Goal: Task Accomplishment & Management: Use online tool/utility

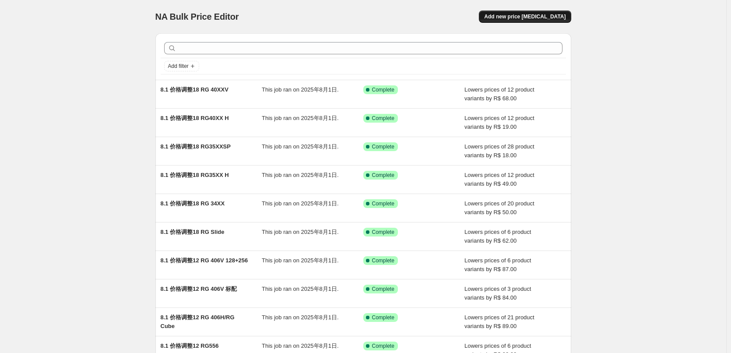
click at [536, 17] on span "Add new price [MEDICAL_DATA]" at bounding box center [524, 16] width 81 height 7
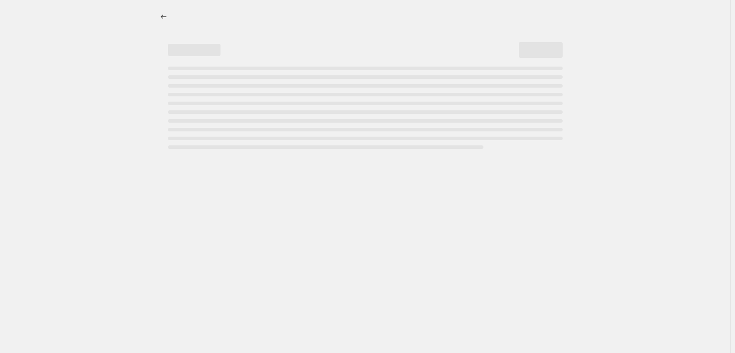
select select "percentage"
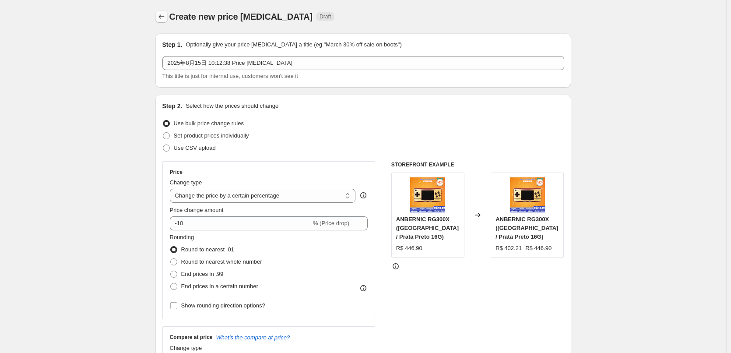
click at [166, 17] on icon "Price change jobs" at bounding box center [161, 16] width 9 height 9
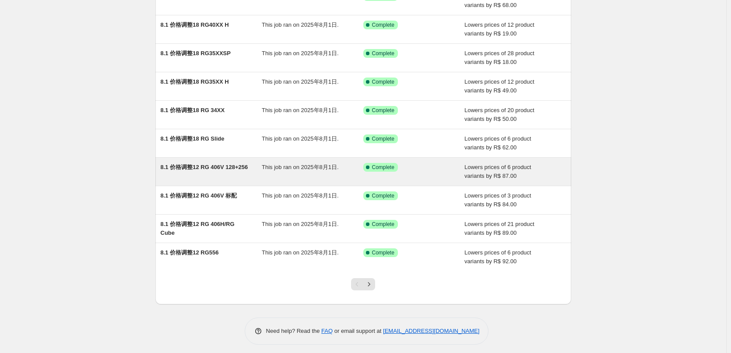
scroll to position [98, 0]
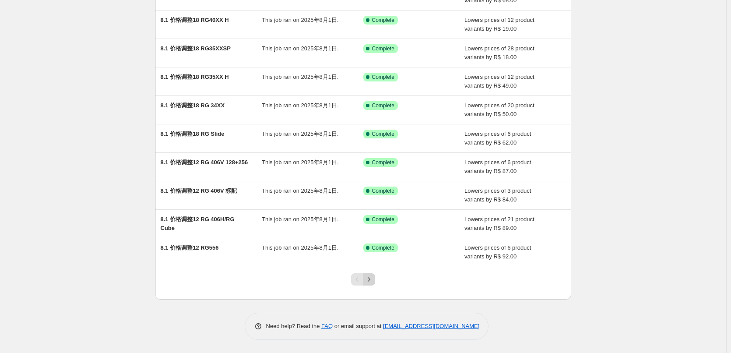
click at [369, 279] on icon "Next" at bounding box center [369, 279] width 9 height 9
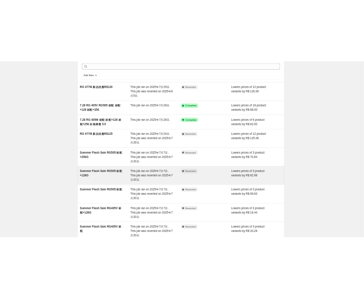
scroll to position [0, 0]
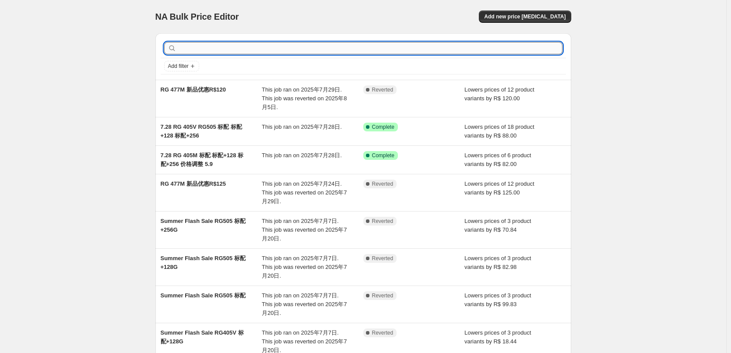
click at [190, 52] on input "text" at bounding box center [370, 48] width 384 height 12
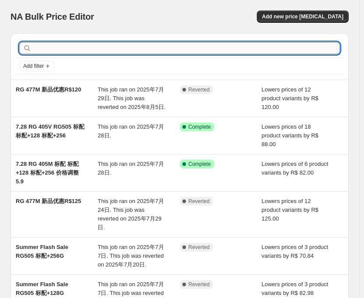
click at [233, 50] on input "text" at bounding box center [186, 48] width 307 height 12
click at [74, 46] on input "text" at bounding box center [186, 48] width 307 height 12
click at [71, 49] on input "text" at bounding box center [186, 48] width 307 height 12
type input "P"
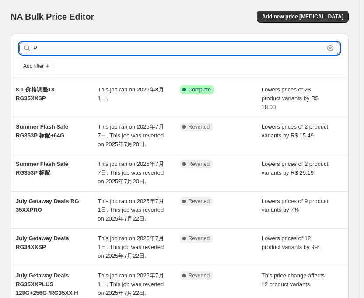
click at [71, 49] on input "P" at bounding box center [178, 48] width 291 height 12
type input "P01"
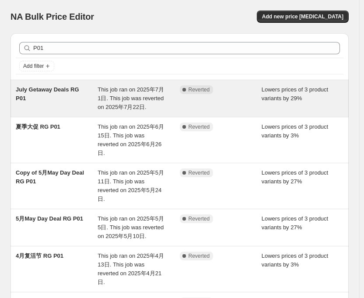
click at [60, 85] on div "July Getaway Deals RG P01" at bounding box center [57, 98] width 82 height 26
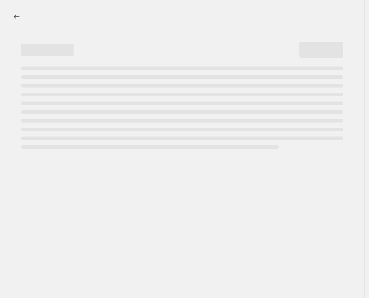
select select "percentage"
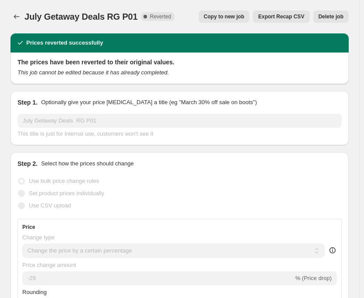
click at [246, 20] on button "Copy to new job" at bounding box center [224, 17] width 51 height 12
select select "percentage"
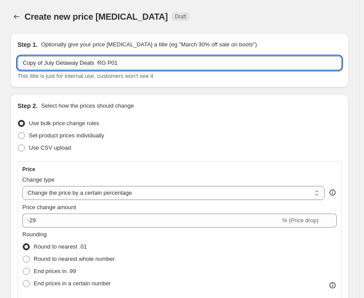
drag, startPoint x: 91, startPoint y: 61, endPoint x: 19, endPoint y: 57, distance: 71.9
click at [19, 57] on input "Copy of July Getaway Deals RG P01" at bounding box center [180, 63] width 324 height 14
paste input "BACK TO SCHOOL SALES"
type input "BACK TO SCHOOL SALES RG P01"
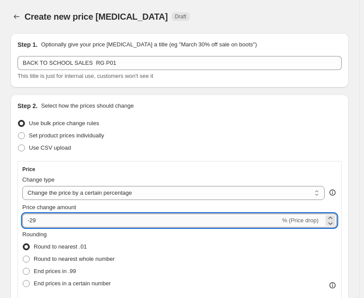
drag, startPoint x: 29, startPoint y: 220, endPoint x: 44, endPoint y: 218, distance: 14.6
click at [44, 218] on input "-29" at bounding box center [151, 221] width 258 height 14
type input "-3"
click at [148, 147] on div "Use CSV upload" at bounding box center [180, 148] width 324 height 12
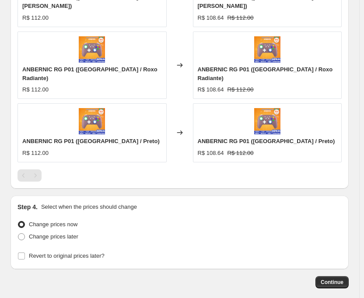
scroll to position [700, 0]
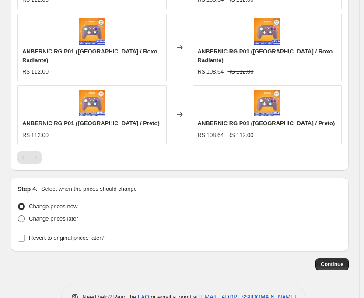
click at [19, 215] on span at bounding box center [21, 218] width 7 height 7
click at [18, 215] on input "Change prices later" at bounding box center [18, 215] width 0 height 0
radio input "true"
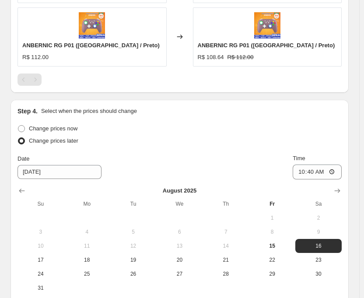
scroll to position [864, 0]
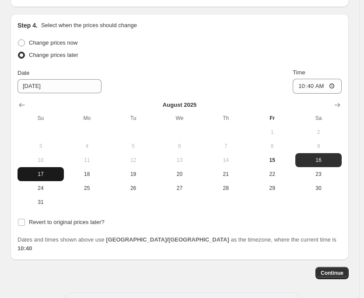
click at [53, 171] on span "17" at bounding box center [40, 174] width 39 height 7
type input "[DATE]"
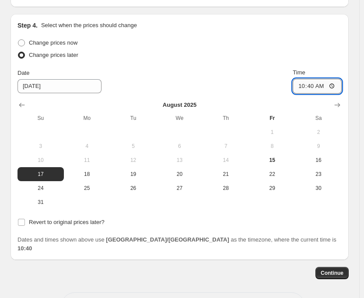
click at [320, 79] on input "10:40" at bounding box center [317, 86] width 49 height 15
type input "22:50"
click at [340, 267] on button "Continue" at bounding box center [332, 273] width 33 height 12
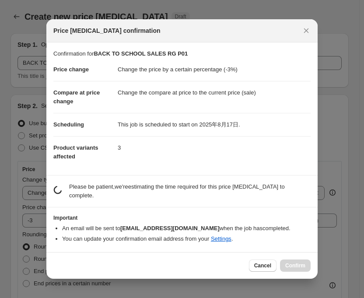
scroll to position [0, 0]
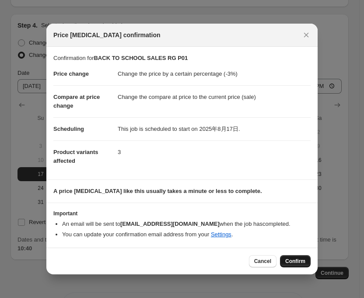
click at [284, 261] on button "Confirm" at bounding box center [295, 261] width 31 height 12
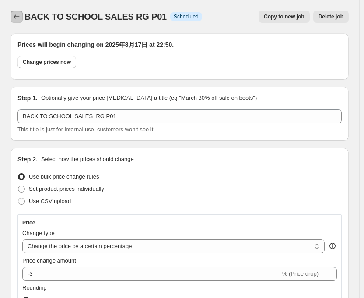
click at [19, 21] on button "Price change jobs" at bounding box center [17, 17] width 12 height 12
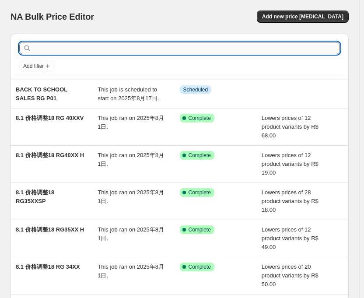
click at [221, 50] on input "text" at bounding box center [186, 48] width 307 height 12
type input "28"
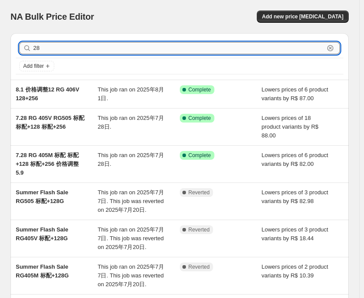
click at [138, 49] on input "28" at bounding box center [178, 48] width 291 height 12
type input "28"
click at [138, 49] on input "28" at bounding box center [178, 48] width 291 height 12
type input "28 XX"
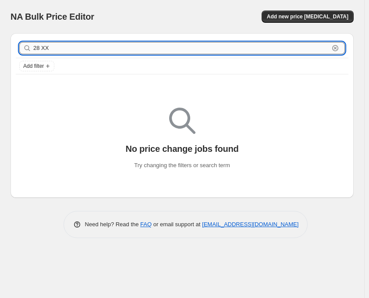
click at [41, 50] on input "28 XX" at bounding box center [181, 48] width 296 height 12
type input "28XX"
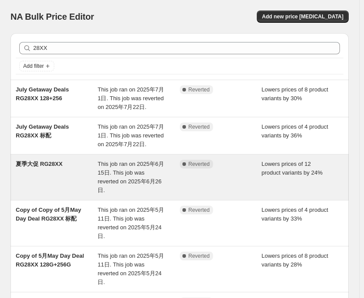
click at [128, 167] on span "This job ran on 2025年6月15日. This job was reverted on 2025年6月26日." at bounding box center [131, 177] width 67 height 33
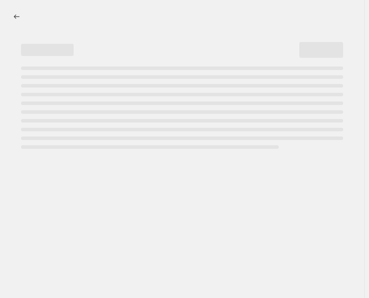
select select "percentage"
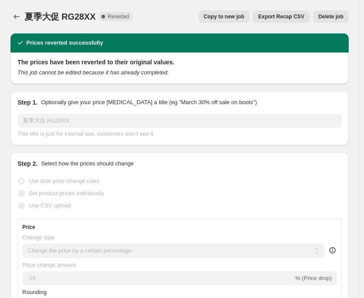
click at [245, 15] on span "Copy to new job" at bounding box center [224, 16] width 41 height 7
select select "percentage"
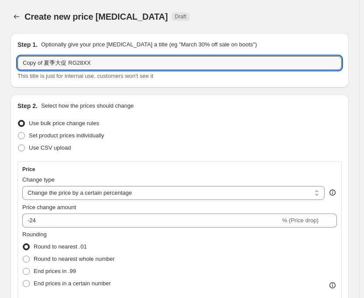
drag, startPoint x: 67, startPoint y: 61, endPoint x: -4, endPoint y: 57, distance: 71.0
click at [0, 57] on html "Home Settings Plans Skip to content Create new price [MEDICAL_DATA]. This page …" at bounding box center [182, 149] width 364 height 298
paste input "BACK TO SCHOOL SALES"
type input "BACK TO SCHOOL SALES RG28XX"
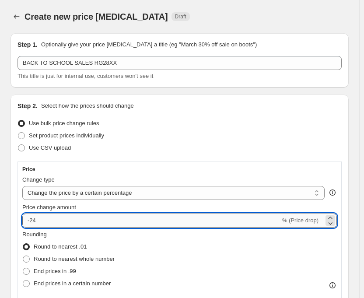
drag, startPoint x: 32, startPoint y: 223, endPoint x: 40, endPoint y: 221, distance: 8.3
click at [40, 221] on input "-24" at bounding box center [151, 221] width 258 height 14
type input "-23"
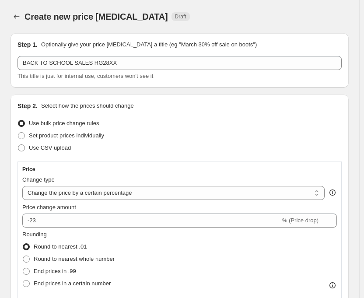
click at [156, 145] on div "Use CSV upload" at bounding box center [180, 148] width 324 height 12
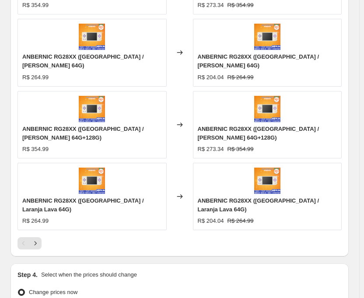
scroll to position [788, 0]
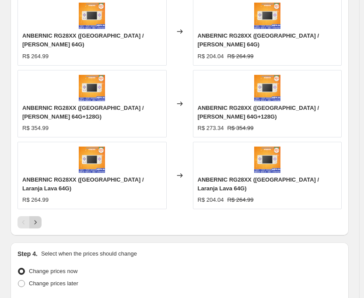
click at [35, 218] on icon "Next" at bounding box center [35, 222] width 9 height 9
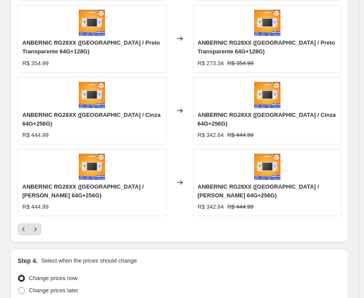
scroll to position [797, 0]
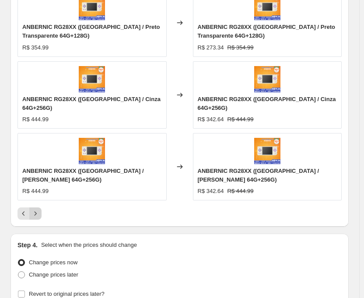
click at [39, 209] on icon "Next" at bounding box center [35, 213] width 9 height 9
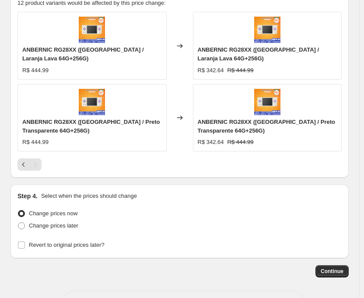
scroll to position [663, 0]
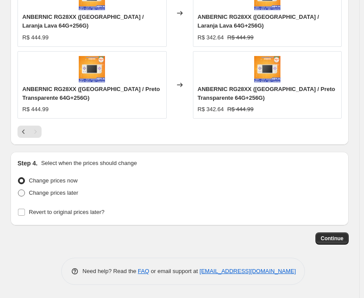
click at [21, 194] on span at bounding box center [21, 193] width 7 height 7
click at [18, 190] on input "Change prices later" at bounding box center [18, 190] width 0 height 0
radio input "true"
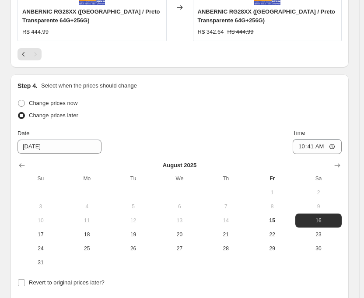
scroll to position [751, 0]
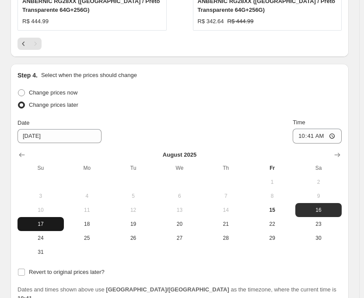
click at [38, 227] on span "17" at bounding box center [40, 224] width 39 height 7
type input "[DATE]"
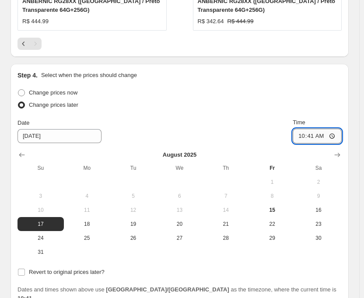
click at [318, 137] on input "10:41" at bounding box center [317, 136] width 49 height 15
type input "22:50"
click at [276, 110] on div "Change prices later" at bounding box center [180, 105] width 324 height 12
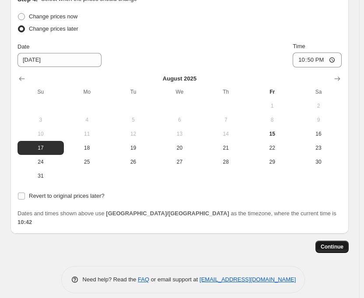
click at [344, 243] on span "Continue" at bounding box center [332, 246] width 23 height 7
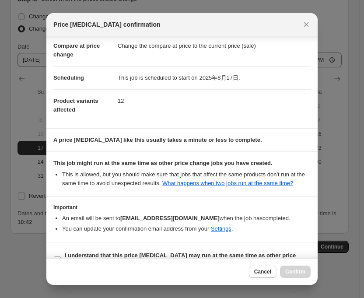
scroll to position [60, 0]
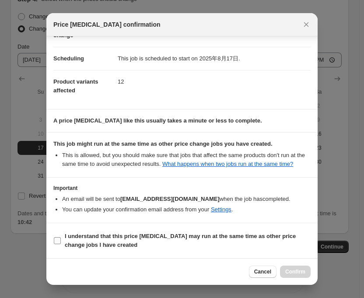
click at [57, 243] on input "I understand that this price [MEDICAL_DATA] may run at the same time as other p…" at bounding box center [57, 240] width 7 height 7
checkbox input "true"
click at [297, 270] on span "Confirm" at bounding box center [295, 271] width 20 height 7
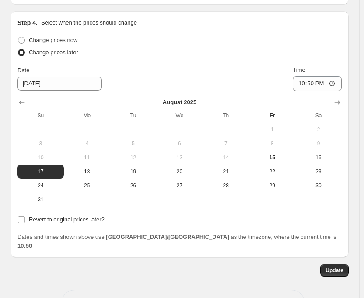
scroll to position [880, 0]
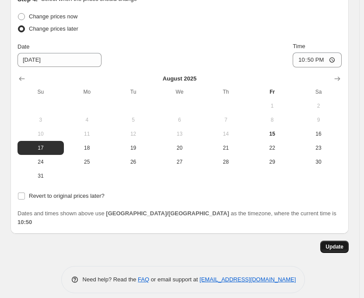
click at [342, 243] on span "Update" at bounding box center [335, 246] width 18 height 7
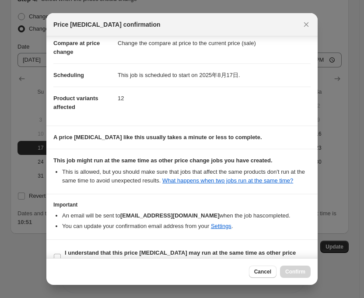
scroll to position [60, 0]
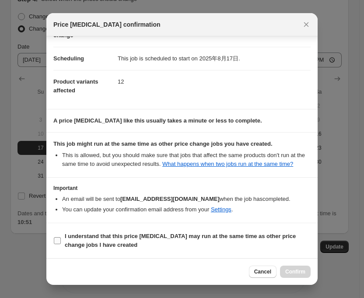
click at [56, 237] on input "I understand that this price [MEDICAL_DATA] may run at the same time as other p…" at bounding box center [57, 240] width 7 height 7
checkbox input "true"
click at [298, 273] on span "Confirm" at bounding box center [295, 271] width 20 height 7
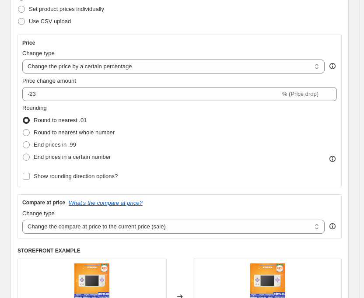
scroll to position [0, 0]
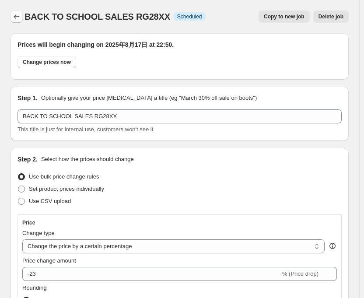
click at [16, 16] on icon "Price change jobs" at bounding box center [16, 16] width 9 height 9
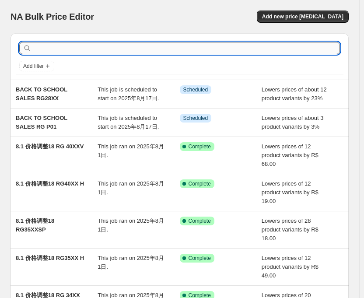
click at [201, 48] on input "text" at bounding box center [186, 48] width 307 height 12
type input "300X"
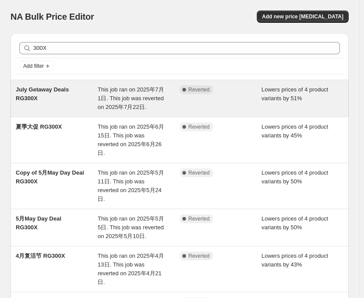
click at [62, 89] on span "July Getaway Deals RG300X" at bounding box center [42, 93] width 53 height 15
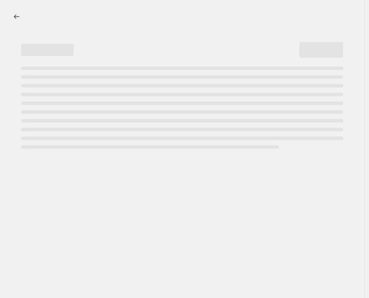
select select "percentage"
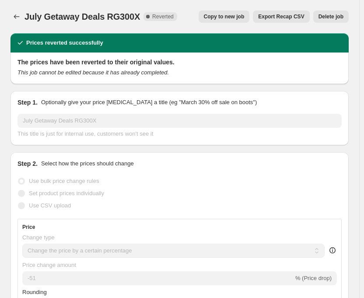
click at [233, 18] on span "Copy to new job" at bounding box center [224, 16] width 41 height 7
select select "percentage"
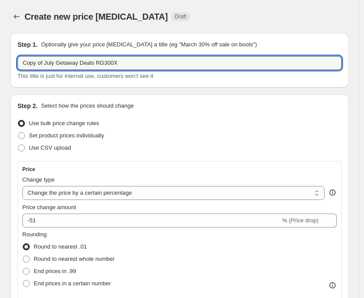
drag, startPoint x: 92, startPoint y: 62, endPoint x: 4, endPoint y: 58, distance: 89.0
paste input "BACK TO SCHOOL SALES"
type input "BACK TO SCHOOL SALES RG300X"
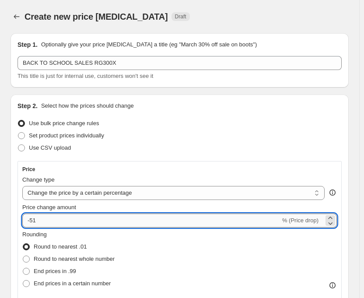
click at [53, 219] on input "-51" at bounding box center [151, 221] width 258 height 14
drag, startPoint x: 29, startPoint y: 222, endPoint x: 41, endPoint y: 226, distance: 13.0
click at [41, 226] on input "-51" at bounding box center [151, 221] width 258 height 14
type input "-45"
click at [127, 156] on div "Step 2. Select how the prices should change Use bulk price change rules Set pro…" at bounding box center [180, 298] width 324 height 392
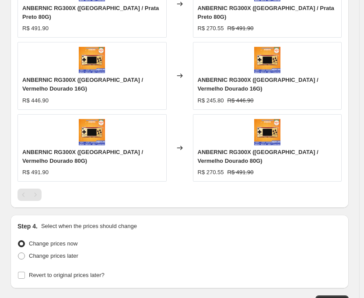
scroll to position [764, 0]
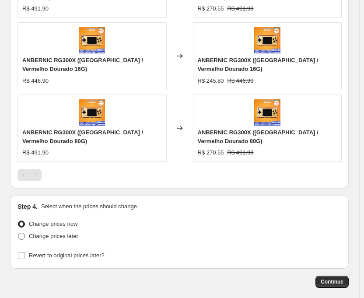
click at [19, 230] on label "Change prices later" at bounding box center [48, 236] width 61 height 12
click at [18, 233] on input "Change prices later" at bounding box center [18, 233] width 0 height 0
radio input "true"
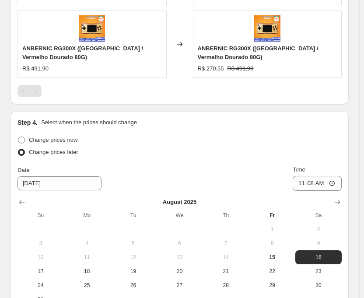
scroll to position [927, 0]
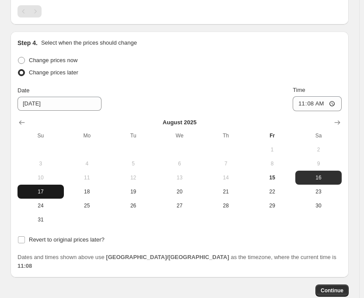
click at [47, 185] on button "17" at bounding box center [41, 192] width 46 height 14
type input "[DATE]"
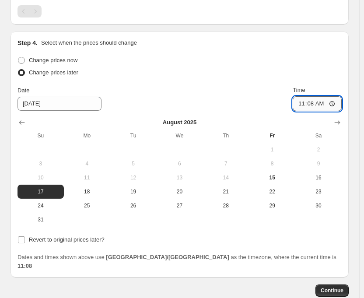
click at [318, 96] on input "11:08" at bounding box center [317, 103] width 49 height 15
type input "22:50"
click at [335, 287] on span "Continue" at bounding box center [332, 290] width 23 height 7
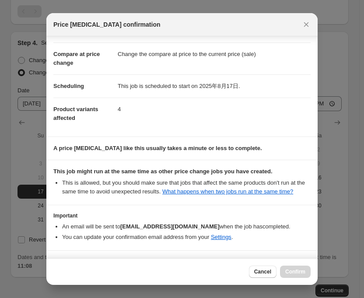
scroll to position [60, 0]
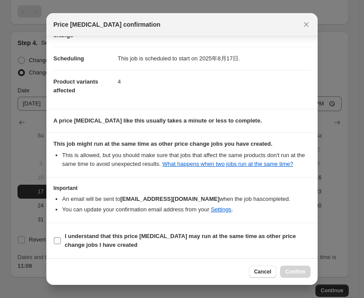
click at [54, 240] on input "I understand that this price [MEDICAL_DATA] may run at the same time as other p…" at bounding box center [57, 240] width 7 height 7
checkbox input "true"
click at [301, 273] on span "Confirm" at bounding box center [295, 271] width 20 height 7
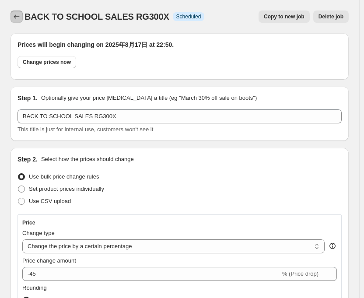
click at [22, 19] on button "Price change jobs" at bounding box center [17, 17] width 12 height 12
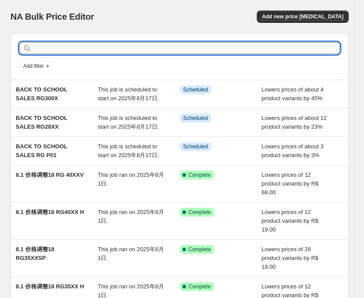
click at [171, 53] on input "text" at bounding box center [186, 48] width 307 height 12
type input "351"
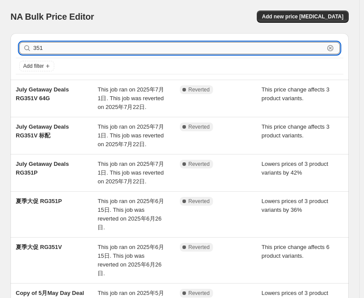
click at [134, 47] on input "351" at bounding box center [178, 48] width 291 height 12
type input "351P"
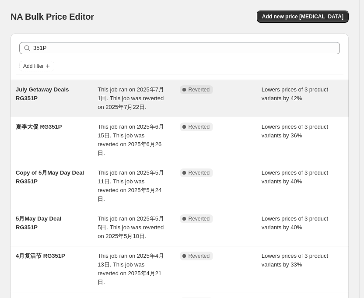
click at [62, 92] on span "July Getaway Deals RG351P" at bounding box center [42, 93] width 53 height 15
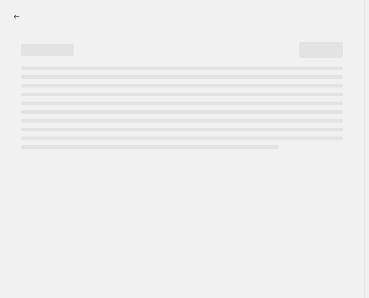
select select "percentage"
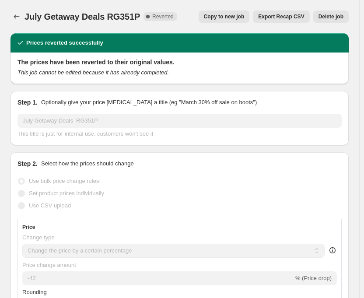
click at [232, 21] on button "Copy to new job" at bounding box center [224, 17] width 51 height 12
select select "percentage"
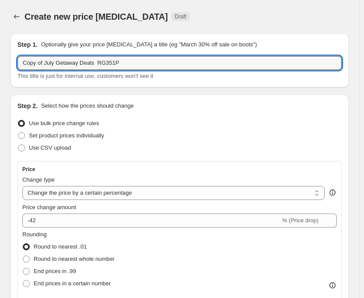
drag, startPoint x: 91, startPoint y: 63, endPoint x: -21, endPoint y: 73, distance: 111.6
click at [0, 73] on html "Home Settings Plans Skip to content Create new price [MEDICAL_DATA]. This page …" at bounding box center [182, 149] width 364 height 298
paste input "BACK TO SCHOOL SALES"
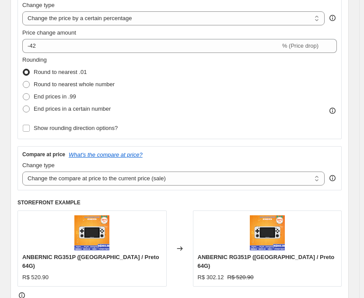
scroll to position [175, 0]
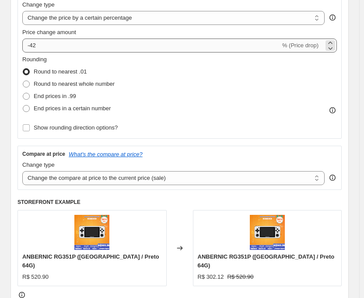
type input "BACK TO SCHOOL SALES RG351P"
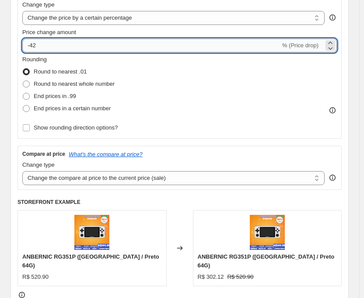
drag, startPoint x: 30, startPoint y: 44, endPoint x: 46, endPoint y: 48, distance: 16.6
click at [46, 48] on input "-42" at bounding box center [151, 46] width 258 height 14
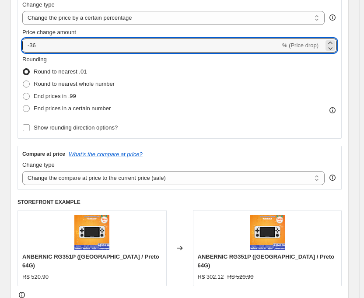
type input "-36"
click at [218, 109] on div "Rounding Round to nearest .01 Round to nearest whole number End prices in .99 E…" at bounding box center [179, 85] width 315 height 60
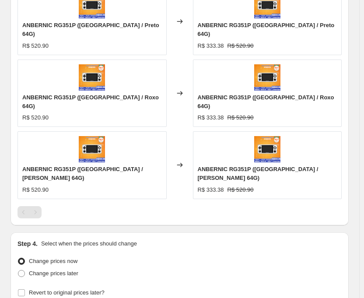
scroll to position [700, 0]
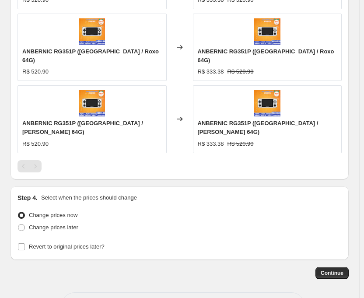
click at [17, 195] on div "Step 4. Select when the prices should change Change prices now Change prices la…" at bounding box center [180, 223] width 338 height 74
click at [21, 224] on span at bounding box center [21, 227] width 7 height 7
click at [18, 224] on input "Change prices later" at bounding box center [18, 224] width 0 height 0
radio input "true"
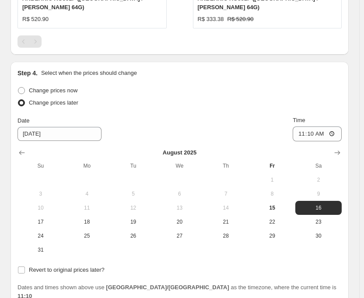
scroll to position [864, 0]
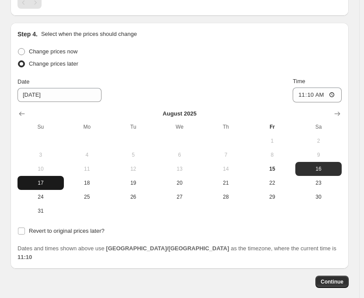
click at [27, 176] on button "17" at bounding box center [41, 183] width 46 height 14
type input "[DATE]"
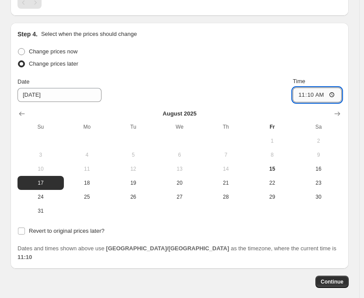
click at [317, 88] on input "11:10" at bounding box center [317, 95] width 49 height 15
type input "22:50"
click at [334, 278] on span "Continue" at bounding box center [332, 281] width 23 height 7
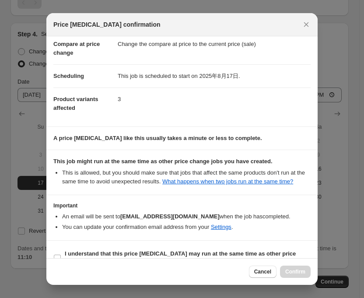
scroll to position [60, 0]
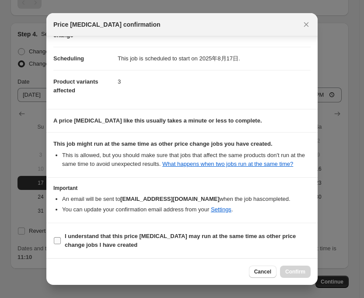
click at [59, 243] on input "I understand that this price [MEDICAL_DATA] may run at the same time as other p…" at bounding box center [57, 240] width 7 height 7
checkbox input "true"
click at [289, 270] on span "Confirm" at bounding box center [295, 271] width 20 height 7
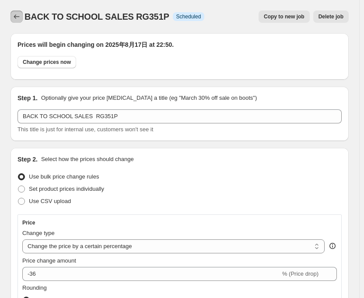
click at [18, 16] on icon "Price change jobs" at bounding box center [16, 16] width 9 height 9
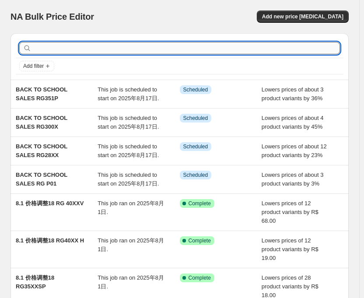
click at [48, 49] on input "text" at bounding box center [186, 48] width 307 height 12
type input "351"
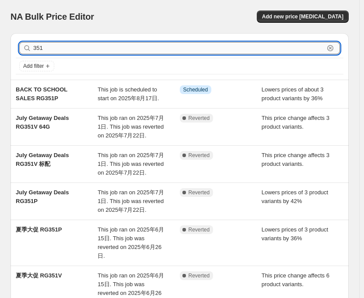
click at [48, 49] on input "351" at bounding box center [178, 48] width 291 height 12
type input "351V"
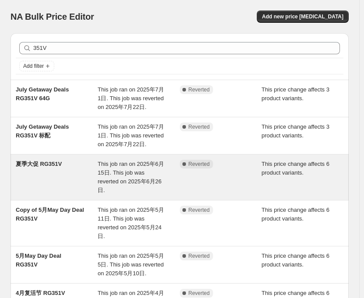
click at [62, 162] on div "夏季大促 RG351V" at bounding box center [57, 177] width 82 height 35
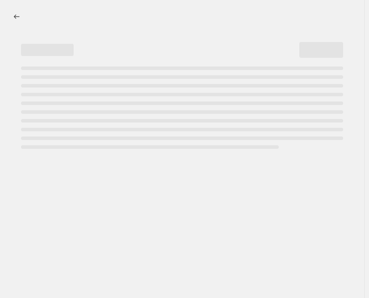
select select "pcap"
select select "no_change"
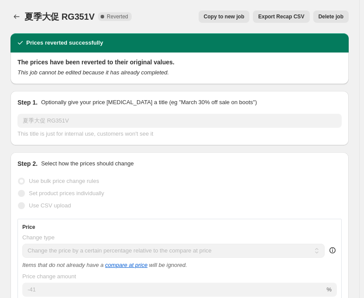
click at [239, 21] on button "Copy to new job" at bounding box center [224, 17] width 51 height 12
select select "pcap"
select select "no_change"
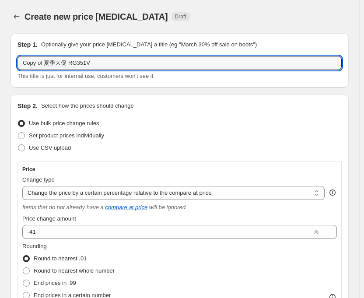
drag, startPoint x: 67, startPoint y: 64, endPoint x: 5, endPoint y: 66, distance: 62.2
paste input "BACK TO SCHOOL SALES"
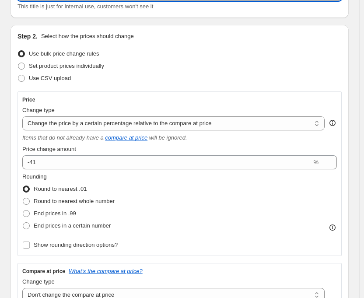
scroll to position [88, 0]
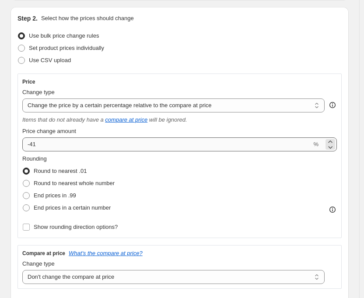
type input "BACK TO SCHOOL SALES RG351V"
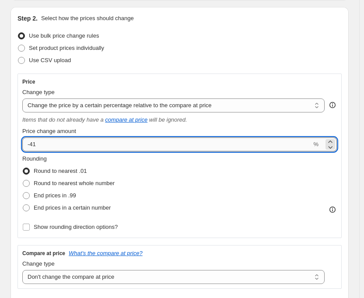
drag, startPoint x: 34, startPoint y: 144, endPoint x: 47, endPoint y: 147, distance: 13.8
click at [47, 147] on input "-41" at bounding box center [166, 144] width 289 height 14
type input "-40"
click at [143, 64] on div "Use CSV upload" at bounding box center [180, 60] width 324 height 12
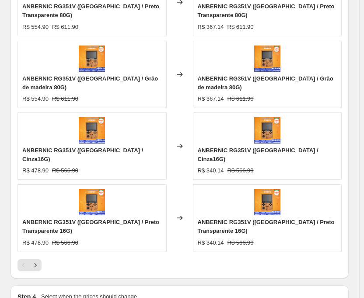
scroll to position [788, 0]
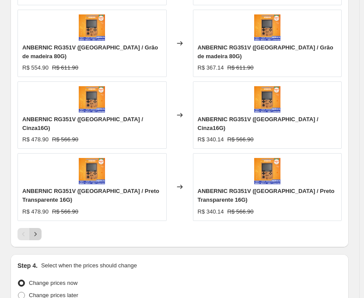
click at [35, 230] on icon "Next" at bounding box center [35, 234] width 9 height 9
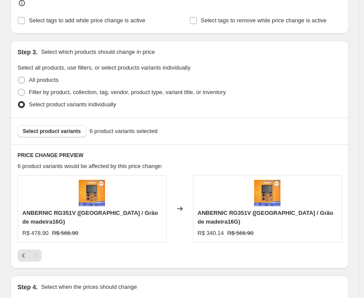
scroll to position [585, 0]
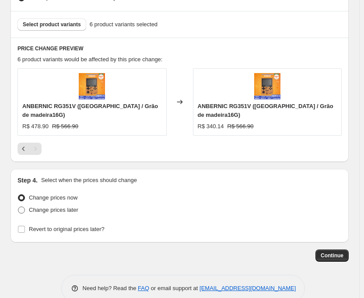
click at [20, 204] on label "Change prices later" at bounding box center [48, 210] width 61 height 12
click at [18, 207] on input "Change prices later" at bounding box center [18, 207] width 0 height 0
radio input "true"
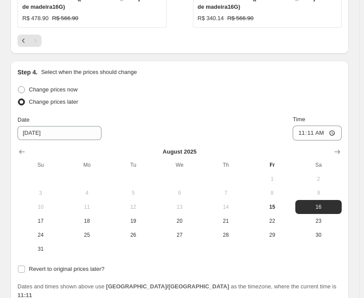
scroll to position [749, 0]
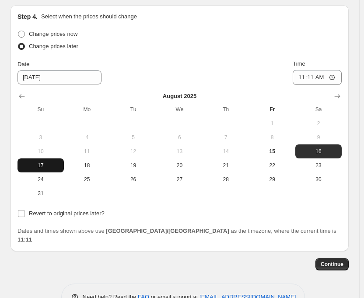
click at [44, 158] on button "17" at bounding box center [41, 165] width 46 height 14
type input "[DATE]"
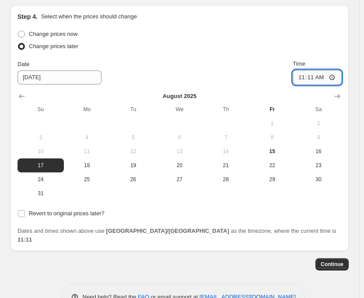
click at [322, 70] on input "11:11" at bounding box center [317, 77] width 49 height 15
click at [315, 70] on input "11:11" at bounding box center [317, 77] width 49 height 15
type input "22:50"
click at [336, 261] on span "Continue" at bounding box center [332, 264] width 23 height 7
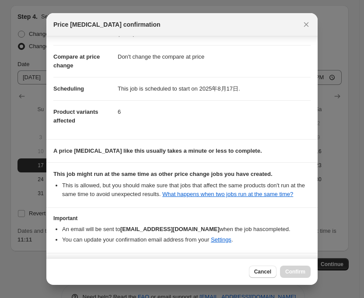
scroll to position [69, 0]
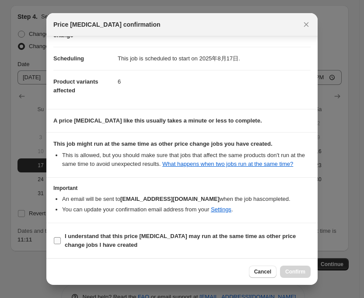
click at [57, 240] on input "I understand that this price [MEDICAL_DATA] may run at the same time as other p…" at bounding box center [57, 240] width 7 height 7
checkbox input "true"
click at [300, 271] on span "Confirm" at bounding box center [295, 271] width 20 height 7
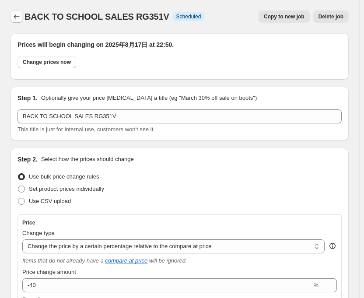
click at [17, 13] on icon "Price change jobs" at bounding box center [16, 16] width 9 height 9
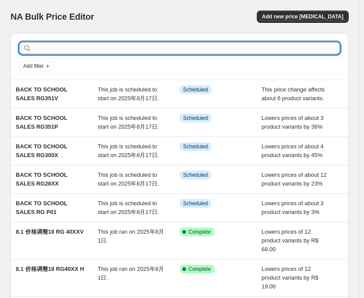
click at [216, 51] on input "text" at bounding box center [186, 48] width 307 height 12
type input "353"
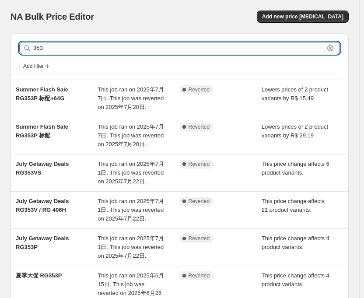
click at [211, 48] on input "353" at bounding box center [178, 48] width 291 height 12
type input "353"
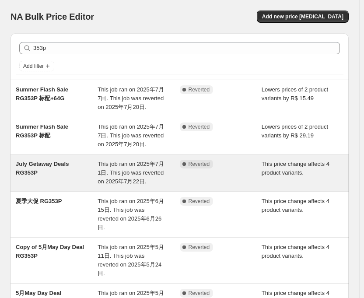
click at [60, 164] on span "July Getaway Deals RG353P" at bounding box center [42, 168] width 53 height 15
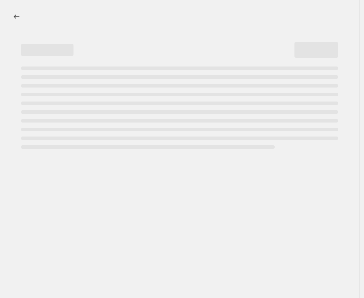
select select "pcap"
select select "no_change"
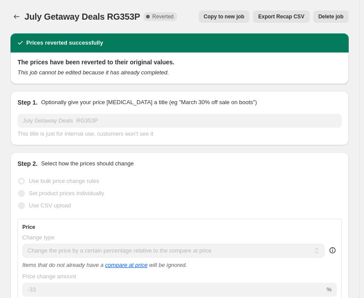
click at [235, 13] on button "Copy to new job" at bounding box center [224, 17] width 51 height 12
select select "pcap"
select select "no_change"
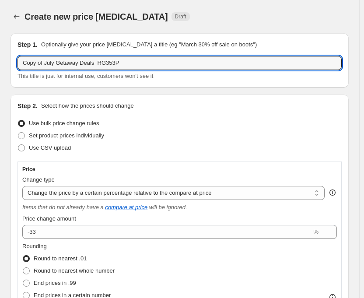
drag, startPoint x: 91, startPoint y: 63, endPoint x: -1, endPoint y: 63, distance: 92.8
click at [0, 63] on html "Home Settings Plans Skip to content Create new price [MEDICAL_DATA]. This page …" at bounding box center [182, 149] width 364 height 298
paste input "BACK TO SCHOOL SALES"
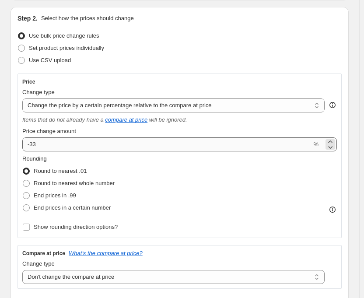
type input "BACK TO SCHOOL SALES RG353P"
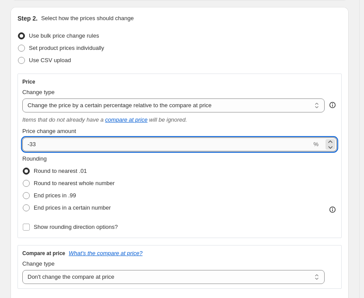
drag, startPoint x: 30, startPoint y: 145, endPoint x: 43, endPoint y: 146, distance: 13.2
click at [43, 146] on input "-33" at bounding box center [166, 144] width 289 height 14
type input "-29"
click at [129, 74] on div "Price Change type Change the price to a certain amount Change the price by a ce…" at bounding box center [180, 156] width 324 height 165
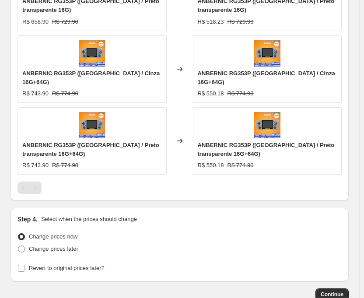
scroll to position [784, 0]
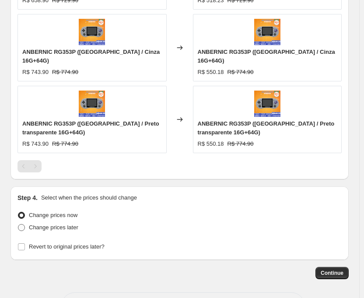
click at [21, 224] on span at bounding box center [21, 227] width 7 height 7
click at [18, 224] on input "Change prices later" at bounding box center [18, 224] width 0 height 0
radio input "true"
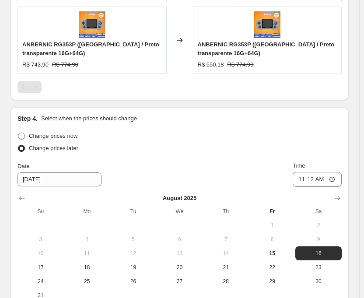
scroll to position [947, 0]
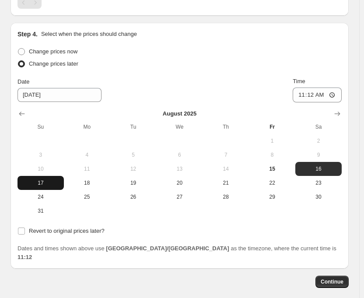
click at [49, 179] on span "17" at bounding box center [40, 182] width 39 height 7
type input "[DATE]"
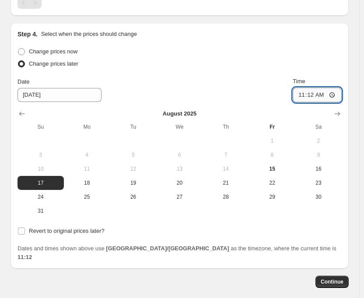
click at [318, 88] on input "11:12" at bounding box center [317, 95] width 49 height 15
type input "22:50"
click at [269, 77] on div "Date [DATE] Time 22:50" at bounding box center [180, 89] width 324 height 25
click at [338, 278] on span "Continue" at bounding box center [332, 281] width 23 height 7
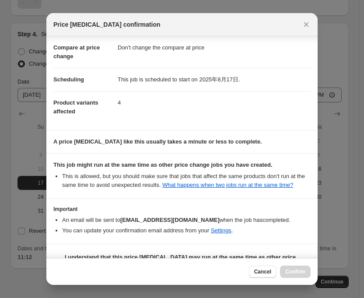
scroll to position [69, 0]
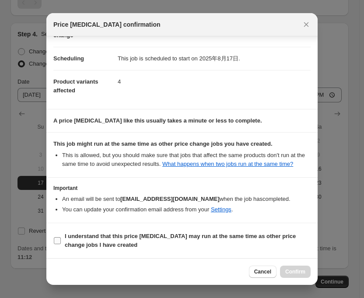
click at [59, 242] on input "I understand that this price [MEDICAL_DATA] may run at the same time as other p…" at bounding box center [57, 240] width 7 height 7
checkbox input "true"
click at [294, 277] on button "Confirm" at bounding box center [295, 272] width 31 height 12
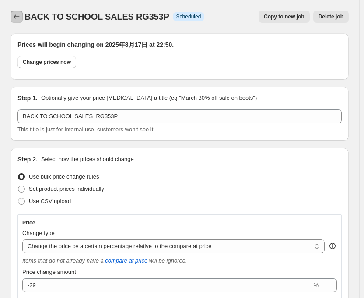
click at [21, 20] on button "Price change jobs" at bounding box center [17, 17] width 12 height 12
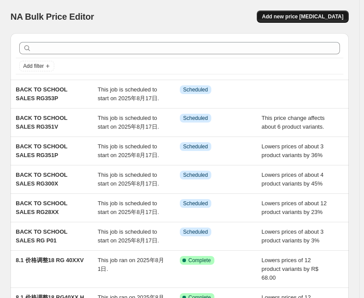
click at [295, 20] on button "Add new price [MEDICAL_DATA]" at bounding box center [303, 17] width 92 height 12
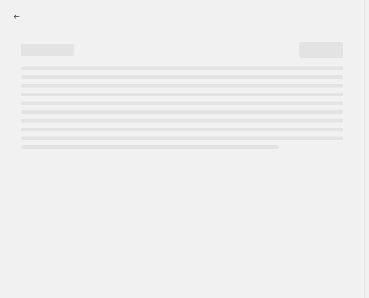
select select "percentage"
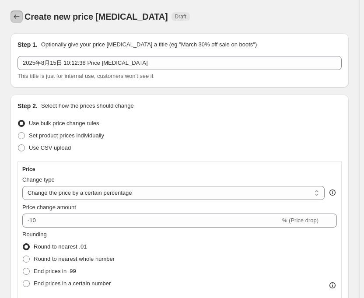
click at [16, 21] on icon "Price change jobs" at bounding box center [16, 16] width 9 height 9
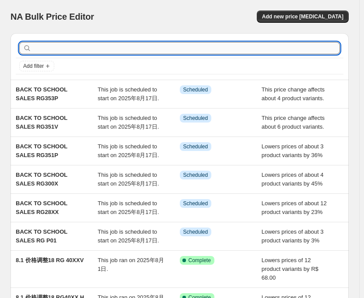
click at [176, 48] on input "text" at bounding box center [186, 48] width 307 height 12
type input "353"
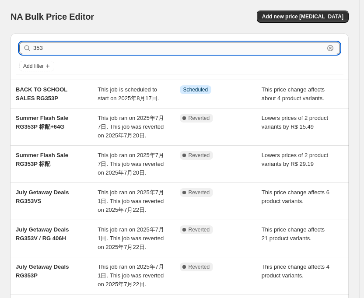
click at [171, 48] on input "353" at bounding box center [178, 48] width 291 height 12
type input "353V"
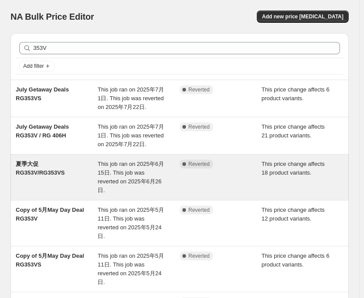
click at [137, 165] on span "This job ran on 2025年6月15日. This job was reverted on 2025年6月26日." at bounding box center [131, 177] width 67 height 33
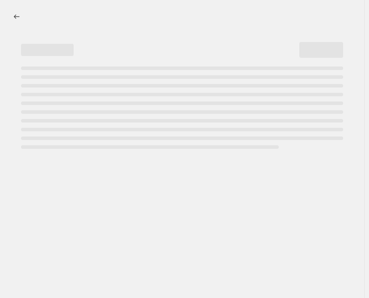
select select "pcap"
select select "no_change"
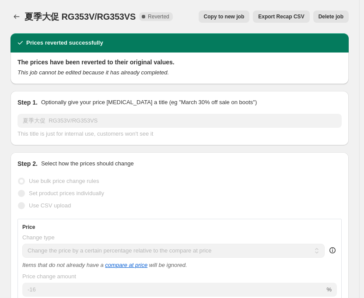
click at [241, 17] on span "Copy to new job" at bounding box center [224, 16] width 41 height 7
select select "pcap"
select select "no_change"
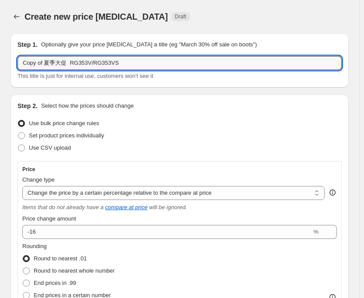
drag, startPoint x: 66, startPoint y: 64, endPoint x: 9, endPoint y: 55, distance: 57.1
paste input "BACK TO SCHOOL SALES"
type input "BACK TO SCHOOL SALES RG353V/RG353VS"
click at [94, 164] on div "Price Change type Change the price to a certain amount Change the price by a ce…" at bounding box center [180, 243] width 324 height 165
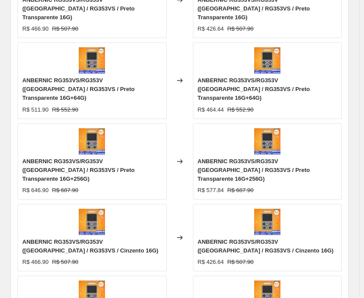
scroll to position [788, 0]
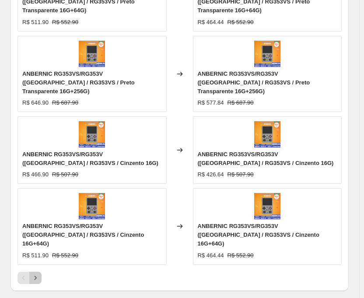
click at [32, 274] on icon "Next" at bounding box center [35, 278] width 9 height 9
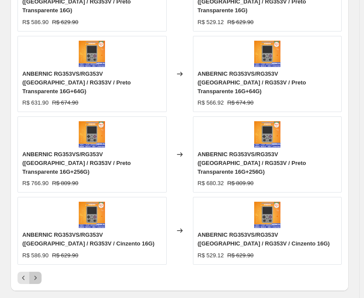
click at [33, 274] on icon "Next" at bounding box center [35, 278] width 9 height 9
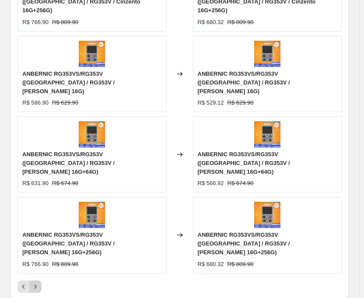
click at [38, 282] on icon "Next" at bounding box center [35, 286] width 9 height 9
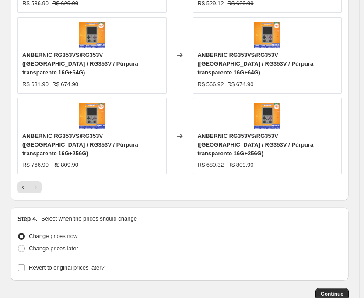
scroll to position [747, 0]
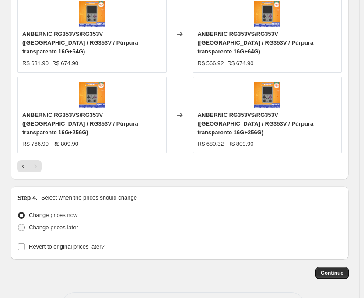
click at [22, 224] on span at bounding box center [21, 227] width 7 height 7
click at [18, 224] on input "Change prices later" at bounding box center [18, 224] width 0 height 0
radio input "true"
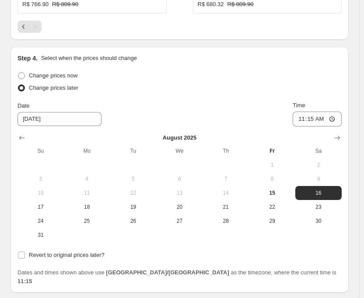
scroll to position [911, 0]
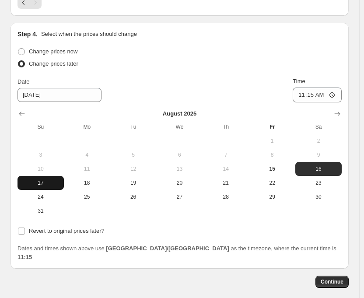
click at [46, 179] on span "17" at bounding box center [40, 182] width 39 height 7
type input "[DATE]"
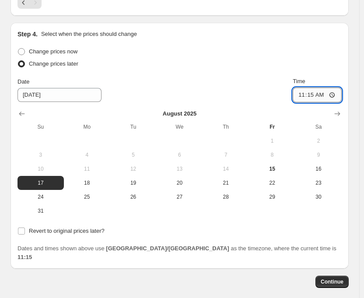
click at [318, 88] on input "11:15" at bounding box center [317, 95] width 49 height 15
click at [327, 88] on input "22:05" at bounding box center [317, 95] width 49 height 15
type input "22:50"
click at [215, 77] on div "Date [DATE] Time 22:50" at bounding box center [180, 89] width 324 height 25
click at [343, 278] on span "Continue" at bounding box center [332, 281] width 23 height 7
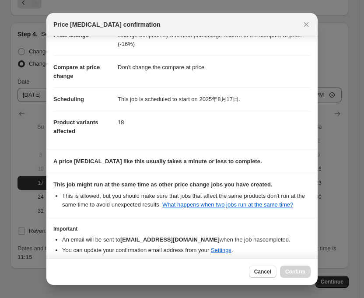
scroll to position [69, 0]
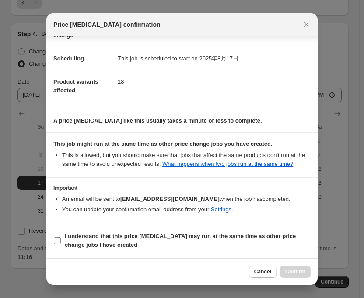
click at [56, 242] on input "I understand that this price [MEDICAL_DATA] may run at the same time as other p…" at bounding box center [57, 240] width 7 height 7
checkbox input "true"
click at [302, 271] on span "Confirm" at bounding box center [295, 271] width 20 height 7
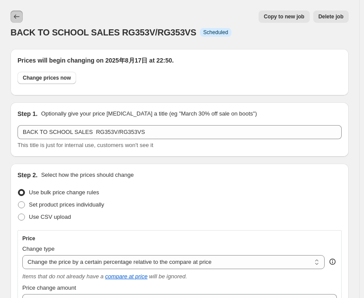
click at [21, 20] on icon "Price change jobs" at bounding box center [16, 16] width 9 height 9
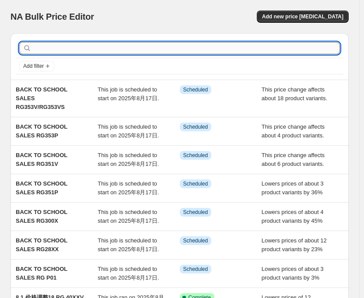
click at [39, 46] on input "text" at bounding box center [186, 48] width 307 height 12
type input "35XXSP"
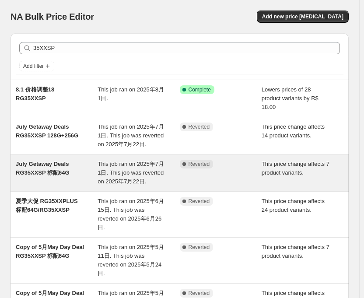
click at [58, 160] on div "July Getaway Deals RG35XXSP 标配64G" at bounding box center [57, 173] width 82 height 26
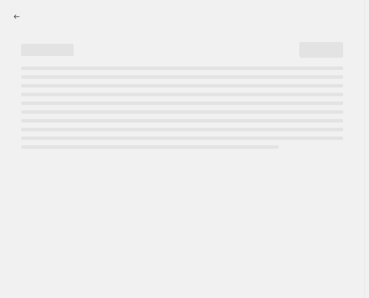
select select "pcap"
select select "no_change"
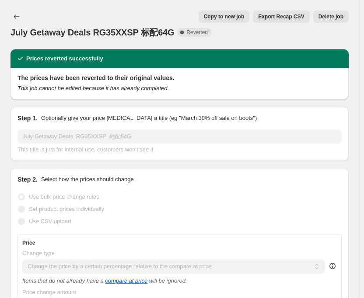
click at [226, 19] on span "Copy to new job" at bounding box center [224, 16] width 41 height 7
select select "pcap"
select select "no_change"
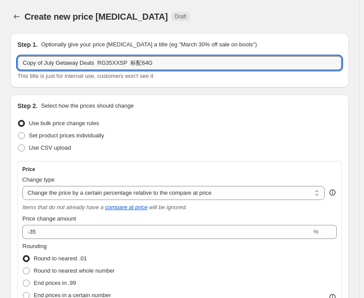
drag, startPoint x: 91, startPoint y: 66, endPoint x: 11, endPoint y: 63, distance: 79.7
click at [11, 63] on div "Step 1. Optionally give your price [MEDICAL_DATA] a title (eg "March 30% off sa…" at bounding box center [180, 60] width 338 height 54
paste input "BACK TO SCHOOL SALES"
type input "BACK TO SCHOOL SALES RG35XXSP 标配64G"
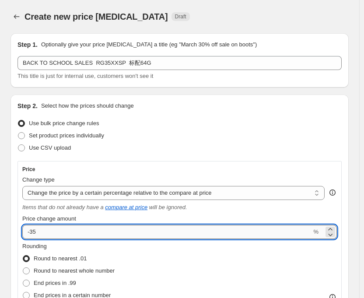
drag, startPoint x: 30, startPoint y: 232, endPoint x: 50, endPoint y: 225, distance: 21.5
click at [50, 225] on input "-35" at bounding box center [166, 232] width 289 height 14
type input "-26"
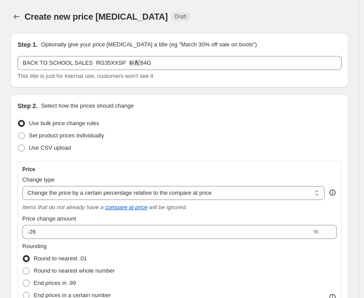
click at [174, 151] on div "Use CSV upload" at bounding box center [180, 148] width 324 height 12
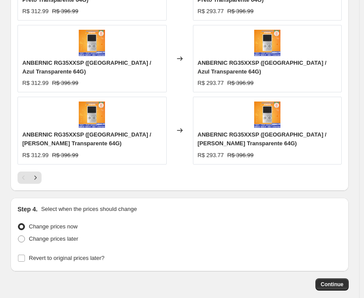
scroll to position [865, 0]
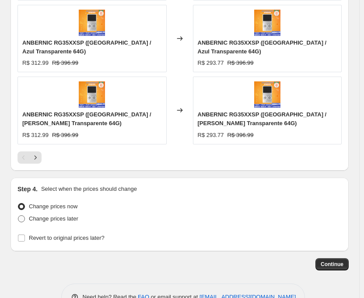
click at [21, 215] on span at bounding box center [21, 218] width 7 height 7
click at [18, 215] on input "Change prices later" at bounding box center [18, 215] width 0 height 0
radio input "true"
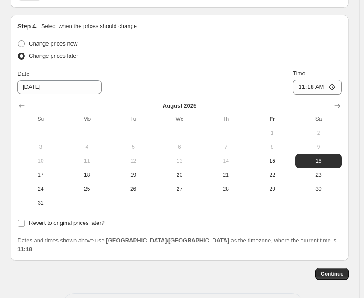
scroll to position [1028, 0]
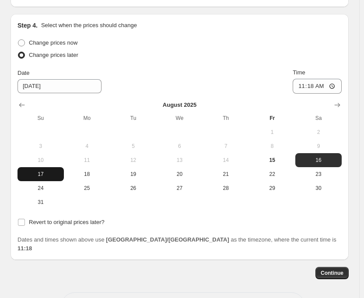
click at [36, 171] on span "17" at bounding box center [40, 174] width 39 height 7
type input "[DATE]"
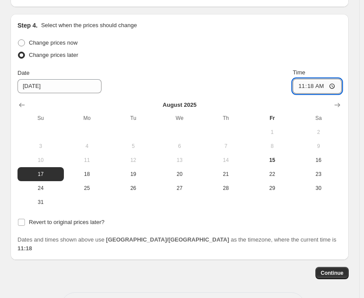
click at [315, 79] on input "11:18" at bounding box center [317, 86] width 49 height 15
type input "22:50"
click at [325, 267] on button "Continue" at bounding box center [332, 273] width 33 height 12
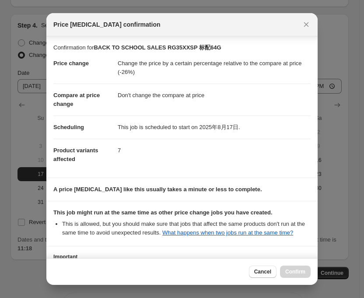
scroll to position [69, 0]
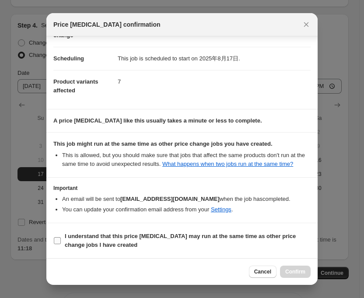
click at [57, 239] on input "I understand that this price [MEDICAL_DATA] may run at the same time as other p…" at bounding box center [57, 240] width 7 height 7
checkbox input "true"
click at [300, 274] on span "Confirm" at bounding box center [295, 271] width 20 height 7
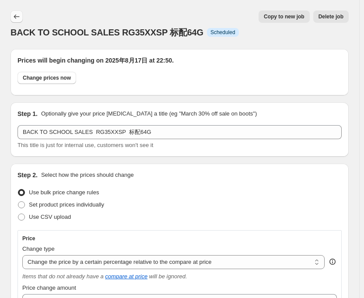
click at [18, 13] on icon "Price change jobs" at bounding box center [16, 16] width 9 height 9
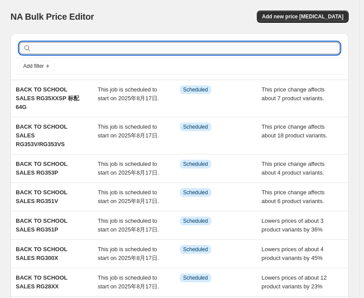
click at [179, 47] on input "text" at bounding box center [186, 48] width 307 height 12
type input "35XXSP"
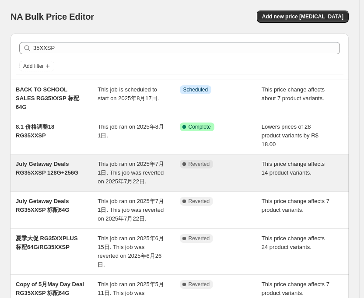
click at [137, 161] on span "This job ran on 2025年7月1日. This job was reverted on 2025年7月22日." at bounding box center [131, 173] width 67 height 24
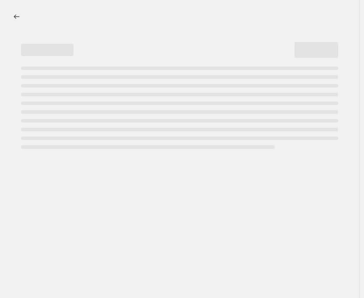
select select "pcap"
select select "no_change"
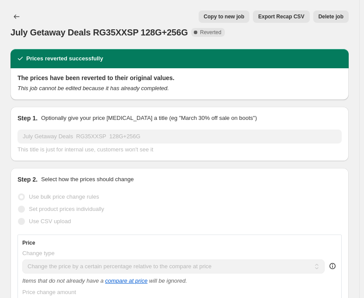
click at [233, 16] on span "Copy to new job" at bounding box center [224, 16] width 41 height 7
select select "pcap"
select select "no_change"
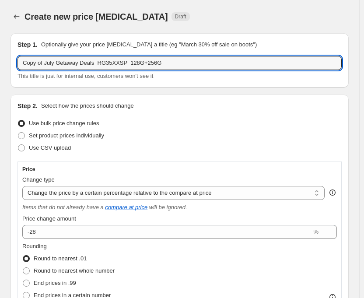
drag, startPoint x: 92, startPoint y: 62, endPoint x: -16, endPoint y: 46, distance: 108.8
click at [0, 46] on html "Home Settings Plans Skip to content Create new price [MEDICAL_DATA]. This page …" at bounding box center [182, 149] width 364 height 298
paste input "BACK TO SCHOOL SALES"
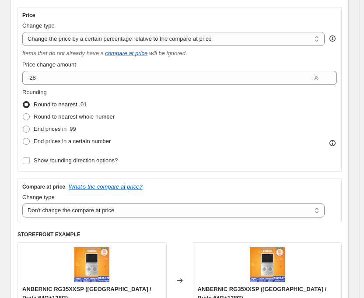
scroll to position [175, 0]
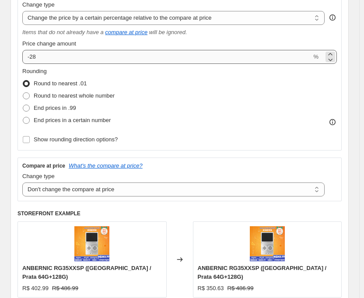
type input "BACK TO SCHOOL SALES RG35XXSP 128G+256G"
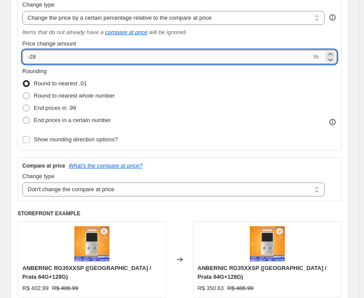
drag, startPoint x: 32, startPoint y: 57, endPoint x: 42, endPoint y: 60, distance: 11.1
click at [42, 60] on input "-28" at bounding box center [166, 57] width 289 height 14
type input "-21"
click at [306, 88] on div "Rounding Round to nearest .01 Round to nearest whole number End prices in .99 E…" at bounding box center [179, 97] width 315 height 60
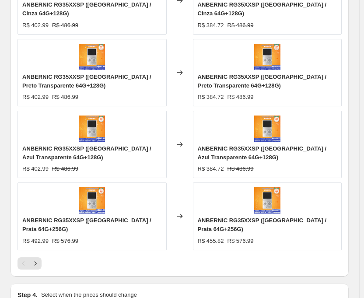
scroll to position [788, 0]
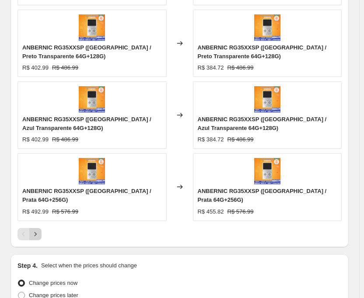
click at [34, 230] on icon "Next" at bounding box center [35, 234] width 9 height 9
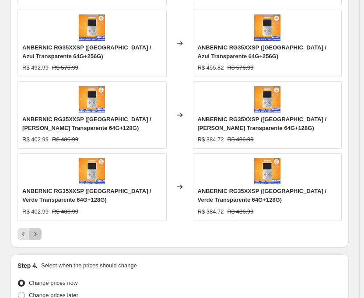
click at [32, 230] on icon "Next" at bounding box center [35, 234] width 9 height 9
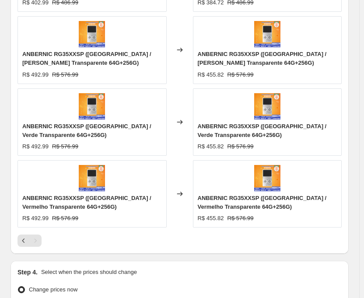
scroll to position [797, 0]
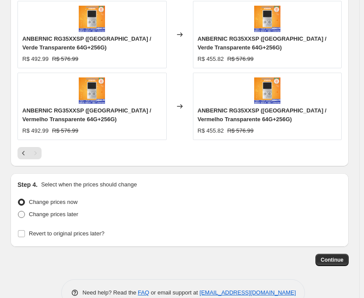
click at [18, 216] on span at bounding box center [21, 214] width 7 height 7
click at [18, 211] on input "Change prices later" at bounding box center [18, 211] width 0 height 0
radio input "true"
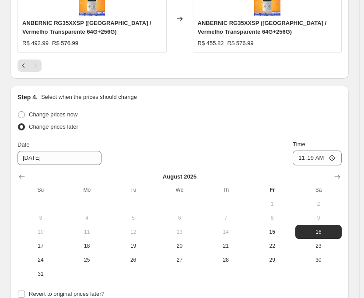
scroll to position [972, 0]
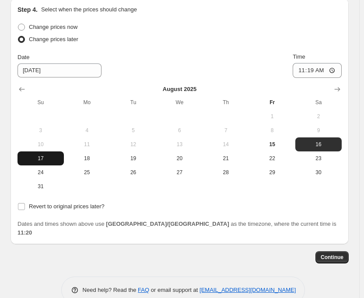
click at [44, 162] on span "17" at bounding box center [40, 158] width 39 height 7
type input "[DATE]"
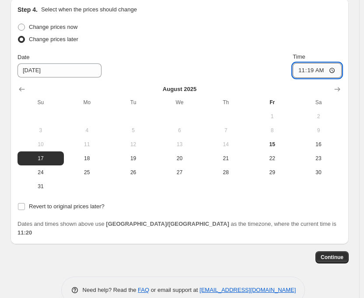
click at [318, 72] on input "11:19" at bounding box center [317, 70] width 49 height 15
type input "22:50"
click at [330, 251] on button "Continue" at bounding box center [332, 257] width 33 height 12
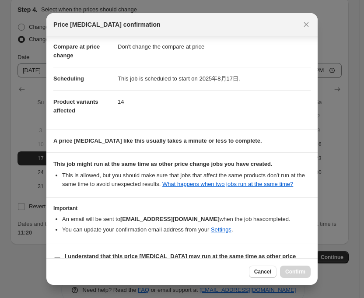
scroll to position [69, 0]
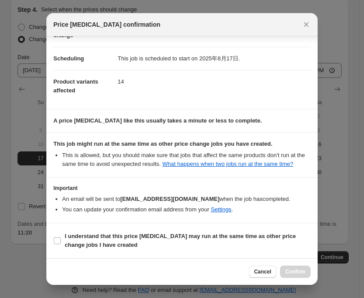
click at [52, 238] on section "I understand that this price [MEDICAL_DATA] may run at the same time as other p…" at bounding box center [181, 240] width 271 height 35
click at [56, 240] on input "I understand that this price [MEDICAL_DATA] may run at the same time as other p…" at bounding box center [57, 240] width 7 height 7
checkbox input "true"
click at [303, 272] on span "Confirm" at bounding box center [295, 271] width 20 height 7
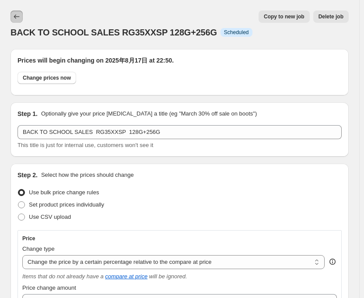
click at [18, 18] on icon "Price change jobs" at bounding box center [16, 16] width 9 height 9
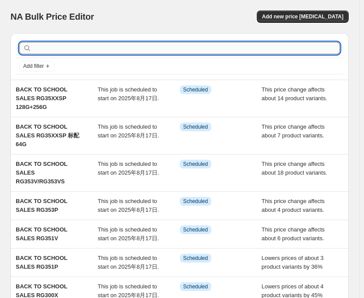
click at [62, 50] on input "text" at bounding box center [186, 48] width 307 height 12
type input "405"
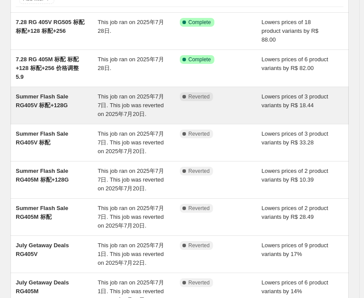
scroll to position [88, 0]
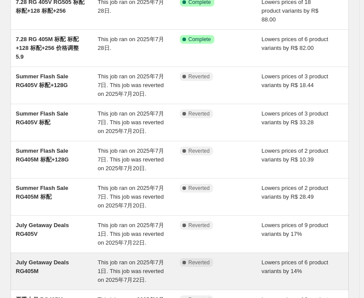
click at [129, 253] on div "July Getaway Deals RG405M This job ran on 2025年7月1日. This job was reverted on 2…" at bounding box center [180, 271] width 338 height 37
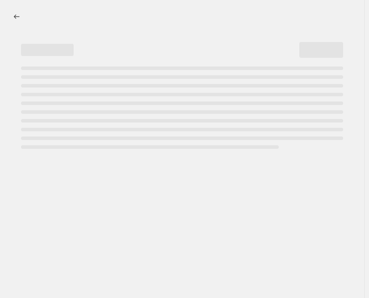
select select "percentage"
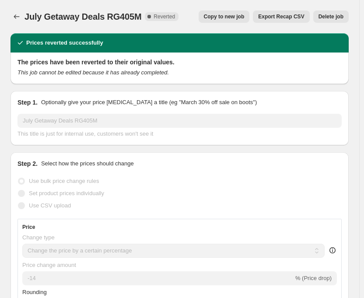
click at [238, 18] on span "Copy to new job" at bounding box center [224, 16] width 41 height 7
select select "percentage"
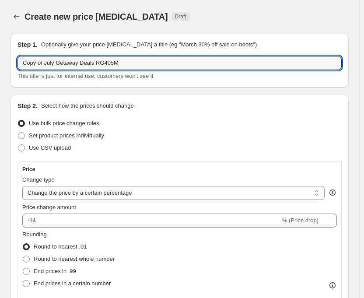
drag, startPoint x: 90, startPoint y: 63, endPoint x: -3, endPoint y: 53, distance: 92.9
click at [0, 53] on html "Home Settings Plans Skip to content Create new price [MEDICAL_DATA]. This page …" at bounding box center [182, 149] width 364 height 298
click at [91, 60] on input "Copy of July Getaway Deals RG405M" at bounding box center [180, 63] width 324 height 14
drag, startPoint x: 92, startPoint y: 60, endPoint x: -18, endPoint y: 48, distance: 111.0
click at [0, 48] on html "Home Settings Plans Skip to content Create new price [MEDICAL_DATA]. This page …" at bounding box center [182, 149] width 364 height 298
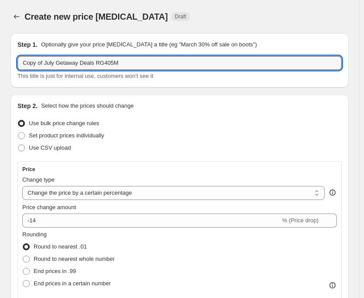
paste input "BACK TO SCHOOL SALES"
type input "BACK TO SCHOOL SALES RG405M"
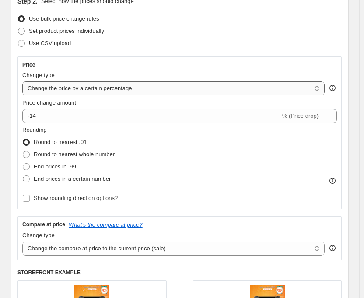
scroll to position [88, 0]
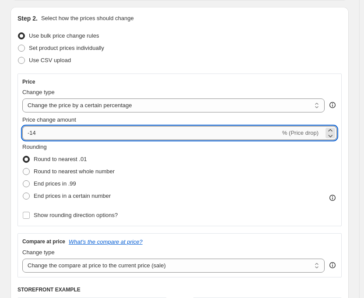
drag, startPoint x: 32, startPoint y: 134, endPoint x: 46, endPoint y: 135, distance: 13.2
click at [46, 135] on input "-14" at bounding box center [151, 133] width 258 height 14
type input "-19"
click at [152, 63] on div "Use CSV upload" at bounding box center [180, 60] width 324 height 12
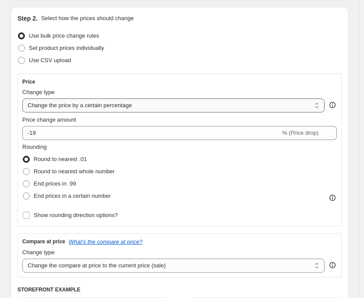
click at [143, 102] on select "Change the price to a certain amount Change the price by a certain amount Chang…" at bounding box center [173, 106] width 303 height 14
click at [153, 70] on div "Step 2. Select how the prices should change Use bulk price change rules Set pro…" at bounding box center [180, 210] width 324 height 392
click at [157, 105] on select "Change the price to a certain amount Change the price by a certain amount Chang…" at bounding box center [173, 106] width 303 height 14
select select "pcap"
click at [22, 99] on select "Change the price to a certain amount Change the price by a certain amount Chang…" at bounding box center [173, 106] width 303 height 14
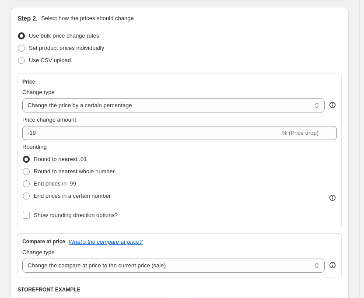
type input "-20"
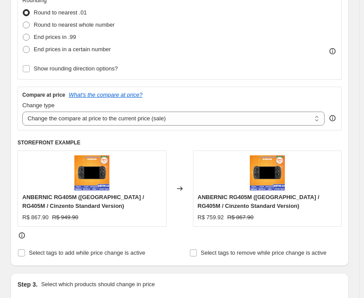
scroll to position [263, 0]
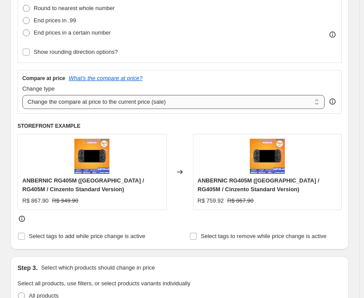
click at [170, 102] on select "Change the compare at price to the current price (sale) Change the compare at p…" at bounding box center [173, 102] width 303 height 14
select select "no_change"
click at [22, 95] on select "Change the compare at price to the current price (sale) Change the compare at p…" at bounding box center [173, 102] width 303 height 14
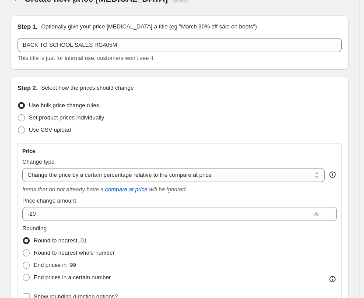
scroll to position [0, 0]
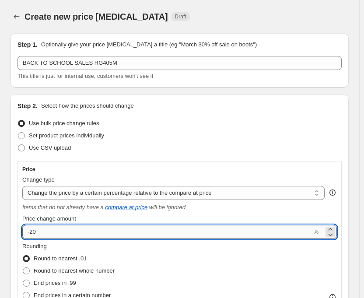
drag, startPoint x: 31, startPoint y: 234, endPoint x: 47, endPoint y: 234, distance: 16.6
click at [47, 234] on input "-20" at bounding box center [166, 232] width 289 height 14
type input "-19"
click at [189, 118] on div "Use bulk price change rules" at bounding box center [180, 123] width 324 height 12
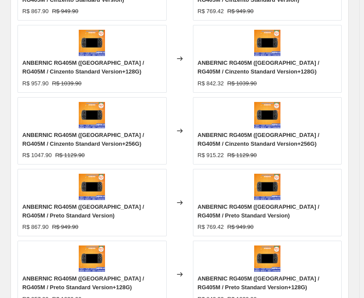
scroll to position [788, 0]
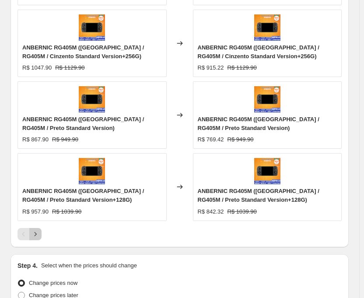
click at [35, 236] on icon "Next" at bounding box center [35, 234] width 9 height 9
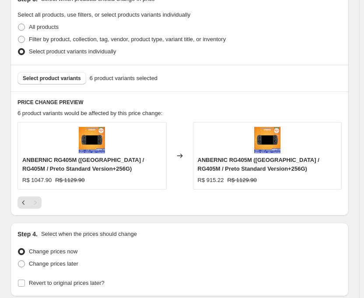
scroll to position [603, 0]
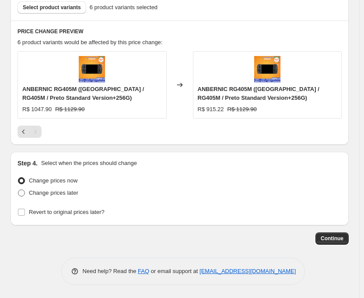
click at [21, 195] on span at bounding box center [21, 193] width 7 height 7
click at [18, 190] on input "Change prices later" at bounding box center [18, 190] width 0 height 0
radio input "true"
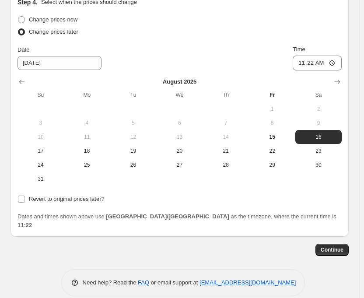
scroll to position [767, 0]
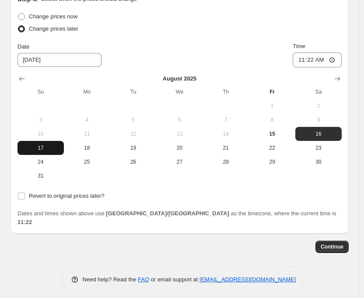
click at [52, 151] on span "17" at bounding box center [40, 147] width 39 height 7
type input "[DATE]"
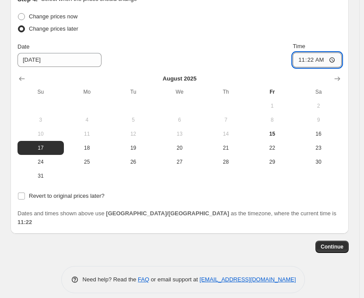
click at [317, 59] on input "11:22" at bounding box center [317, 60] width 49 height 15
type input "22:50"
click at [250, 56] on div "Date [DATE] Time 22:50" at bounding box center [180, 54] width 324 height 25
click at [344, 243] on span "Continue" at bounding box center [332, 246] width 23 height 7
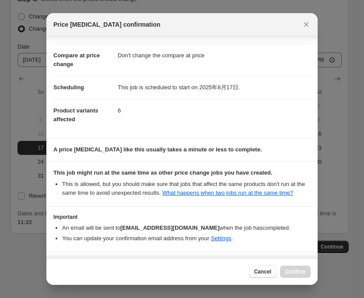
scroll to position [69, 0]
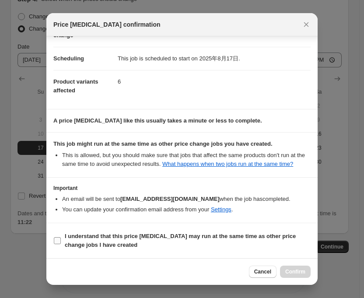
click at [55, 243] on input "I understand that this price [MEDICAL_DATA] may run at the same time as other p…" at bounding box center [57, 240] width 7 height 7
checkbox input "true"
click at [296, 270] on span "Confirm" at bounding box center [295, 271] width 20 height 7
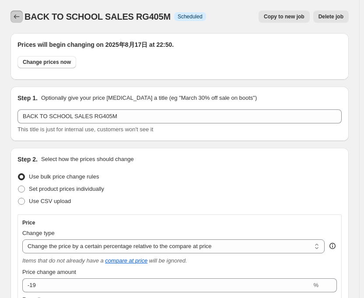
click at [19, 20] on icon "Price change jobs" at bounding box center [16, 16] width 9 height 9
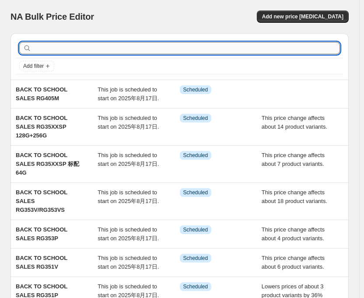
click at [214, 53] on input "text" at bounding box center [186, 48] width 307 height 12
type input "405"
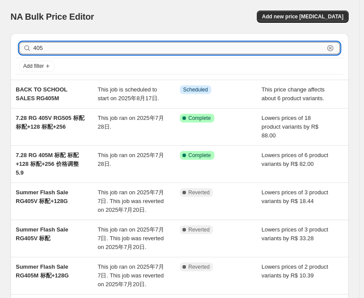
click at [214, 49] on input "405" at bounding box center [178, 48] width 291 height 12
type input "405"
click at [131, 46] on input "405" at bounding box center [178, 48] width 291 height 12
type input "405 V"
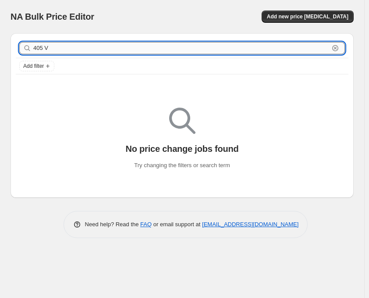
click at [49, 49] on input "405 V" at bounding box center [181, 48] width 296 height 12
click at [45, 51] on input "405 V" at bounding box center [181, 48] width 296 height 12
type input "405V"
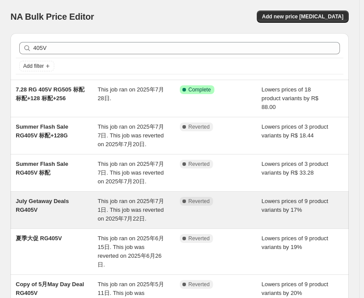
click at [132, 198] on span "This job ran on 2025年7月1日. This job was reverted on 2025年7月22日." at bounding box center [131, 210] width 67 height 24
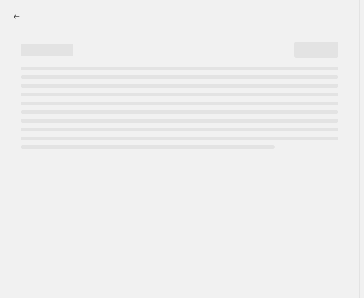
select select "percentage"
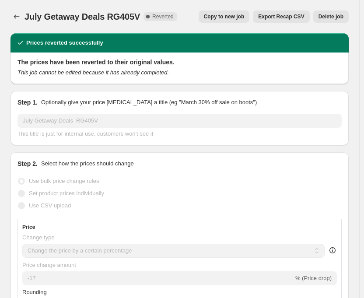
click at [234, 20] on span "Copy to new job" at bounding box center [224, 16] width 41 height 7
select select "percentage"
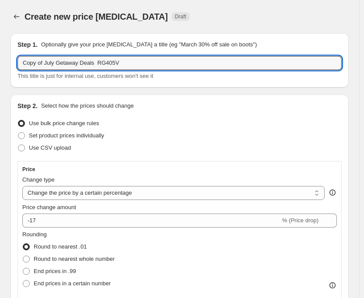
drag, startPoint x: 92, startPoint y: 64, endPoint x: -10, endPoint y: 39, distance: 105.1
click at [0, 39] on html "Home Settings Plans Skip to content Create new price [MEDICAL_DATA]. This page …" at bounding box center [182, 149] width 364 height 298
paste input "BACK TO SCHOOL SALES"
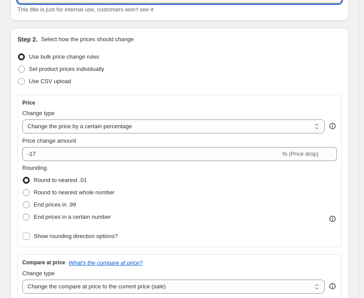
scroll to position [88, 0]
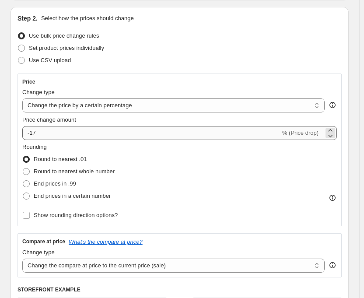
type input "BACK TO SCHOOL SALES RG405V"
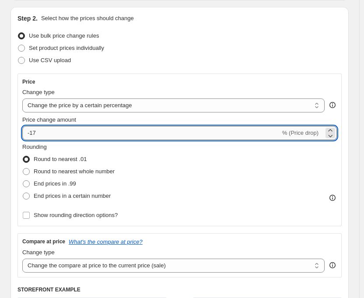
drag, startPoint x: 32, startPoint y: 133, endPoint x: 48, endPoint y: 135, distance: 15.9
click at [48, 135] on input "-17" at bounding box center [151, 133] width 258 height 14
type input "-15"
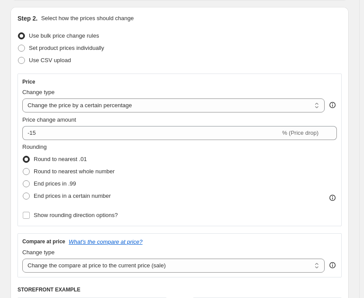
click at [151, 86] on div "Price Change type Change the price to a certain amount Change the price by a ce…" at bounding box center [179, 149] width 315 height 143
click at [146, 103] on select "Change the price to a certain amount Change the price by a certain amount Chang…" at bounding box center [173, 106] width 303 height 14
select select "pcap"
click at [22, 99] on select "Change the price to a certain amount Change the price by a certain amount Chang…" at bounding box center [173, 106] width 303 height 14
type input "-20"
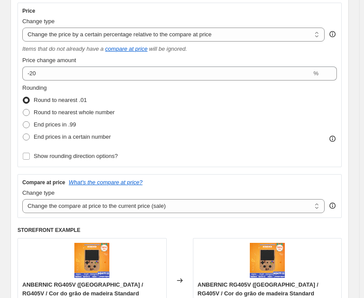
scroll to position [175, 0]
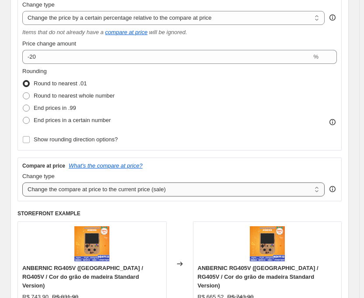
click at [144, 193] on select "Change the compare at price to the current price (sale) Change the compare at p…" at bounding box center [173, 190] width 303 height 14
select select "no_change"
click at [22, 183] on select "Change the compare at price to the current price (sale) Change the compare at p…" at bounding box center [173, 190] width 303 height 14
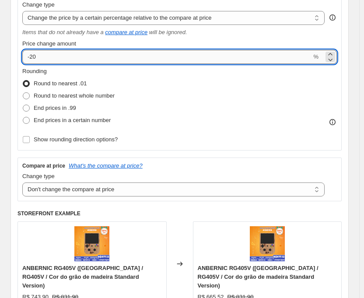
drag, startPoint x: 31, startPoint y: 57, endPoint x: 51, endPoint y: 62, distance: 21.1
click at [51, 62] on input "-20" at bounding box center [166, 57] width 289 height 14
type input "-15"
click at [224, 110] on div "Rounding Round to nearest .01 Round to nearest whole number End prices in .99 E…" at bounding box center [179, 97] width 315 height 60
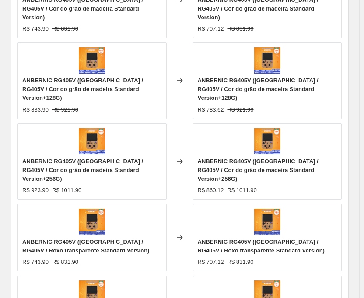
scroll to position [788, 0]
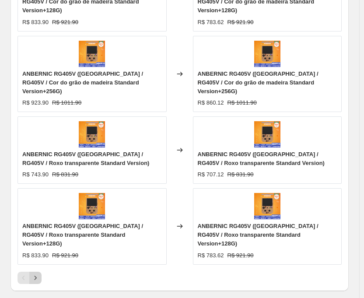
click at [40, 272] on button "Next" at bounding box center [35, 278] width 12 height 12
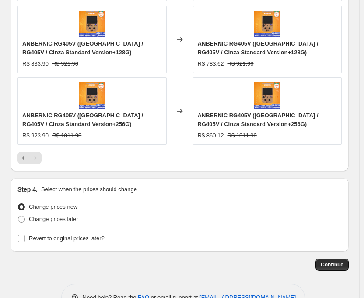
scroll to position [819, 0]
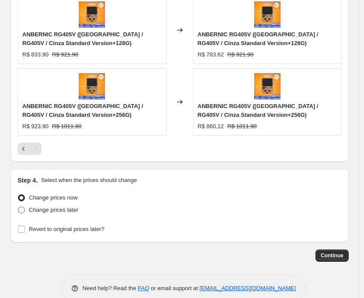
click at [24, 207] on span at bounding box center [21, 210] width 7 height 7
click at [18, 207] on input "Change prices later" at bounding box center [18, 207] width 0 height 0
radio input "true"
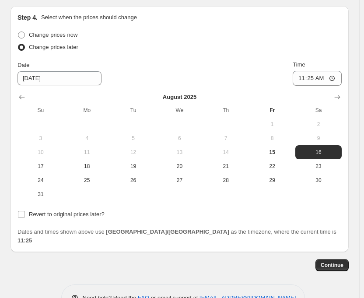
scroll to position [982, 0]
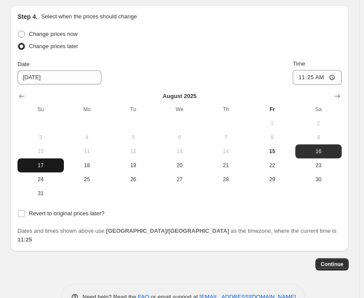
click at [33, 158] on button "17" at bounding box center [41, 165] width 46 height 14
type input "[DATE]"
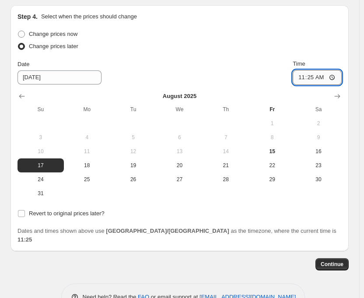
click at [314, 70] on input "11:25" at bounding box center [317, 77] width 49 height 15
type input "22:50"
click at [22, 210] on input "Revert to original prices later?" at bounding box center [21, 213] width 7 height 7
checkbox input "true"
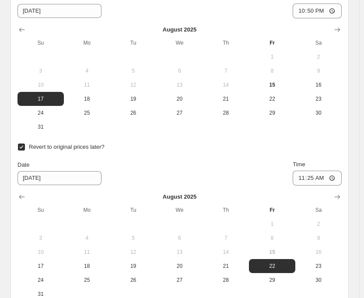
scroll to position [1070, 0]
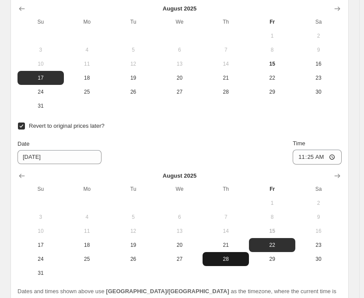
click at [221, 256] on span "28" at bounding box center [225, 259] width 39 height 7
type input "[DATE]"
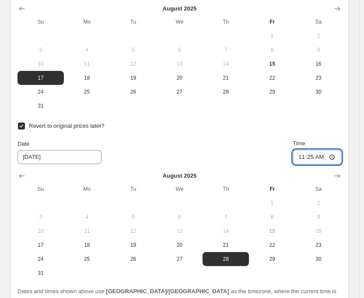
click at [316, 150] on input "11:25" at bounding box center [317, 157] width 49 height 15
type input "15:00"
click at [298, 139] on div "Date [DATE] Time 15:00" at bounding box center [180, 151] width 324 height 25
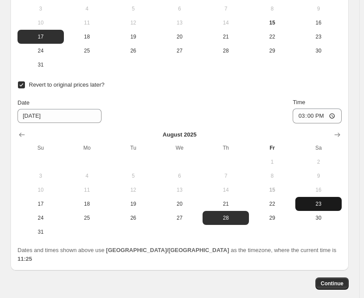
scroll to position [1130, 0]
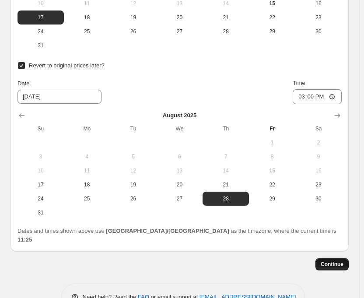
click at [341, 261] on span "Continue" at bounding box center [332, 264] width 23 height 7
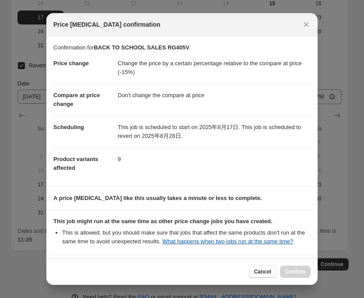
scroll to position [77, 0]
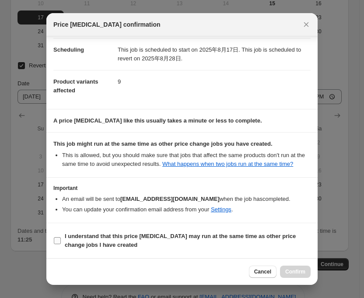
click at [56, 238] on input "I understand that this price [MEDICAL_DATA] may run at the same time as other p…" at bounding box center [57, 240] width 7 height 7
checkbox input "true"
click at [294, 271] on span "Confirm" at bounding box center [295, 271] width 20 height 7
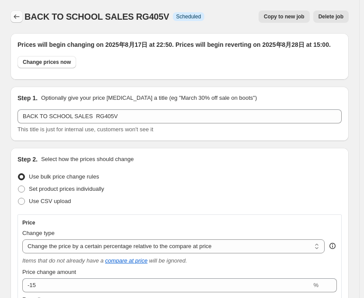
click at [16, 21] on icon "Price change jobs" at bounding box center [16, 16] width 9 height 9
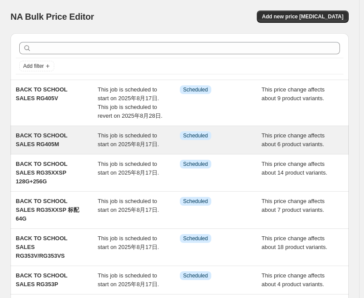
click at [151, 139] on div "This job is scheduled to start on 2025年8月17日." at bounding box center [139, 140] width 82 height 18
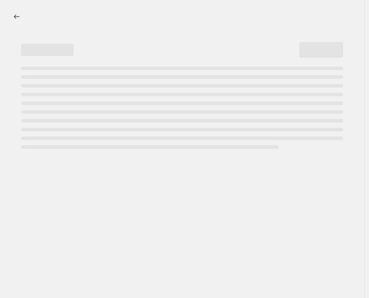
select select "pcap"
select select "no_change"
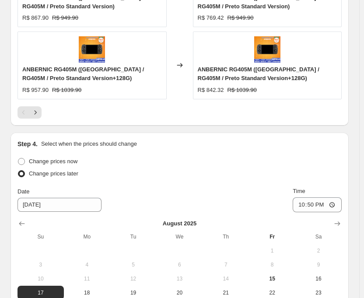
scroll to position [1108, 0]
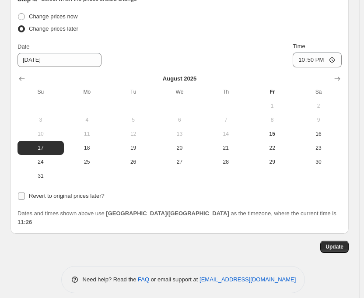
click at [22, 198] on input "Revert to original prices later?" at bounding box center [21, 196] width 7 height 7
checkbox input "true"
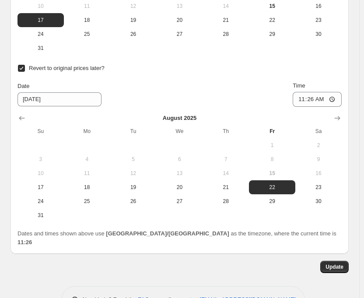
scroll to position [1256, 0]
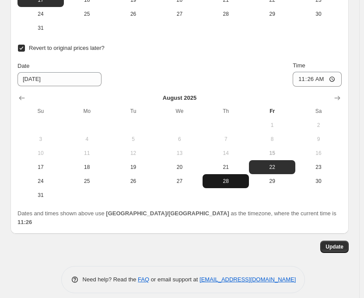
click at [217, 187] on button "28" at bounding box center [226, 181] width 46 height 14
type input "[DATE]"
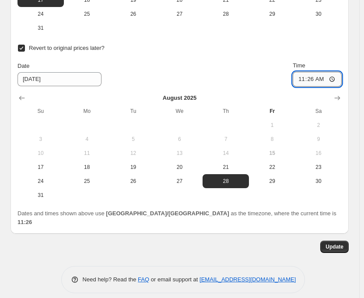
click at [319, 79] on input "11:26" at bounding box center [317, 79] width 49 height 15
type input "15:00"
click at [340, 242] on button "Update" at bounding box center [334, 247] width 28 height 12
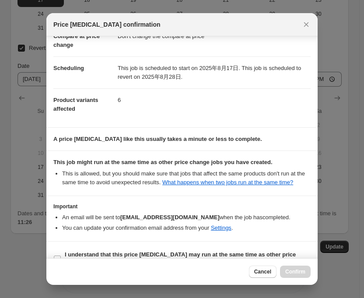
scroll to position [77, 0]
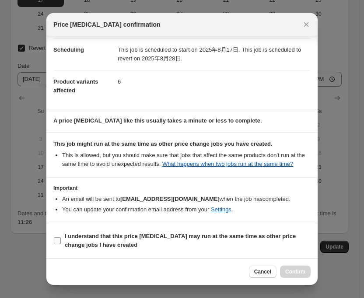
click at [60, 241] on input "I understand that this price [MEDICAL_DATA] may run at the same time as other p…" at bounding box center [57, 240] width 7 height 7
checkbox input "true"
click at [287, 274] on span "Confirm" at bounding box center [295, 271] width 20 height 7
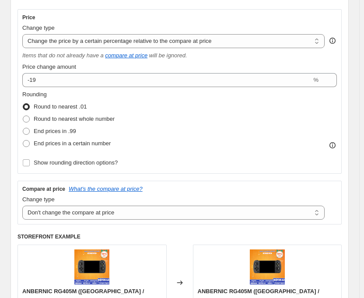
scroll to position [0, 0]
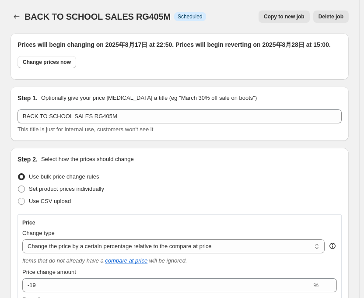
click at [23, 17] on div at bounding box center [18, 17] width 14 height 12
click at [15, 18] on icon "Price change jobs" at bounding box center [17, 16] width 6 height 4
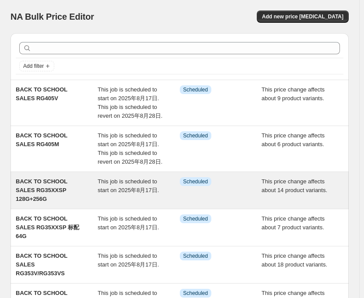
click at [57, 184] on span "BACK TO SCHOOL SALES RG35XXSP 128G+256G" at bounding box center [42, 190] width 52 height 24
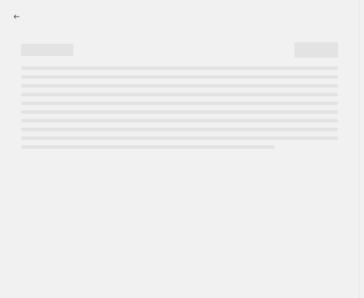
select select "pcap"
select select "no_change"
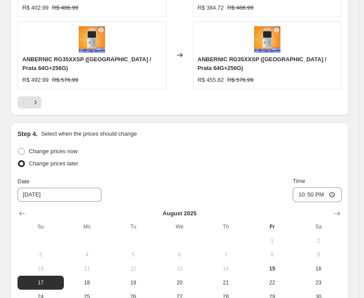
scroll to position [1089, 0]
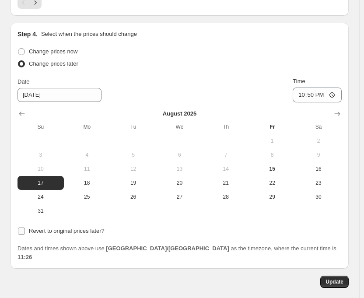
click at [22, 228] on input "Revert to original prices later?" at bounding box center [21, 231] width 7 height 7
checkbox input "true"
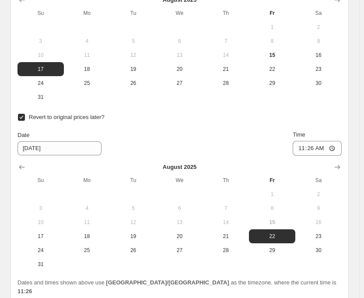
scroll to position [1237, 0]
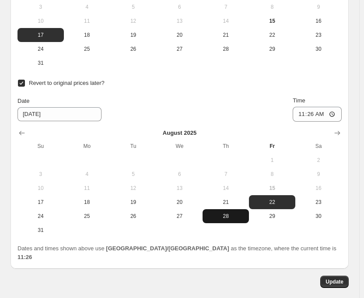
click at [229, 213] on span "28" at bounding box center [225, 216] width 39 height 7
type input "[DATE]"
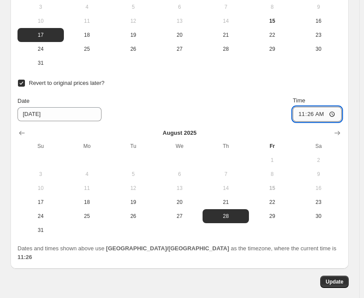
click at [315, 107] on input "11:26" at bounding box center [317, 114] width 49 height 15
type input "15:00"
click at [349, 276] on button "Update" at bounding box center [334, 282] width 28 height 12
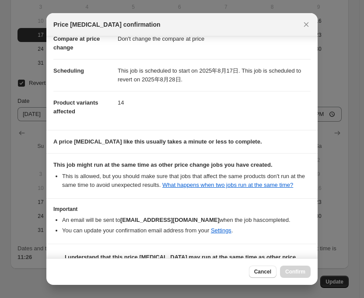
scroll to position [77, 0]
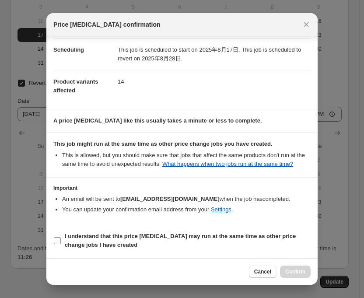
click at [56, 239] on input "I understand that this price [MEDICAL_DATA] may run at the same time as other p…" at bounding box center [57, 240] width 7 height 7
checkbox input "true"
click at [303, 274] on span "Confirm" at bounding box center [295, 271] width 20 height 7
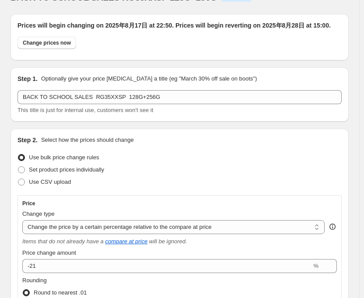
scroll to position [0, 0]
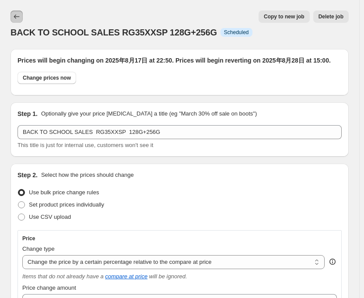
click at [20, 19] on icon "Price change jobs" at bounding box center [16, 16] width 9 height 9
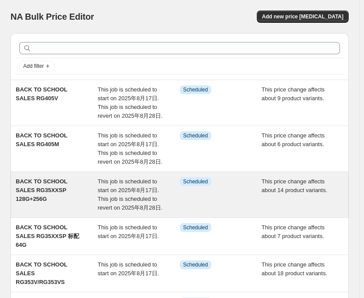
scroll to position [88, 0]
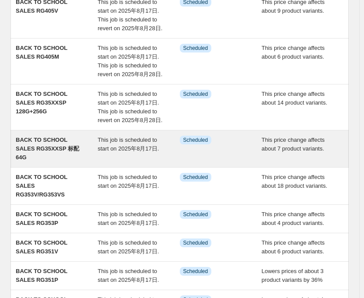
click at [120, 140] on span "This job is scheduled to start on 2025年8月17日." at bounding box center [128, 144] width 61 height 15
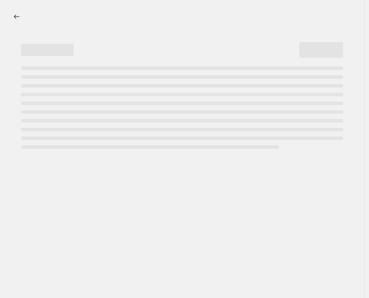
select select "pcap"
select select "no_change"
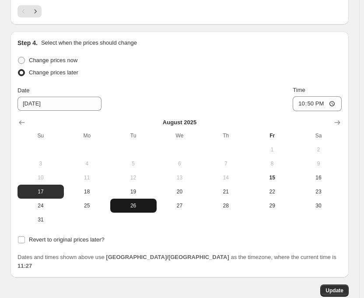
scroll to position [1098, 0]
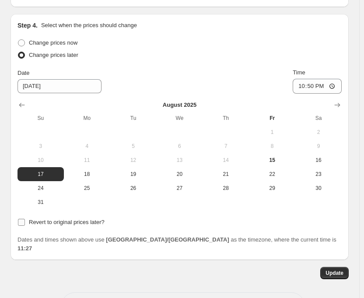
click at [24, 219] on input "Revert to original prices later?" at bounding box center [21, 222] width 7 height 7
checkbox input "true"
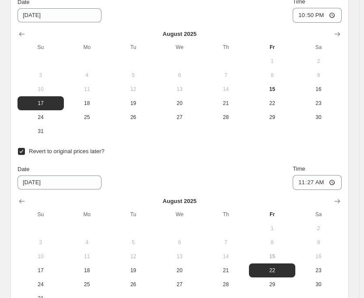
scroll to position [1246, 0]
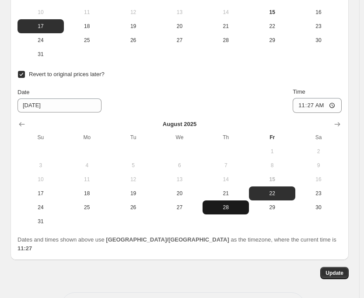
click at [215, 204] on span "28" at bounding box center [225, 207] width 39 height 7
type input "[DATE]"
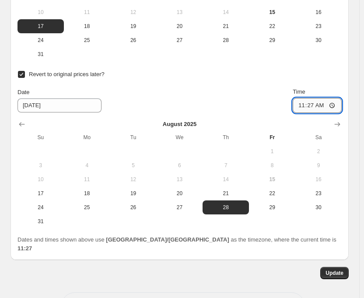
click at [312, 98] on input "11:27" at bounding box center [317, 105] width 49 height 15
type input "15:00"
click at [345, 267] on button "Update" at bounding box center [334, 273] width 28 height 12
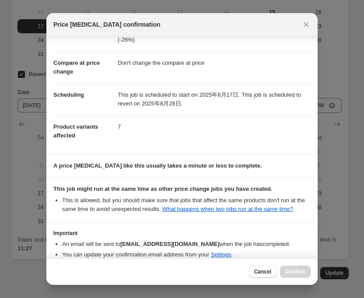
scroll to position [77, 0]
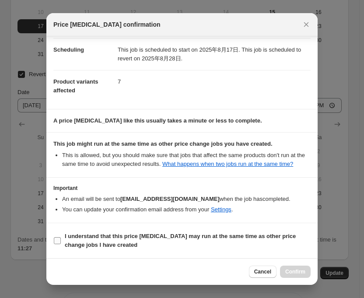
click at [56, 242] on input "I understand that this price [MEDICAL_DATA] may run at the same time as other p…" at bounding box center [57, 240] width 7 height 7
checkbox input "true"
click at [298, 273] on span "Confirm" at bounding box center [295, 271] width 20 height 7
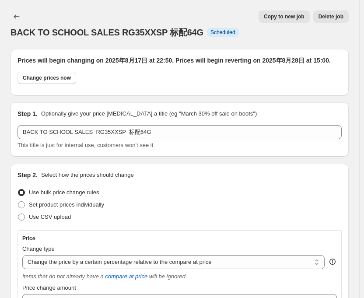
scroll to position [1246, 0]
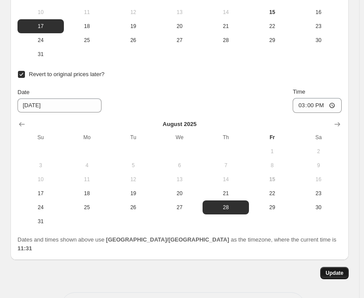
click at [330, 267] on button "Update" at bounding box center [334, 273] width 28 height 12
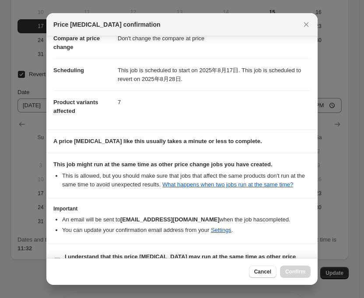
scroll to position [77, 0]
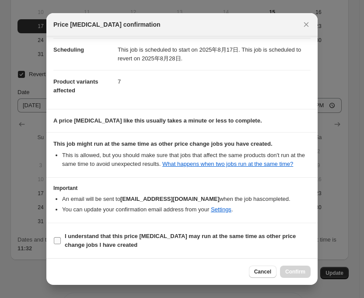
click at [57, 244] on input "I understand that this price [MEDICAL_DATA] may run at the same time as other p…" at bounding box center [57, 240] width 7 height 7
checkbox input "true"
click at [286, 275] on button "Confirm" at bounding box center [295, 272] width 31 height 12
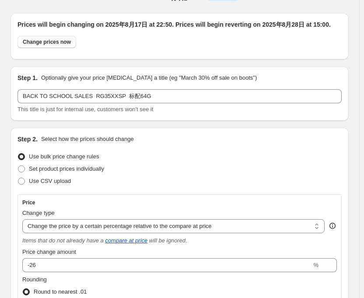
scroll to position [0, 0]
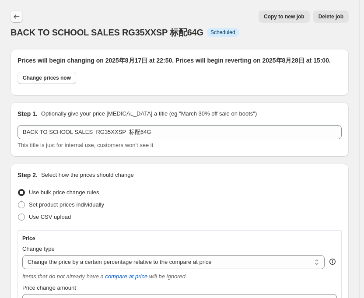
click at [15, 11] on button "Price change jobs" at bounding box center [17, 17] width 12 height 12
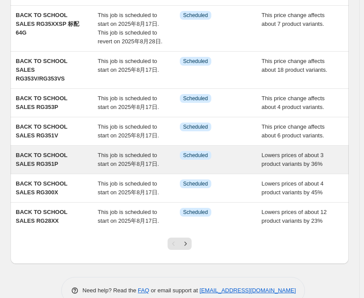
scroll to position [223, 0]
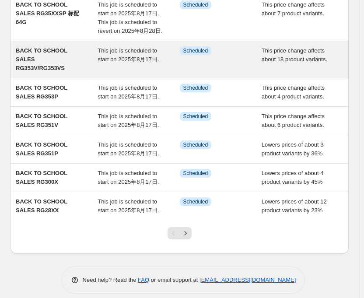
click at [123, 44] on div "BACK TO SCHOOL SALES RG353V/RG353VS This job is scheduled to start on 2025年8月17…" at bounding box center [180, 59] width 338 height 37
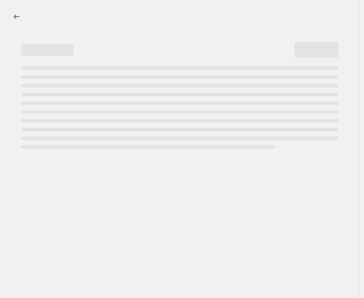
select select "pcap"
select select "no_change"
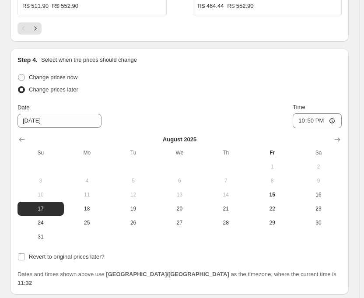
scroll to position [1124, 0]
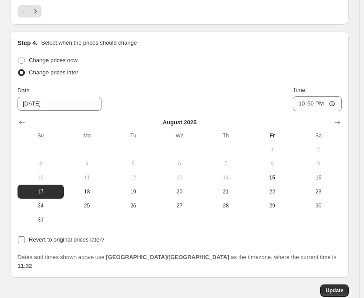
click at [25, 236] on span at bounding box center [22, 240] width 8 height 8
click at [25, 236] on input "Revert to original prices later?" at bounding box center [21, 239] width 7 height 7
checkbox input "true"
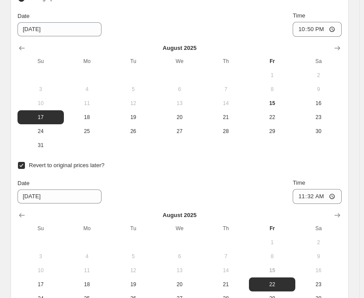
scroll to position [1272, 0]
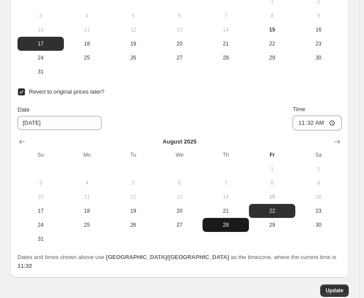
click at [221, 218] on button "28" at bounding box center [226, 225] width 46 height 14
type input "[DATE]"
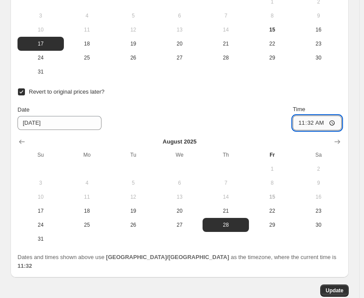
click at [315, 116] on input "11:32" at bounding box center [317, 123] width 49 height 15
type input "15:00"
click at [349, 285] on button "Update" at bounding box center [334, 291] width 28 height 12
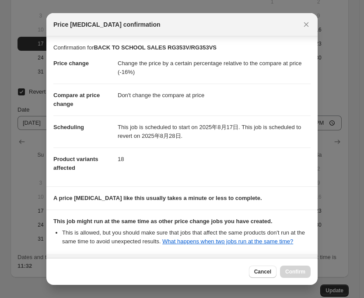
scroll to position [77, 0]
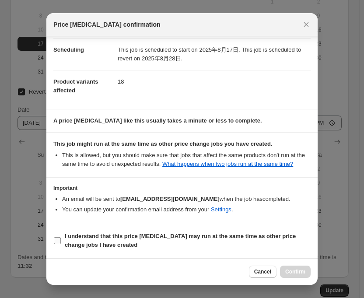
click at [59, 243] on input "I understand that this price [MEDICAL_DATA] may run at the same time as other p…" at bounding box center [57, 240] width 7 height 7
checkbox input "true"
click at [292, 272] on span "Confirm" at bounding box center [295, 271] width 20 height 7
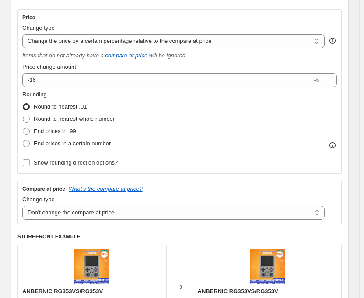
scroll to position [0, 0]
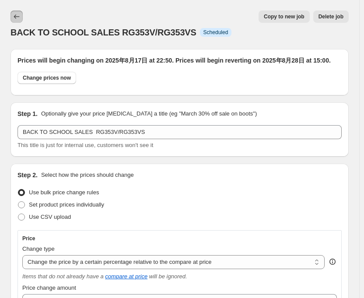
click at [18, 21] on icon "Price change jobs" at bounding box center [16, 16] width 9 height 9
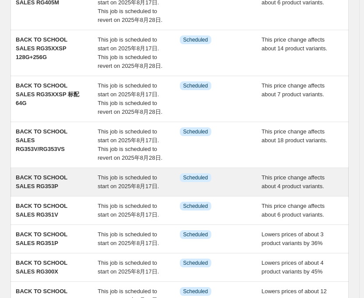
scroll to position [240, 0]
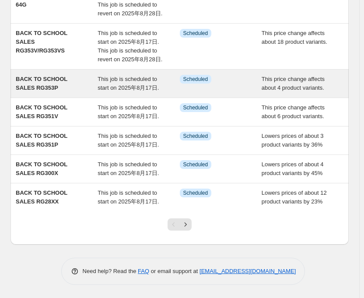
click at [106, 84] on div "This job is scheduled to start on 2025年8月17日." at bounding box center [139, 84] width 82 height 18
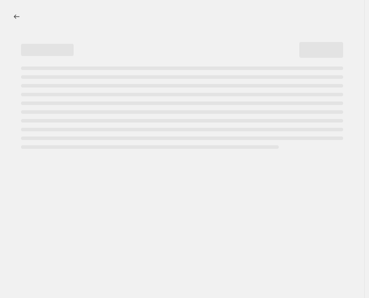
select select "pcap"
select select "no_change"
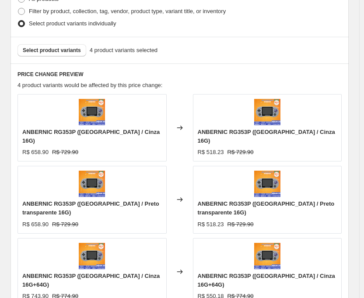
scroll to position [1001, 0]
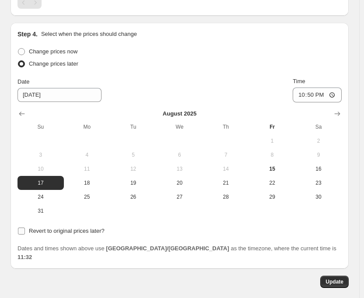
click at [24, 228] on input "Revert to original prices later?" at bounding box center [21, 231] width 7 height 7
checkbox input "true"
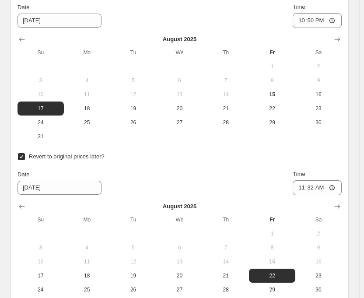
scroll to position [1149, 0]
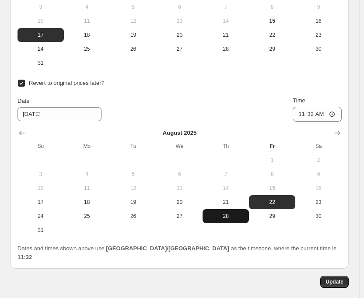
click at [225, 209] on button "28" at bounding box center [226, 216] width 46 height 14
type input "[DATE]"
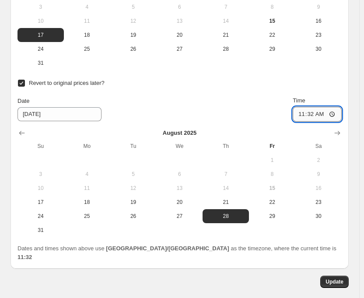
click at [313, 107] on input "11:32" at bounding box center [317, 114] width 49 height 15
type input "15:00"
click at [326, 276] on button "Update" at bounding box center [334, 282] width 28 height 12
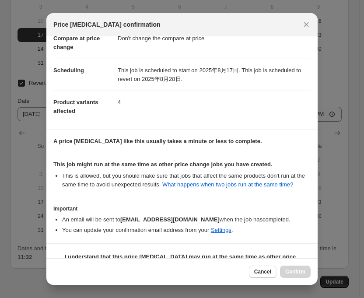
scroll to position [77, 0]
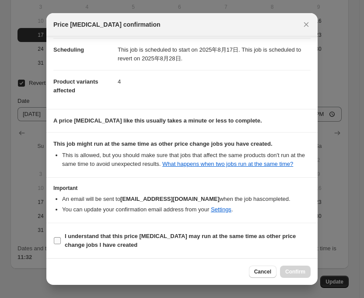
click at [57, 244] on span ":r24h:" at bounding box center [57, 241] width 8 height 8
click at [57, 244] on input "I understand that this price [MEDICAL_DATA] may run at the same time as other p…" at bounding box center [57, 240] width 7 height 7
checkbox input "true"
click at [292, 272] on span "Confirm" at bounding box center [295, 271] width 20 height 7
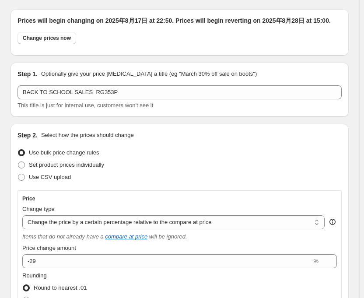
scroll to position [0, 0]
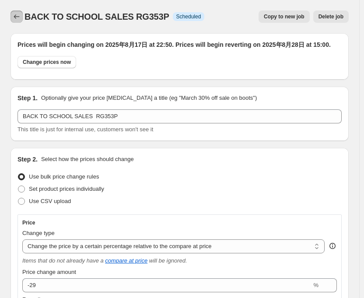
click at [14, 18] on icon "Price change jobs" at bounding box center [16, 16] width 9 height 9
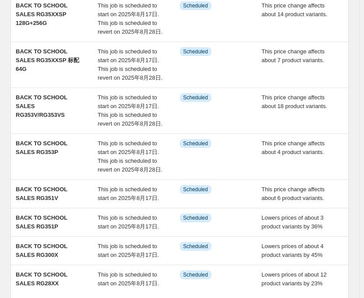
scroll to position [258, 0]
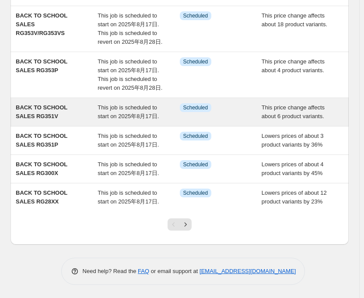
click at [144, 113] on span "This job is scheduled to start on 2025年8月17日." at bounding box center [128, 111] width 61 height 15
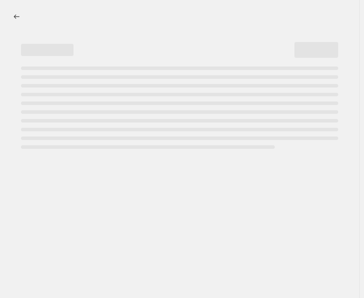
select select "pcap"
select select "no_change"
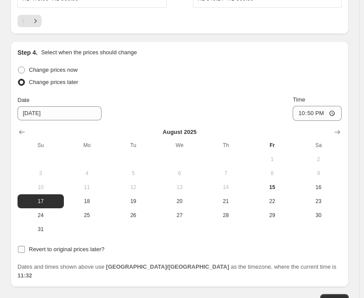
scroll to position [1056, 0]
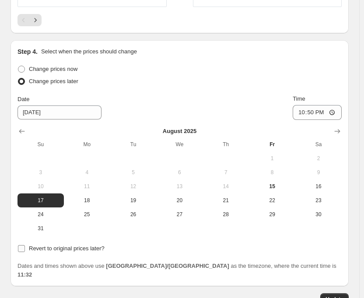
click at [18, 245] on input "Revert to original prices later?" at bounding box center [21, 248] width 7 height 7
checkbox input "true"
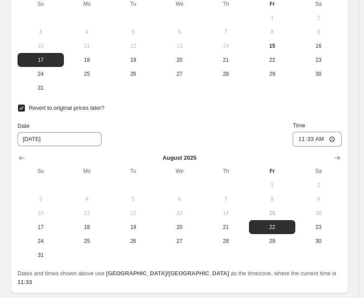
scroll to position [1203, 0]
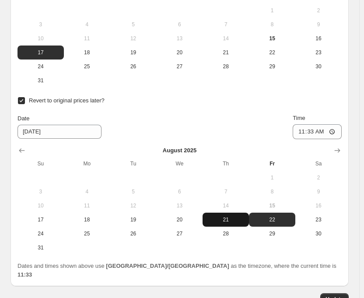
click at [232, 213] on button "21" at bounding box center [226, 220] width 46 height 14
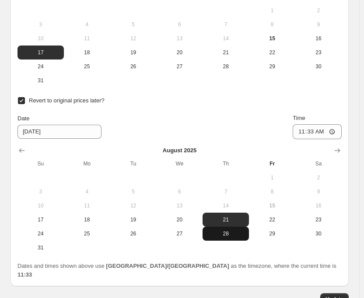
click at [231, 230] on span "28" at bounding box center [225, 233] width 39 height 7
type input "[DATE]"
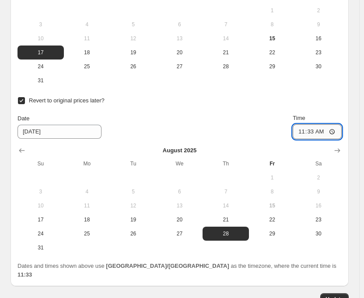
click at [318, 124] on input "11:33" at bounding box center [317, 131] width 49 height 15
type input "15:00"
click at [334, 296] on span "Update" at bounding box center [335, 299] width 18 height 7
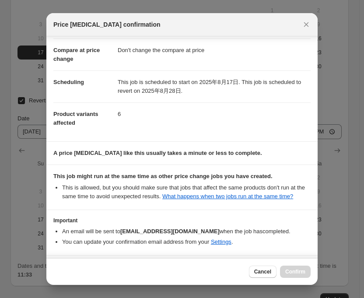
scroll to position [77, 0]
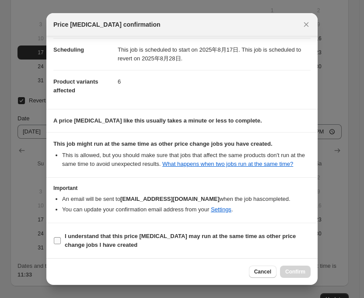
click at [53, 241] on span ":r27c:" at bounding box center [57, 241] width 8 height 8
click at [54, 241] on input "I understand that this price [MEDICAL_DATA] may run at the same time as other p…" at bounding box center [57, 240] width 7 height 7
checkbox input "true"
click at [292, 272] on span "Confirm" at bounding box center [295, 271] width 20 height 7
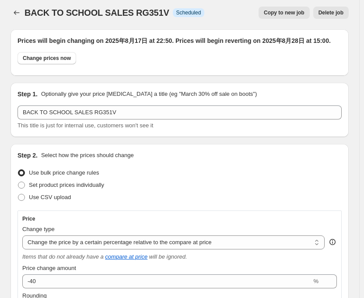
scroll to position [0, 0]
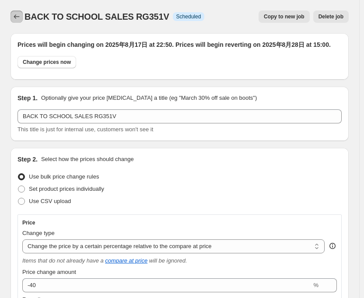
click at [18, 20] on icon "Price change jobs" at bounding box center [16, 16] width 9 height 9
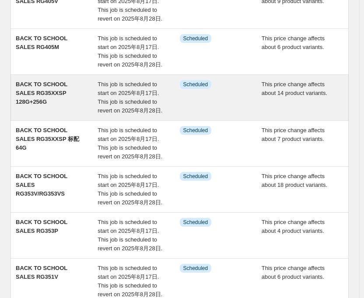
scroll to position [275, 0]
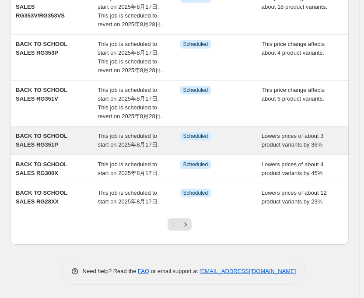
click at [113, 142] on span "This job is scheduled to start on 2025年8月17日." at bounding box center [128, 140] width 61 height 15
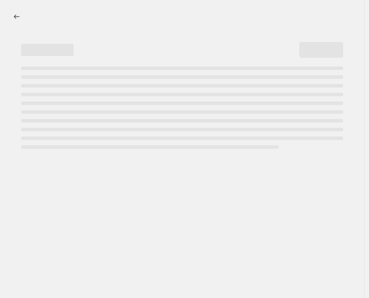
select select "percentage"
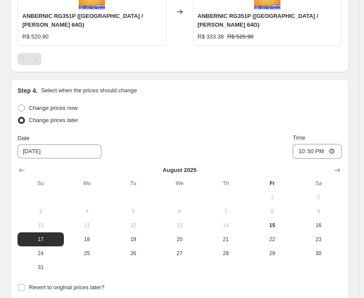
scroll to position [918, 0]
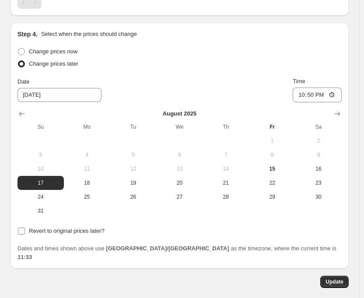
click at [19, 228] on input "Revert to original prices later?" at bounding box center [21, 231] width 7 height 7
checkbox input "true"
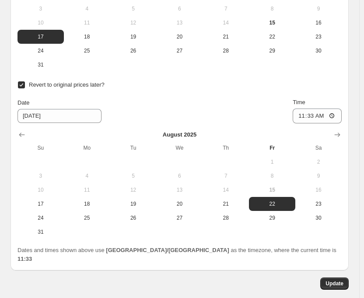
scroll to position [1066, 0]
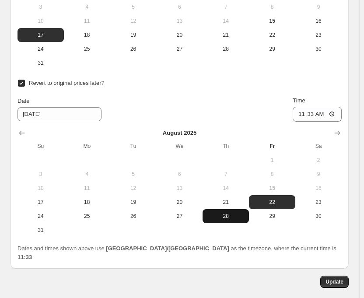
click at [230, 213] on span "28" at bounding box center [225, 216] width 39 height 7
type input "[DATE]"
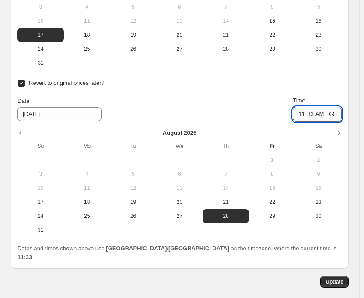
click at [314, 107] on input "11:33" at bounding box center [317, 114] width 49 height 15
type input "15:00"
click at [339, 276] on button "Update" at bounding box center [334, 282] width 28 height 12
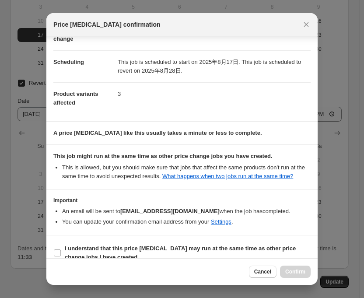
scroll to position [69, 0]
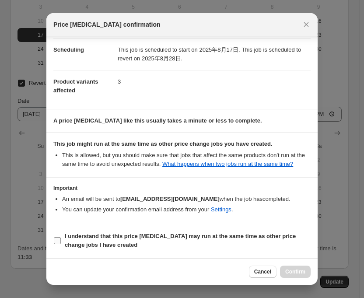
click at [54, 244] on span ":r2a7:" at bounding box center [57, 241] width 8 height 8
click at [54, 244] on input "I understand that this price [MEDICAL_DATA] may run at the same time as other p…" at bounding box center [57, 240] width 7 height 7
checkbox input "true"
click at [291, 274] on span "Confirm" at bounding box center [295, 271] width 20 height 7
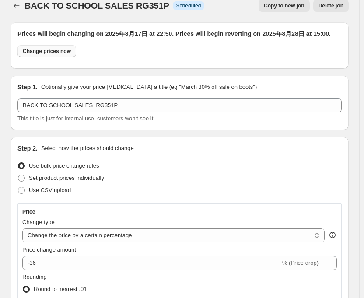
scroll to position [0, 0]
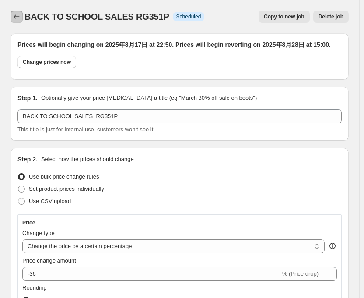
click at [18, 16] on icon "Price change jobs" at bounding box center [16, 16] width 9 height 9
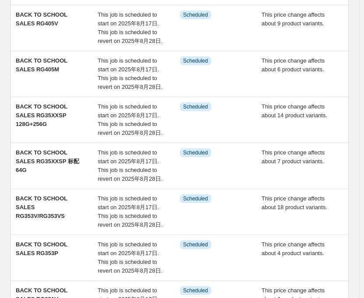
scroll to position [293, 0]
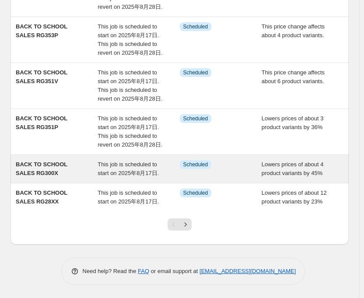
click at [125, 167] on span "This job is scheduled to start on 2025年8月17日." at bounding box center [128, 168] width 61 height 15
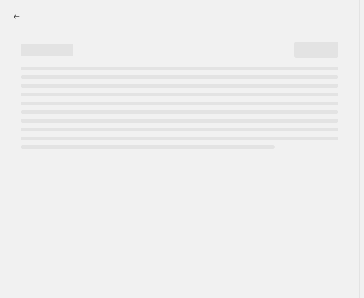
select select "percentage"
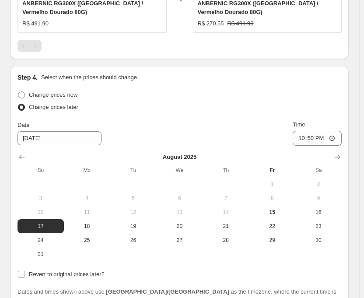
scroll to position [981, 0]
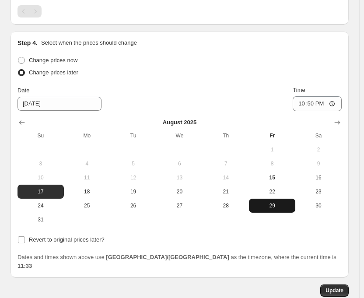
click at [268, 202] on span "29" at bounding box center [272, 205] width 39 height 7
click at [42, 188] on span "17" at bounding box center [40, 191] width 39 height 7
type input "[DATE]"
click at [21, 236] on input "Revert to original prices later?" at bounding box center [21, 239] width 7 height 7
checkbox input "true"
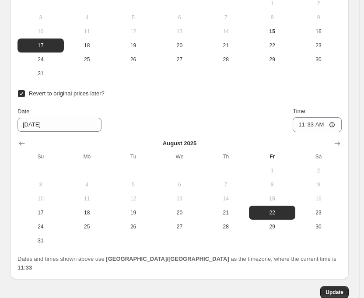
scroll to position [1129, 0]
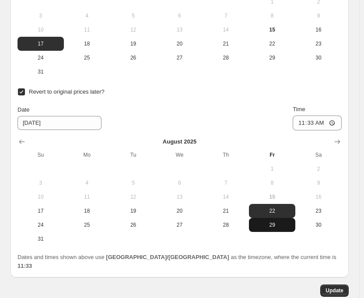
click at [273, 222] on span "29" at bounding box center [272, 225] width 39 height 7
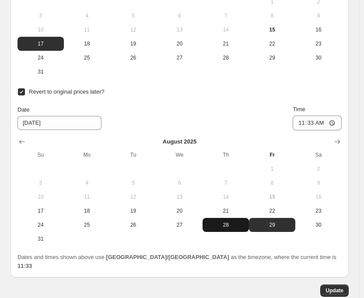
click at [229, 222] on span "28" at bounding box center [225, 225] width 39 height 7
type input "[DATE]"
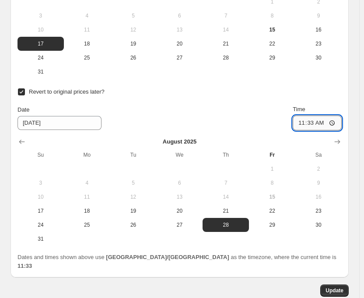
click at [318, 116] on input "11:33" at bounding box center [317, 123] width 49 height 15
type input "15:00"
click at [340, 285] on button "Update" at bounding box center [334, 291] width 28 height 12
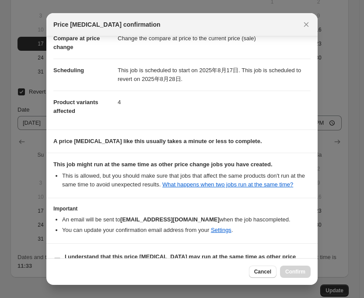
scroll to position [69, 0]
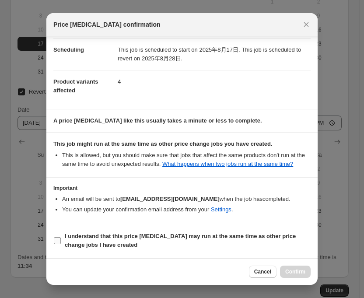
click at [60, 242] on input "I understand that this price [MEDICAL_DATA] may run at the same time as other p…" at bounding box center [57, 240] width 7 height 7
checkbox input "true"
click at [303, 275] on button "Confirm" at bounding box center [295, 272] width 31 height 12
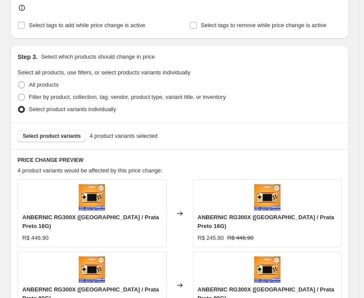
scroll to position [0, 0]
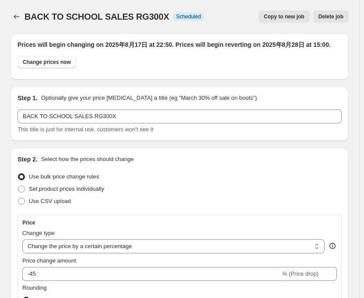
click at [15, 10] on div "BACK TO SCHOOL SALES RG300X. This page is ready BACK TO SCHOOL SALES RG300X Inf…" at bounding box center [180, 16] width 338 height 33
click at [16, 27] on div "BACK TO SCHOOL SALES RG300X. This page is ready BACK TO SCHOOL SALES RG300X Inf…" at bounding box center [180, 16] width 338 height 33
click at [18, 20] on icon "Price change jobs" at bounding box center [16, 16] width 9 height 9
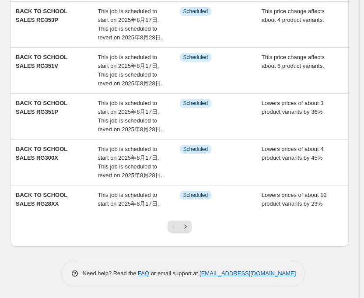
scroll to position [310, 0]
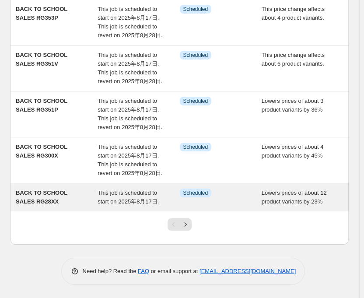
click at [158, 194] on span "This job is scheduled to start on 2025年8月17日." at bounding box center [128, 197] width 61 height 15
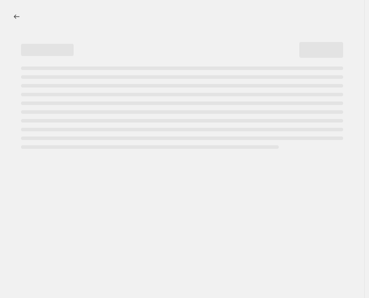
select select "percentage"
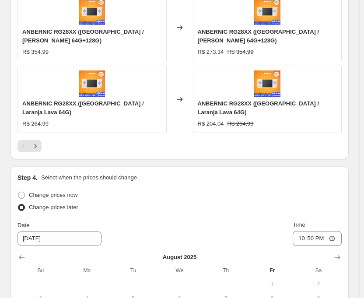
scroll to position [1052, 0]
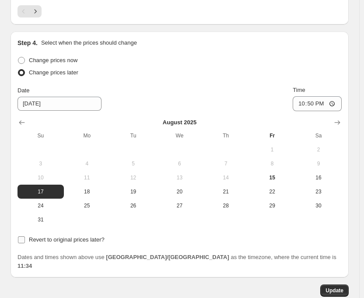
click at [25, 236] on input "Revert to original prices later?" at bounding box center [21, 239] width 7 height 7
checkbox input "true"
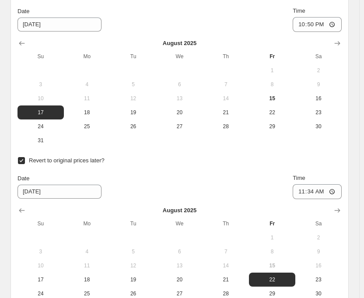
scroll to position [1200, 0]
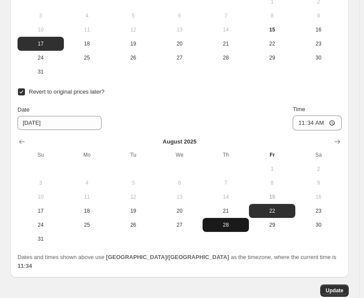
click at [239, 218] on button "28" at bounding box center [226, 225] width 46 height 14
type input "[DATE]"
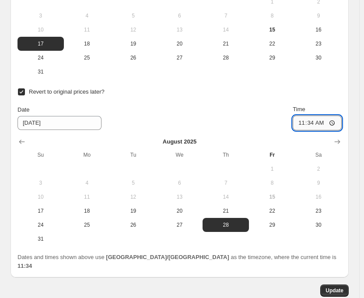
click at [320, 116] on input "11:34" at bounding box center [317, 123] width 49 height 15
type input "15:00"
click at [335, 287] on span "Update" at bounding box center [335, 290] width 18 height 7
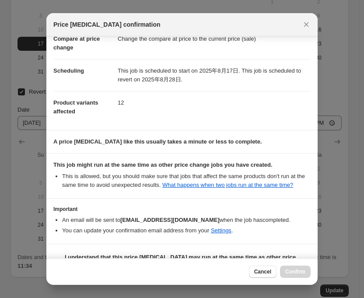
scroll to position [69, 0]
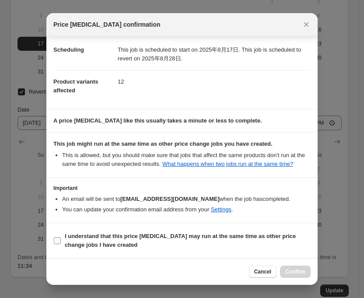
click at [56, 241] on input "I understand that this price [MEDICAL_DATA] may run at the same time as other p…" at bounding box center [57, 240] width 7 height 7
checkbox input "true"
click at [295, 270] on span "Confirm" at bounding box center [295, 271] width 20 height 7
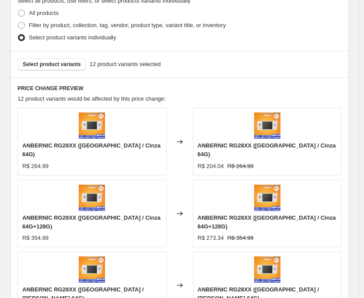
scroll to position [0, 0]
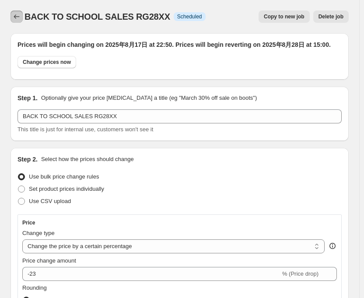
click at [11, 20] on button "Price change jobs" at bounding box center [17, 17] width 12 height 12
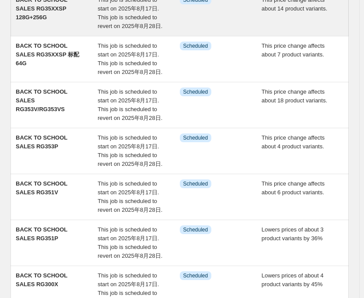
scroll to position [328, 0]
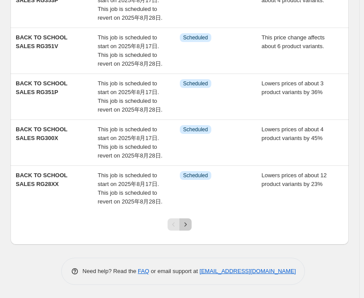
click at [186, 227] on icon "Next" at bounding box center [185, 224] width 9 height 9
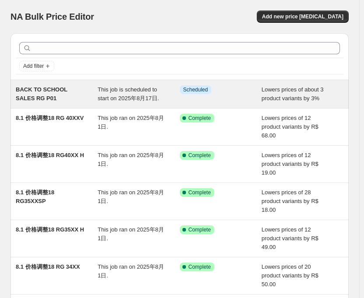
click at [100, 90] on span "This job is scheduled to start on 2025年8月17日." at bounding box center [128, 93] width 61 height 15
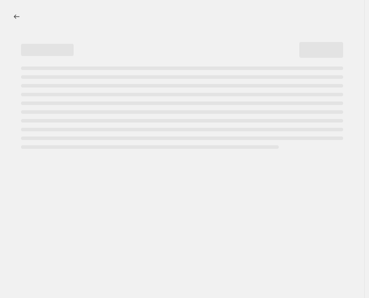
select select "percentage"
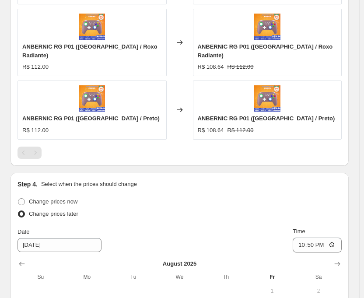
scroll to position [918, 0]
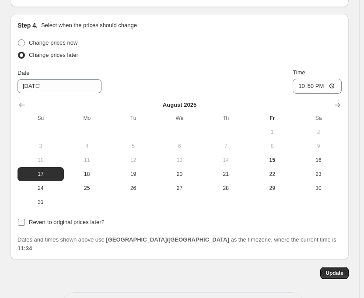
click at [23, 219] on input "Revert to original prices later?" at bounding box center [21, 222] width 7 height 7
checkbox input "true"
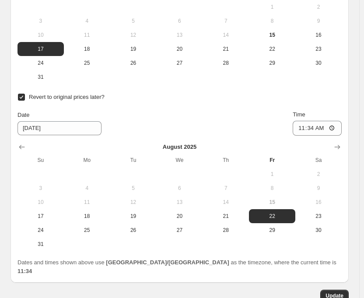
scroll to position [1066, 0]
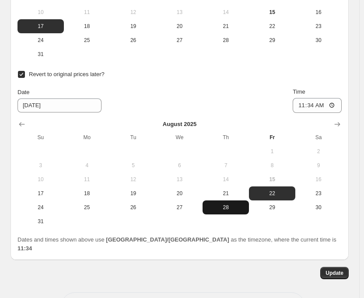
click at [229, 204] on span "28" at bounding box center [225, 207] width 39 height 7
type input "[DATE]"
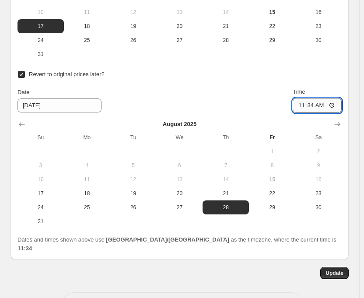
click at [314, 98] on input "11:34" at bounding box center [317, 105] width 49 height 15
type input "15:00"
click at [341, 270] on span "Update" at bounding box center [335, 273] width 18 height 7
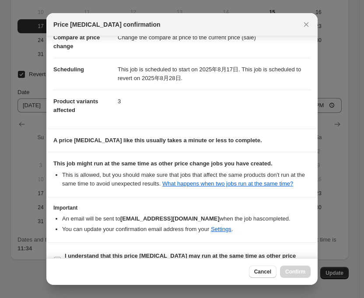
scroll to position [69, 0]
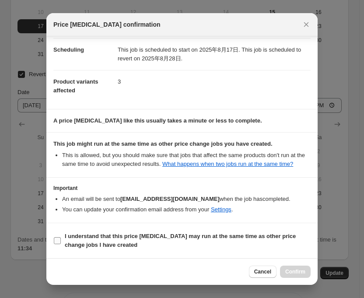
click at [54, 239] on input "I understand that this price [MEDICAL_DATA] may run at the same time as other p…" at bounding box center [57, 240] width 7 height 7
checkbox input "true"
click at [306, 275] on button "Confirm" at bounding box center [295, 272] width 31 height 12
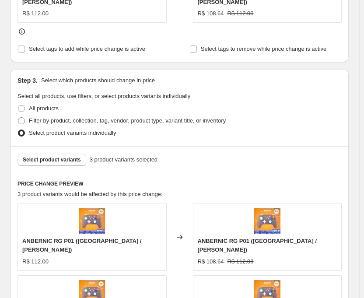
scroll to position [0, 0]
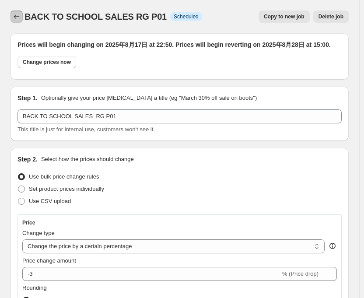
click at [20, 14] on icon "Price change jobs" at bounding box center [16, 16] width 9 height 9
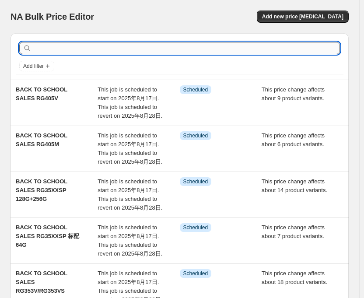
click at [40, 49] on input "text" at bounding box center [186, 48] width 307 height 12
type input "40XXV"
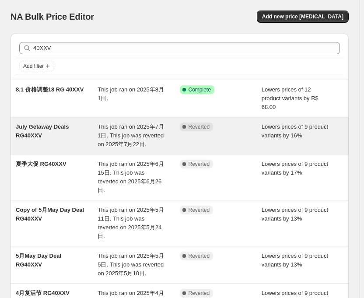
click at [110, 123] on span "This job ran on 2025年7月1日. This job was reverted on 2025年7月22日." at bounding box center [131, 135] width 67 height 24
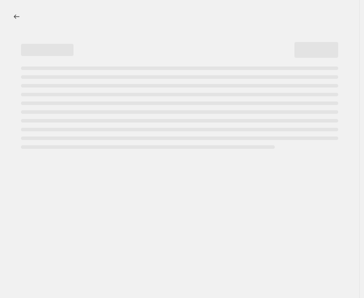
select select "percentage"
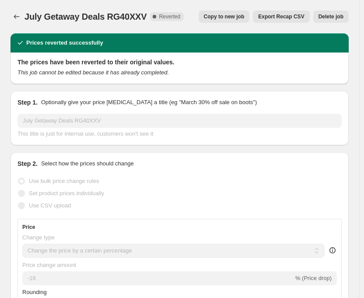
click at [232, 17] on span "Copy to new job" at bounding box center [224, 16] width 41 height 7
select select "percentage"
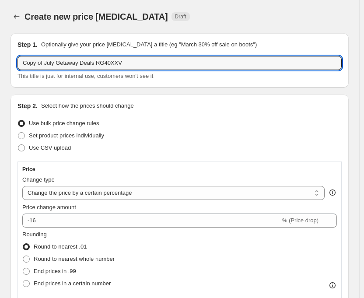
drag, startPoint x: 91, startPoint y: 63, endPoint x: -18, endPoint y: 76, distance: 109.7
click at [0, 76] on html "Home Settings Plans Skip to content Create new price [MEDICAL_DATA]. This page …" at bounding box center [182, 149] width 364 height 298
paste input "BACK TO SCHOOL SALES"
click at [129, 64] on input "BACK TO SCHOOL SALES RG40XXV" at bounding box center [180, 63] width 324 height 14
type input "BACK TO SCHOOL SALES RG40XXV 标配"
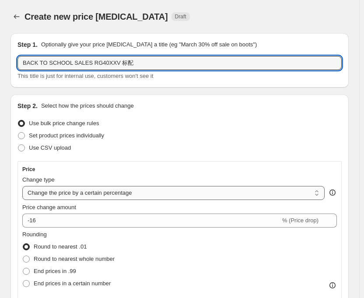
click at [154, 193] on select "Change the price to a certain amount Change the price by a certain amount Chang…" at bounding box center [173, 193] width 303 height 14
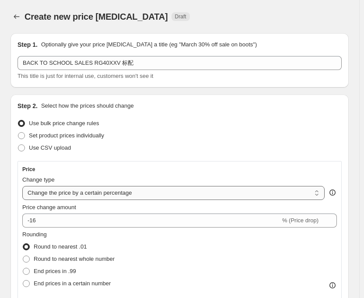
select select "pcap"
click at [22, 186] on select "Change the price to a certain amount Change the price by a certain amount Chang…" at bounding box center [173, 193] width 303 height 14
type input "-20"
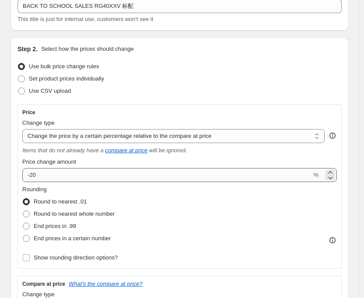
scroll to position [88, 0]
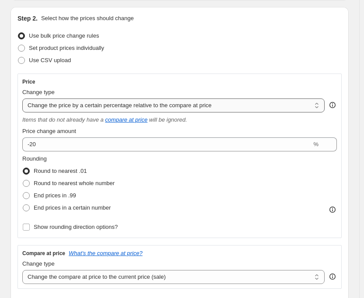
click at [258, 99] on select "Change the price to a certain amount Change the price by a certain amount Chang…" at bounding box center [173, 106] width 303 height 14
click at [255, 101] on select "Change the price to a certain amount Change the price by a certain amount Chang…" at bounding box center [173, 106] width 303 height 14
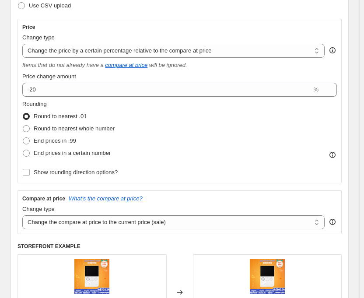
scroll to position [175, 0]
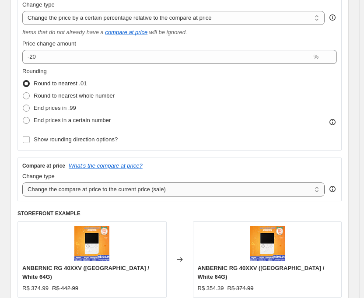
click at [206, 192] on select "Change the compare at price to the current price (sale) Change the compare at p…" at bounding box center [173, 190] width 303 height 14
select select "no_change"
click at [22, 183] on select "Change the compare at price to the current price (sale) Change the compare at p…" at bounding box center [173, 190] width 303 height 14
click at [204, 146] on div "Price Change type Change the price to a certain amount Change the price by a ce…" at bounding box center [180, 68] width 324 height 165
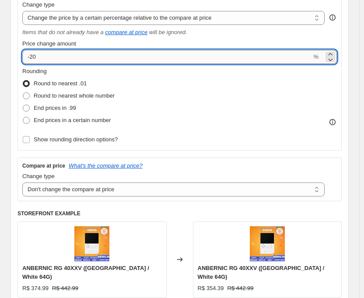
drag, startPoint x: 34, startPoint y: 56, endPoint x: 67, endPoint y: 56, distance: 33.7
click at [67, 56] on input "-20" at bounding box center [166, 57] width 289 height 14
type input "-25"
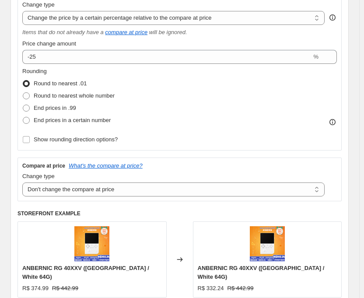
click at [202, 84] on div "Rounding Round to nearest .01 Round to nearest whole number End prices in .99 E…" at bounding box center [179, 97] width 315 height 60
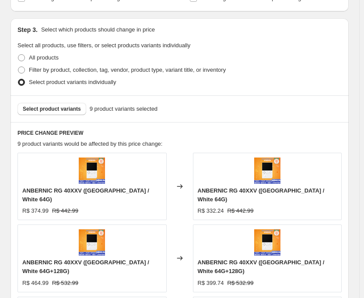
scroll to position [438, 0]
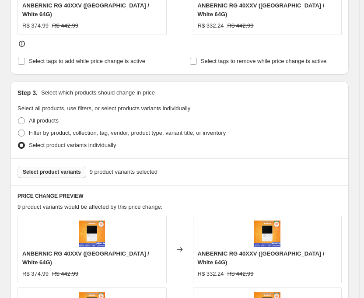
click at [39, 169] on span "Select product variants" at bounding box center [52, 172] width 58 height 7
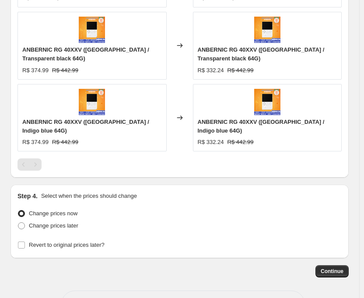
scroll to position [721, 0]
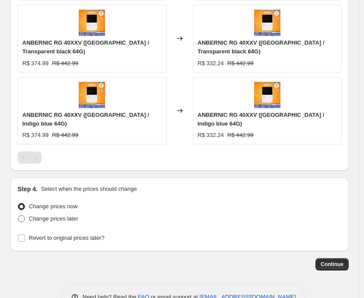
click at [21, 215] on span at bounding box center [21, 218] width 7 height 7
click at [18, 215] on input "Change prices later" at bounding box center [18, 215] width 0 height 0
radio input "true"
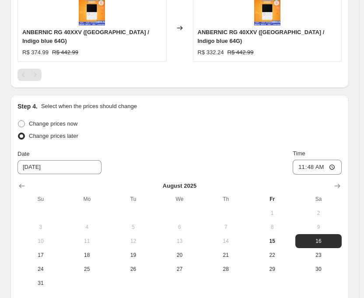
scroll to position [884, 0]
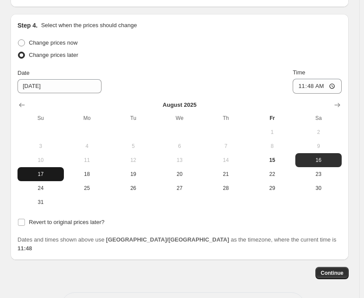
click at [46, 171] on span "17" at bounding box center [40, 174] width 39 height 7
type input "[DATE]"
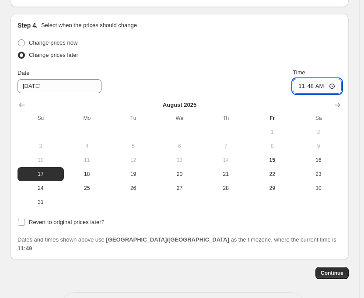
click at [314, 79] on input "11:48" at bounding box center [317, 86] width 49 height 15
click at [19, 219] on input "Revert to original prices later?" at bounding box center [21, 222] width 7 height 7
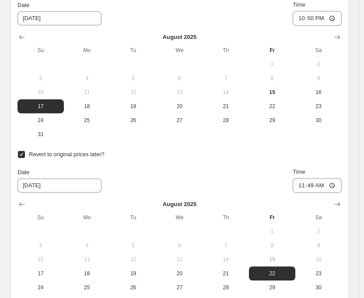
scroll to position [972, 0]
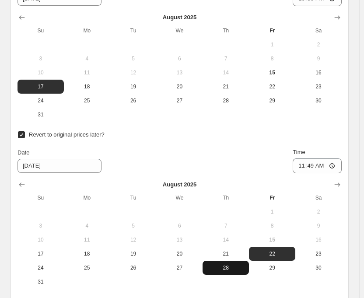
click at [229, 264] on span "28" at bounding box center [225, 267] width 39 height 7
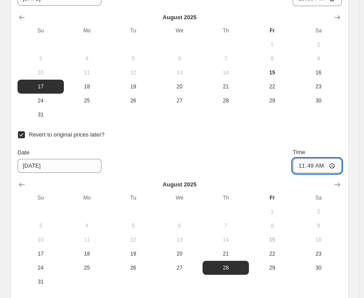
click at [318, 158] on input "11:49" at bounding box center [317, 165] width 49 height 15
click at [267, 148] on div "Date [DATE] Time 15:00" at bounding box center [180, 160] width 324 height 25
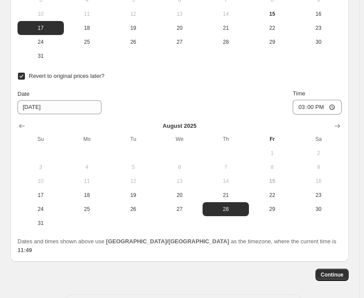
scroll to position [1032, 0]
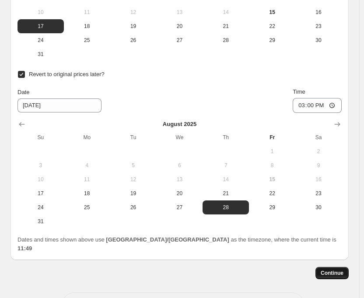
click at [342, 270] on span "Continue" at bounding box center [332, 273] width 23 height 7
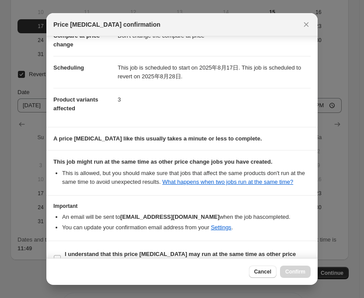
scroll to position [77, 0]
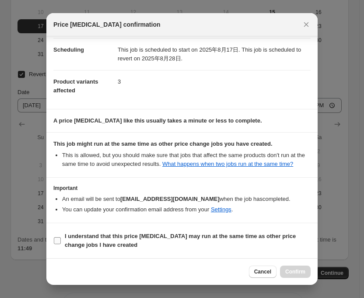
click at [55, 242] on input "I understand that this price [MEDICAL_DATA] may run at the same time as other p…" at bounding box center [57, 240] width 7 height 7
click at [289, 271] on span "Confirm" at bounding box center [295, 271] width 20 height 7
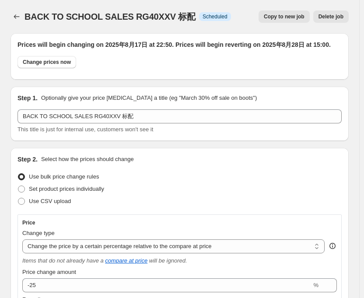
click at [285, 18] on span "Copy to new job" at bounding box center [284, 16] width 41 height 7
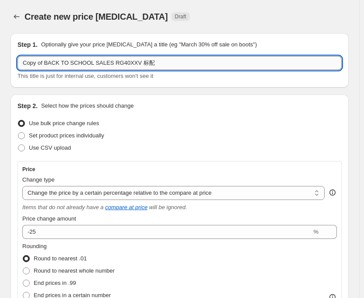
drag, startPoint x: 134, startPoint y: 61, endPoint x: 156, endPoint y: 61, distance: 21.5
click at [156, 61] on input "Copy of BACK TO SCHOOL SALES RG40XXV 标配" at bounding box center [180, 63] width 324 height 14
drag, startPoint x: 43, startPoint y: 65, endPoint x: -7, endPoint y: 61, distance: 50.1
click at [0, 61] on html "Home Settings Plans Skip to content Create new price [MEDICAL_DATA]. This page …" at bounding box center [182, 149] width 364 height 298
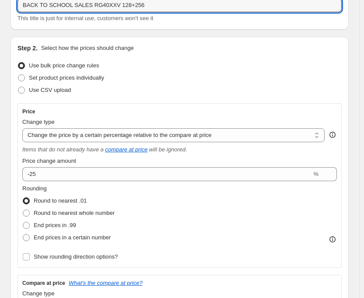
scroll to position [88, 0]
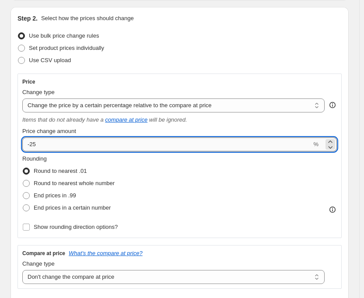
drag, startPoint x: 32, startPoint y: 146, endPoint x: 48, endPoint y: 148, distance: 16.3
click at [48, 148] on input "-25" at bounding box center [166, 144] width 289 height 14
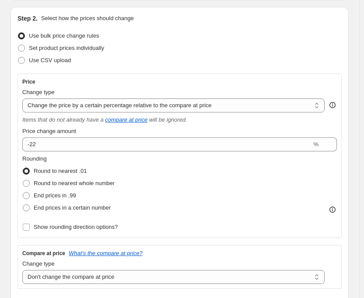
click at [239, 60] on div "Use CSV upload" at bounding box center [180, 60] width 324 height 12
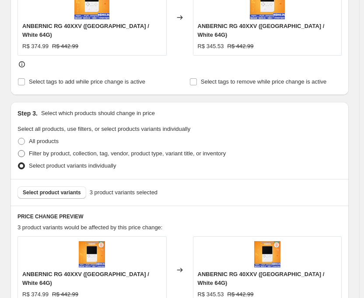
scroll to position [438, 0]
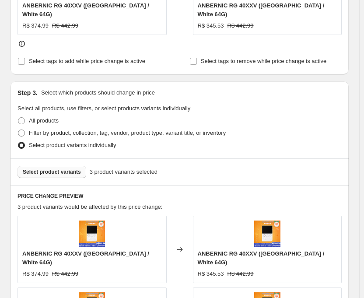
click at [33, 169] on span "Select product variants" at bounding box center [52, 172] width 58 height 7
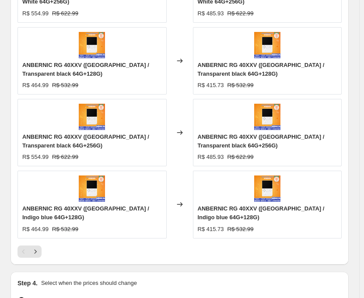
scroll to position [788, 0]
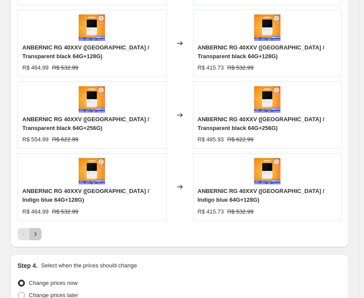
click at [39, 230] on icon "Next" at bounding box center [35, 234] width 9 height 9
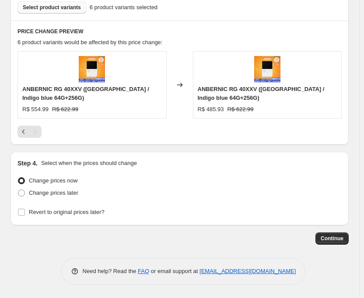
scroll to position [603, 0]
click at [23, 195] on span at bounding box center [21, 193] width 7 height 7
click at [18, 190] on input "Change prices later" at bounding box center [18, 190] width 0 height 0
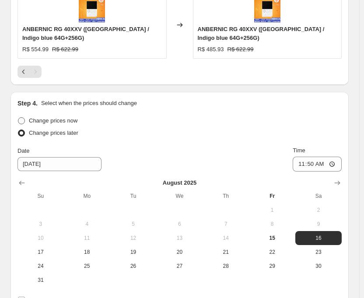
scroll to position [767, 0]
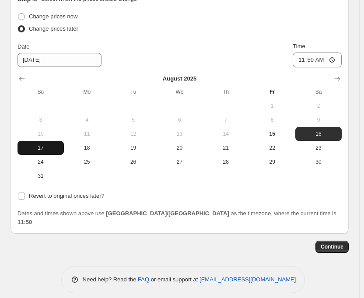
click at [46, 144] on button "17" at bounding box center [41, 148] width 46 height 14
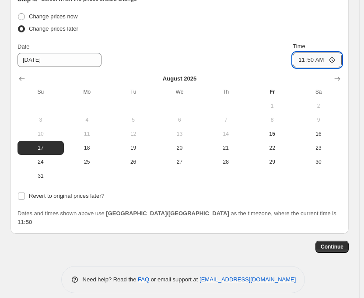
click at [316, 62] on input "11:50" at bounding box center [317, 60] width 49 height 15
click at [21, 196] on input "Revert to original prices later?" at bounding box center [21, 196] width 7 height 7
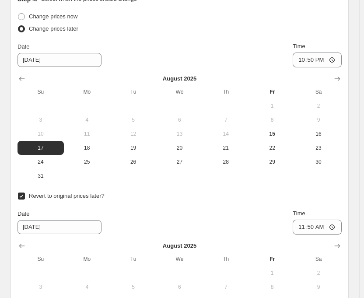
scroll to position [854, 0]
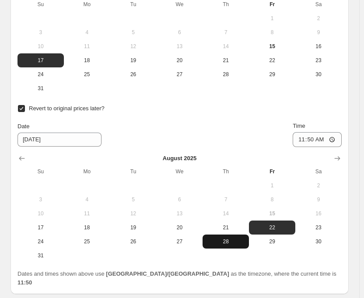
click at [234, 244] on span "28" at bounding box center [225, 241] width 39 height 7
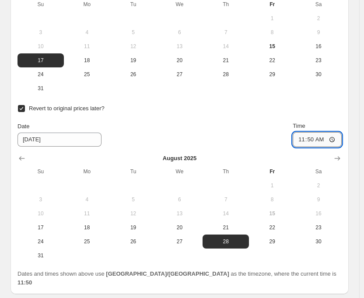
click at [315, 141] on input "11:50" at bounding box center [317, 139] width 49 height 15
click at [226, 137] on div "Date [DATE] Time 15:00" at bounding box center [180, 134] width 324 height 25
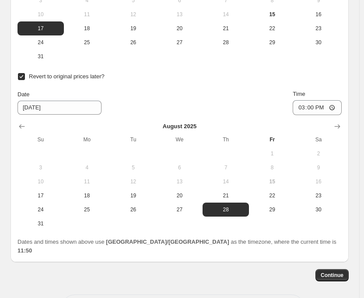
scroll to position [915, 0]
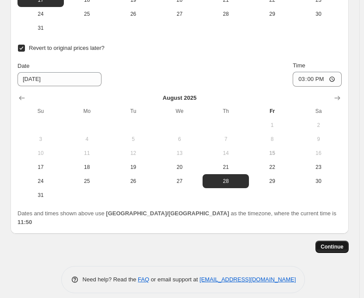
click at [332, 243] on button "Continue" at bounding box center [332, 247] width 33 height 12
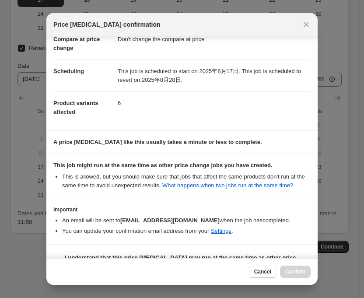
scroll to position [77, 0]
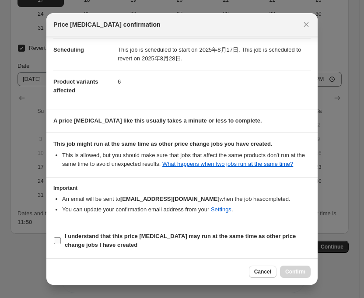
click at [59, 240] on input "I understand that this price [MEDICAL_DATA] may run at the same time as other p…" at bounding box center [57, 240] width 7 height 7
click at [291, 273] on span "Confirm" at bounding box center [295, 271] width 20 height 7
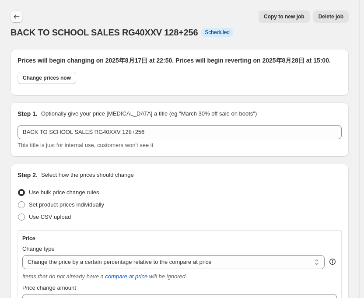
click at [17, 18] on icon "Price change jobs" at bounding box center [16, 16] width 9 height 9
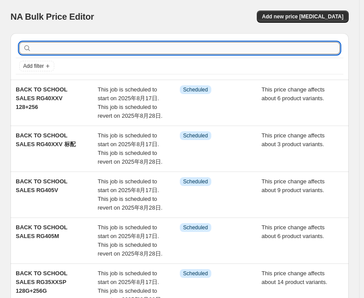
click at [165, 49] on input "text" at bounding box center [186, 48] width 307 height 12
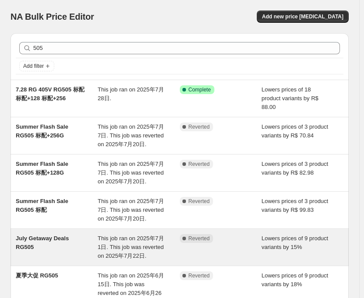
click at [136, 235] on span "This job ran on 2025年7月1日. This job was reverted on 2025年7月22日." at bounding box center [131, 247] width 67 height 24
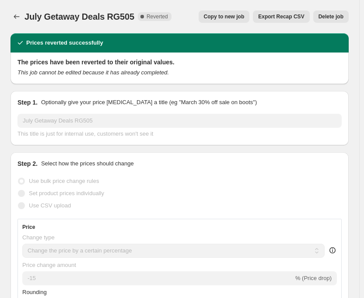
click at [241, 12] on button "Copy to new job" at bounding box center [224, 17] width 51 height 12
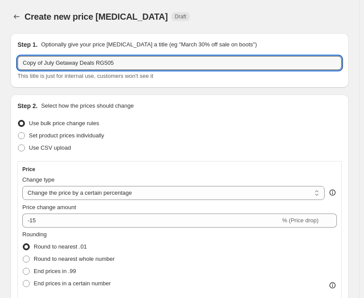
drag, startPoint x: 91, startPoint y: 63, endPoint x: -2, endPoint y: 54, distance: 93.3
click at [0, 54] on html "Home Settings Plans Skip to content Create new price [MEDICAL_DATA]. This page …" at bounding box center [182, 149] width 364 height 298
paste input "BACK TO SCHOOL SALES"
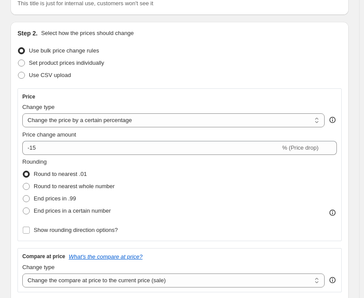
scroll to position [88, 0]
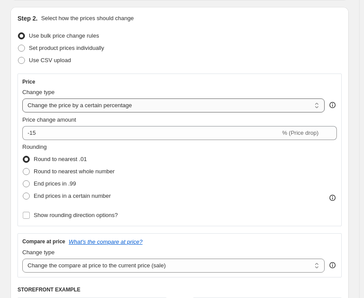
click at [143, 106] on select "Change the price to a certain amount Change the price by a certain amount Chang…" at bounding box center [173, 106] width 303 height 14
click at [22, 99] on select "Change the price to a certain amount Change the price by a certain amount Chang…" at bounding box center [173, 106] width 303 height 14
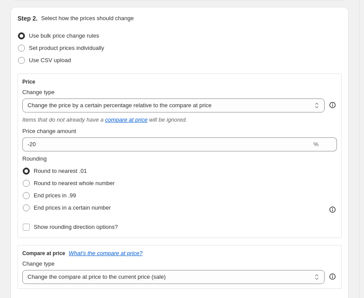
scroll to position [263, 0]
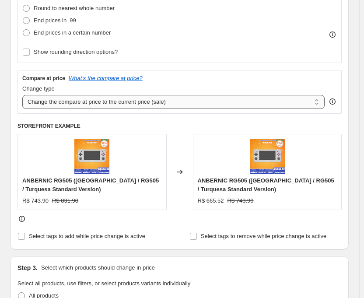
click at [143, 99] on select "Change the compare at price to the current price (sale) Change the compare at p…" at bounding box center [173, 102] width 303 height 14
click at [22, 95] on select "Change the compare at price to the current price (sale) Change the compare at p…" at bounding box center [173, 102] width 303 height 14
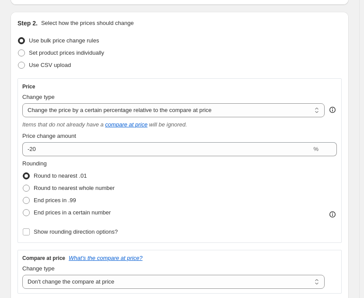
scroll to position [0, 0]
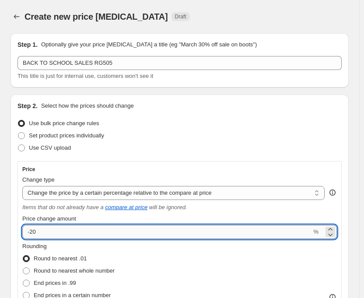
drag, startPoint x: 31, startPoint y: 232, endPoint x: 53, endPoint y: 230, distance: 21.6
click at [53, 230] on input "-20" at bounding box center [166, 232] width 289 height 14
click at [196, 133] on div "Set product prices individually" at bounding box center [180, 136] width 324 height 12
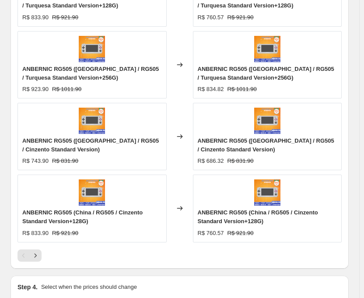
scroll to position [788, 0]
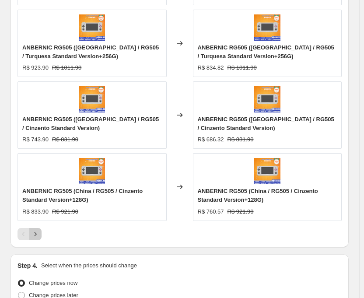
click at [31, 235] on button "Next" at bounding box center [35, 234] width 12 height 12
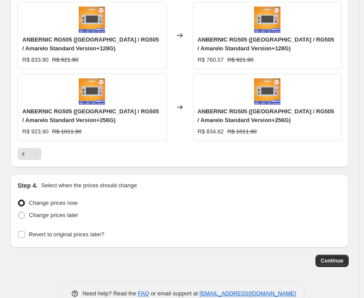
scroll to position [819, 0]
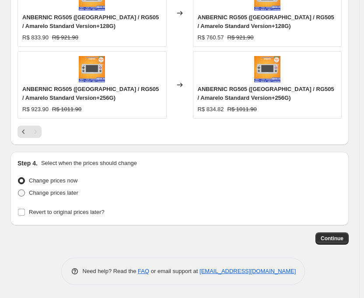
click at [21, 196] on span at bounding box center [21, 193] width 7 height 7
click at [18, 190] on input "Change prices later" at bounding box center [18, 190] width 0 height 0
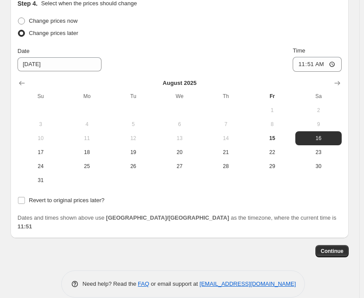
scroll to position [982, 0]
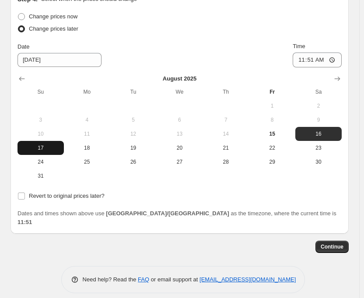
click at [29, 152] on button "17" at bounding box center [41, 148] width 46 height 14
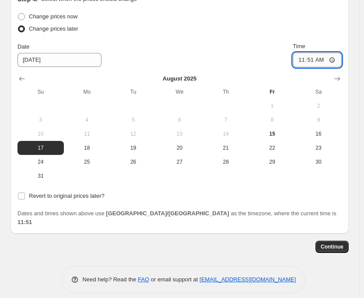
click at [321, 59] on input "11:51" at bounding box center [317, 60] width 49 height 15
click at [319, 60] on input "15:51" at bounding box center [317, 60] width 49 height 15
click at [258, 42] on div "Date [DATE] Time 22:50" at bounding box center [180, 54] width 324 height 25
click at [23, 199] on input "Revert to original prices later?" at bounding box center [21, 196] width 7 height 7
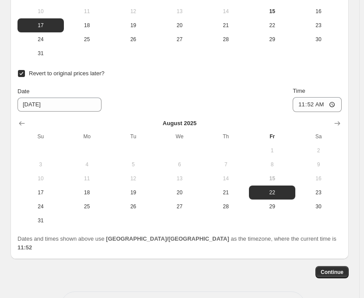
scroll to position [1130, 0]
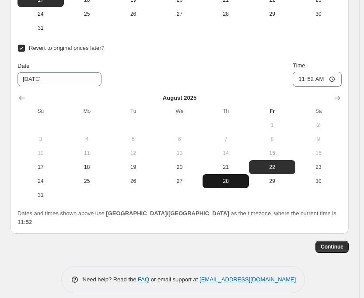
click at [227, 184] on span "28" at bounding box center [225, 181] width 39 height 7
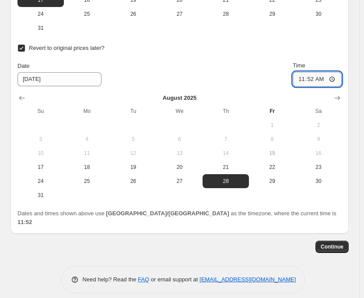
click at [316, 82] on input "11:52" at bounding box center [317, 79] width 49 height 15
click at [264, 79] on div "Date [DATE] Time 15:00" at bounding box center [180, 73] width 324 height 25
click at [342, 243] on span "Continue" at bounding box center [332, 246] width 23 height 7
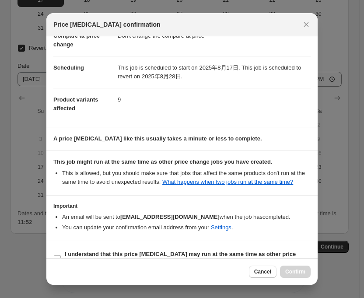
scroll to position [77, 0]
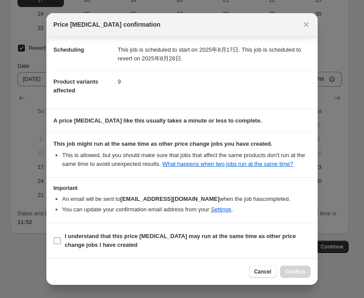
click at [60, 241] on input "I understand that this price [MEDICAL_DATA] may run at the same time as other p…" at bounding box center [57, 240] width 7 height 7
click at [299, 273] on span "Confirm" at bounding box center [295, 271] width 20 height 7
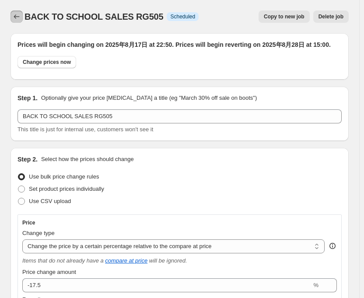
click at [18, 16] on icon "Price change jobs" at bounding box center [16, 16] width 9 height 9
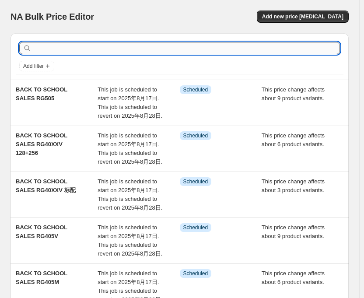
click at [143, 50] on input "text" at bounding box center [186, 48] width 307 height 12
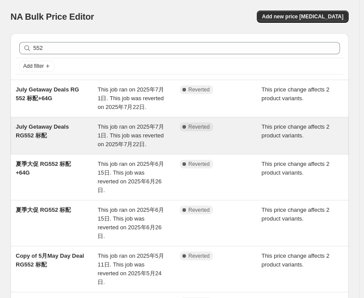
click at [113, 130] on div "This job ran on 2025年7月1日. This job was reverted on 2025年7月22日." at bounding box center [139, 136] width 82 height 26
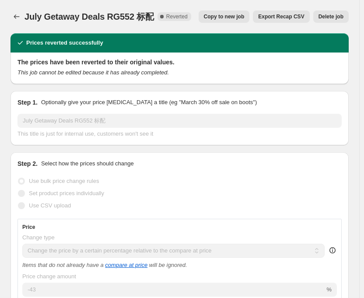
click at [241, 17] on span "Copy to new job" at bounding box center [224, 16] width 41 height 7
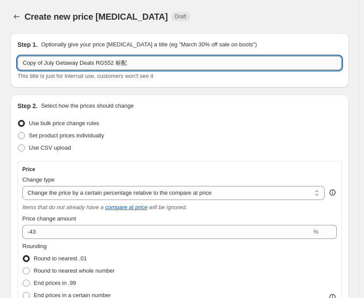
click at [108, 64] on input "Copy of July Getaway Deals RG552 标配" at bounding box center [180, 63] width 324 height 14
drag, startPoint x: 92, startPoint y: 64, endPoint x: -9, endPoint y: 68, distance: 100.8
click at [0, 68] on html "Home Settings Plans Skip to content Create new price [MEDICAL_DATA]. This page …" at bounding box center [182, 149] width 364 height 298
paste input "BACK TO SCHOOL SALES"
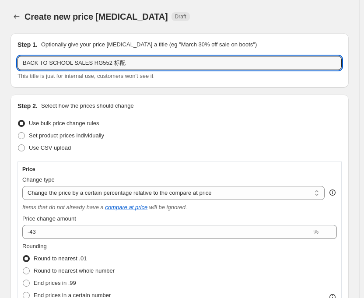
scroll to position [88, 0]
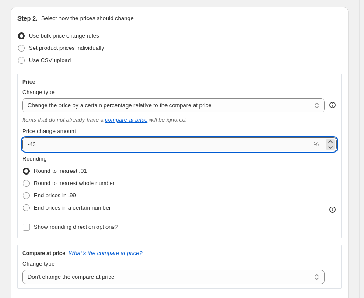
drag, startPoint x: 32, startPoint y: 146, endPoint x: 43, endPoint y: 151, distance: 12.4
click at [43, 151] on input "-43" at bounding box center [166, 144] width 289 height 14
click at [211, 56] on div "Use CSV upload" at bounding box center [180, 60] width 324 height 12
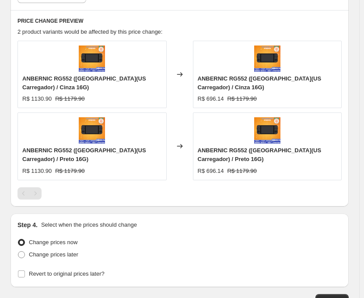
scroll to position [675, 0]
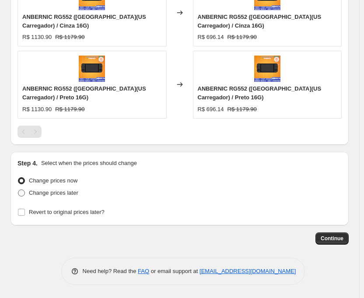
click at [28, 197] on label "Change prices later" at bounding box center [48, 193] width 61 height 12
click at [18, 190] on input "Change prices later" at bounding box center [18, 190] width 0 height 0
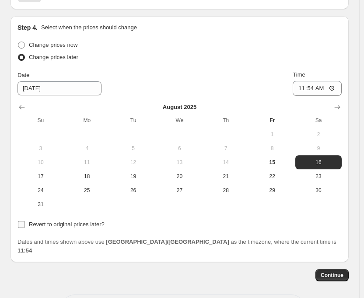
scroll to position [839, 0]
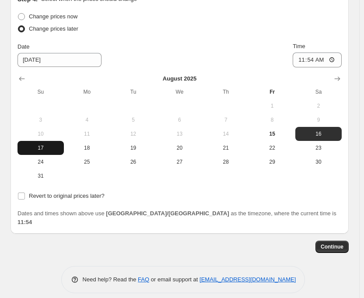
click at [40, 151] on span "17" at bounding box center [40, 147] width 39 height 7
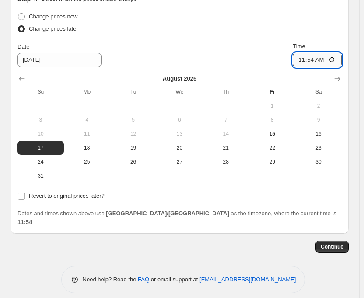
click at [320, 59] on input "11:54" at bounding box center [317, 60] width 49 height 15
click at [206, 56] on div "Date [DATE] Time 22:50" at bounding box center [180, 54] width 324 height 25
click at [22, 194] on input "Revert to original prices later?" at bounding box center [21, 196] width 7 height 7
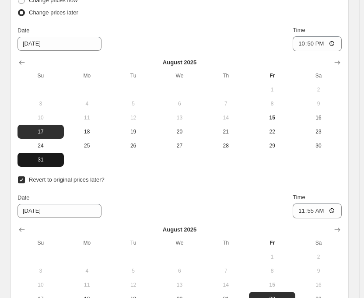
scroll to position [926, 0]
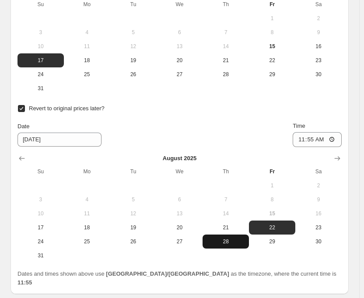
click at [232, 238] on span "28" at bounding box center [225, 241] width 39 height 7
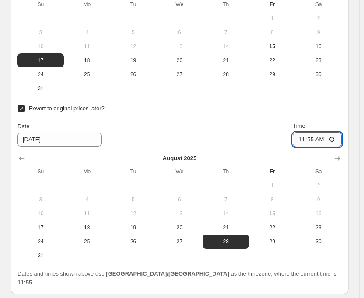
click at [317, 137] on input "11:55" at bounding box center [317, 139] width 49 height 15
click at [245, 128] on div "Date [DATE] Time 15:00" at bounding box center [180, 134] width 324 height 25
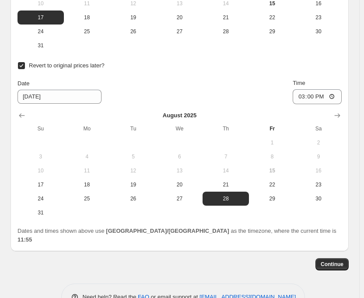
scroll to position [987, 0]
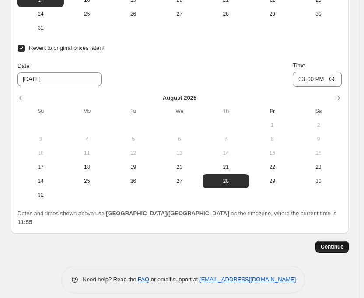
click at [336, 243] on span "Continue" at bounding box center [332, 246] width 23 height 7
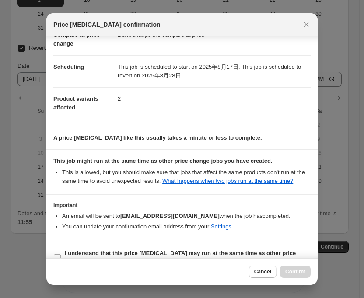
scroll to position [77, 0]
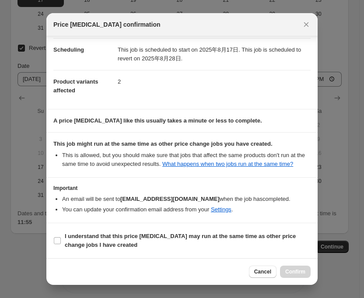
click at [52, 241] on section "I understand that this price [MEDICAL_DATA] may run at the same time as other p…" at bounding box center [181, 240] width 271 height 35
click at [60, 244] on input "I understand that this price [MEDICAL_DATA] may run at the same time as other p…" at bounding box center [57, 240] width 7 height 7
click at [298, 271] on span "Confirm" at bounding box center [295, 271] width 20 height 7
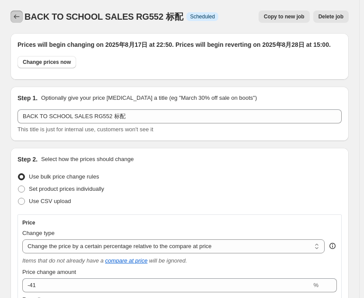
click at [19, 15] on icon "Price change jobs" at bounding box center [16, 16] width 9 height 9
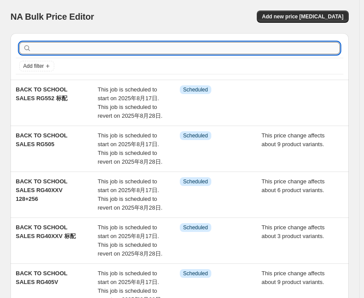
click at [253, 50] on input "text" at bounding box center [186, 48] width 307 height 12
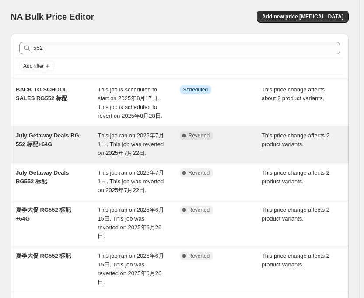
click at [126, 130] on div "July Getaway Deals RG 552 标配+64G This job ran on 2025年7月1日. This job was revert…" at bounding box center [180, 144] width 338 height 37
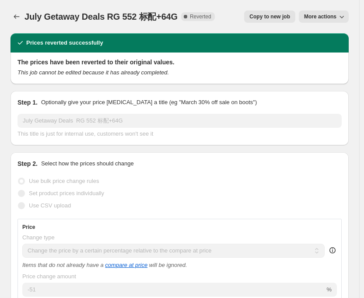
click at [267, 20] on span "Copy to new job" at bounding box center [270, 16] width 41 height 7
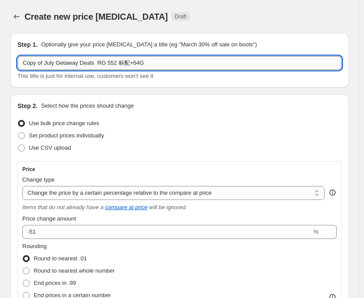
drag, startPoint x: 88, startPoint y: 62, endPoint x: 82, endPoint y: 65, distance: 6.7
click at [82, 65] on input "Copy of July Getaway Deals RG 552 标配+64G" at bounding box center [180, 63] width 324 height 14
drag, startPoint x: 92, startPoint y: 63, endPoint x: 22, endPoint y: 65, distance: 70.1
click at [22, 65] on input "Copy of July Getaway Deals RG 552 标配+64G" at bounding box center [180, 63] width 324 height 14
paste input "BACK TO SCHOOL SALES"
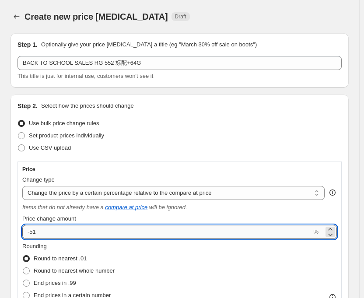
drag, startPoint x: 30, startPoint y: 233, endPoint x: 50, endPoint y: 230, distance: 20.7
click at [50, 230] on input "-51" at bounding box center [166, 232] width 289 height 14
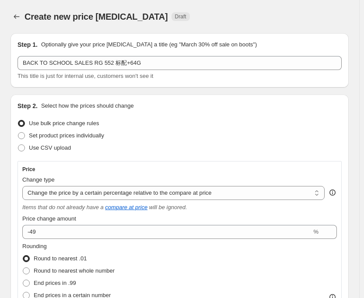
click at [154, 150] on div "Use CSV upload" at bounding box center [180, 148] width 324 height 12
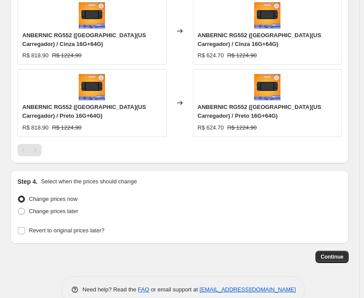
scroll to position [675, 0]
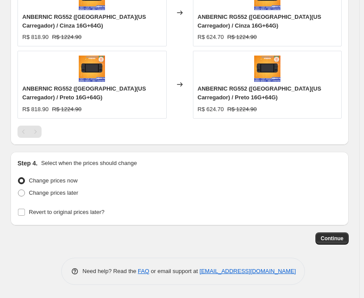
click at [17, 194] on div "Step 4. Select when the prices should change Change prices now Change prices la…" at bounding box center [180, 189] width 338 height 74
click at [21, 193] on span at bounding box center [21, 193] width 7 height 7
click at [18, 190] on input "Change prices later" at bounding box center [18, 190] width 0 height 0
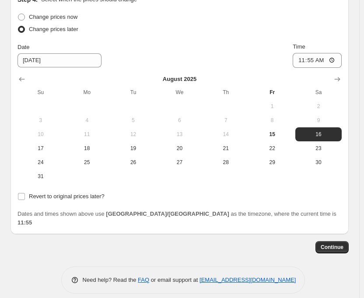
scroll to position [839, 0]
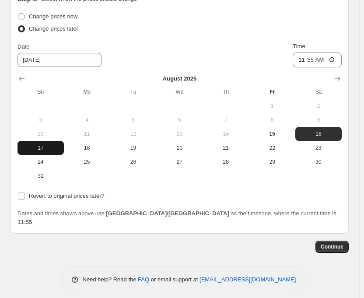
click at [42, 150] on span "17" at bounding box center [40, 147] width 39 height 7
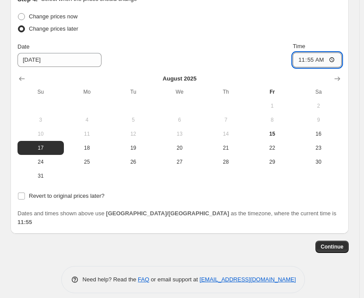
click at [319, 62] on input "11:55" at bounding box center [317, 60] width 49 height 15
click at [24, 199] on input "Revert to original prices later?" at bounding box center [21, 196] width 7 height 7
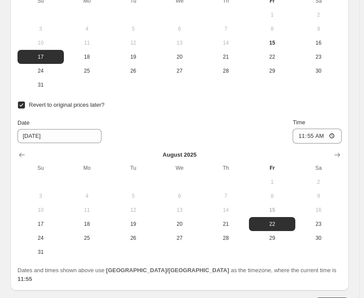
scroll to position [987, 0]
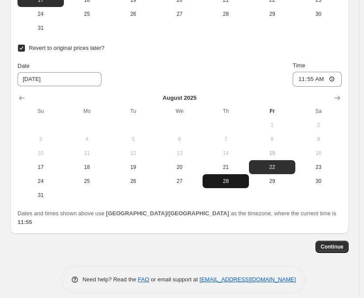
click at [216, 185] on button "28" at bounding box center [226, 181] width 46 height 14
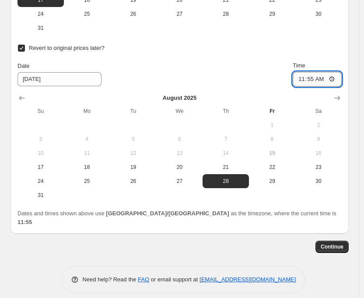
click at [317, 81] on input "11:55" at bounding box center [317, 79] width 49 height 15
click at [224, 70] on div "Date [DATE] Time 15:00" at bounding box center [180, 73] width 324 height 25
click at [327, 243] on span "Continue" at bounding box center [332, 246] width 23 height 7
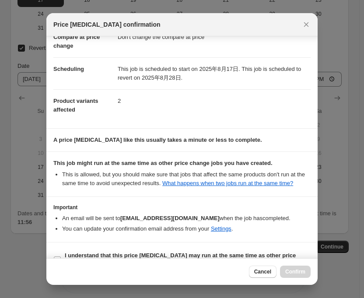
scroll to position [77, 0]
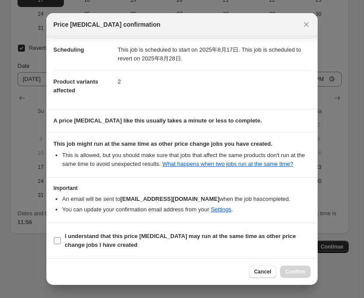
click at [60, 238] on input "I understand that this price [MEDICAL_DATA] may run at the same time as other p…" at bounding box center [57, 240] width 7 height 7
click at [299, 271] on span "Confirm" at bounding box center [295, 271] width 20 height 7
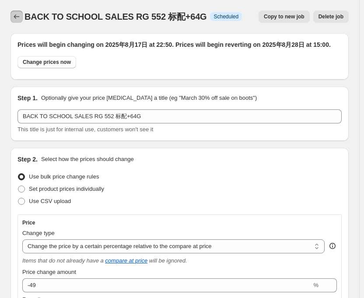
click at [15, 15] on icon "Price change jobs" at bounding box center [16, 16] width 9 height 9
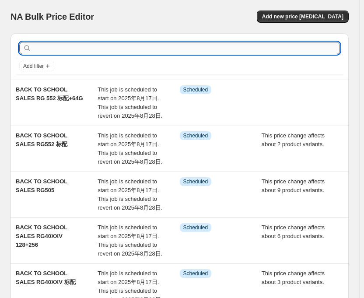
click at [108, 50] on input "text" at bounding box center [186, 48] width 307 height 12
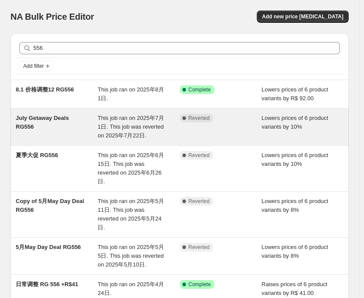
click at [123, 125] on span "This job ran on 2025年7月1日. This job was reverted on 2025年7月22日." at bounding box center [131, 127] width 67 height 24
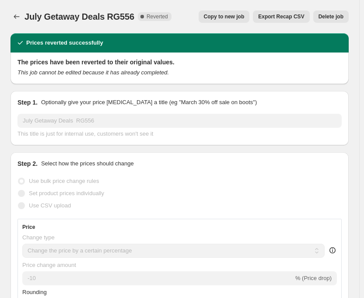
click at [239, 12] on button "Copy to new job" at bounding box center [224, 17] width 51 height 12
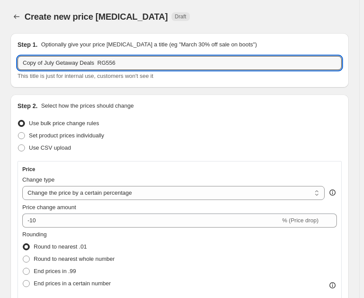
drag, startPoint x: 91, startPoint y: 64, endPoint x: 0, endPoint y: 66, distance: 91.1
paste input "BACK TO SCHOOL SALES"
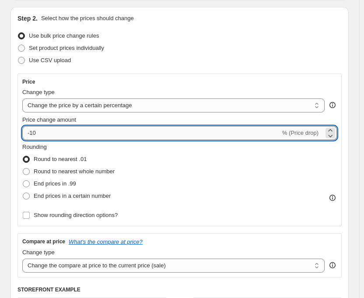
drag, startPoint x: 32, startPoint y: 131, endPoint x: 45, endPoint y: 134, distance: 13.3
click at [45, 134] on input "-10" at bounding box center [151, 133] width 258 height 14
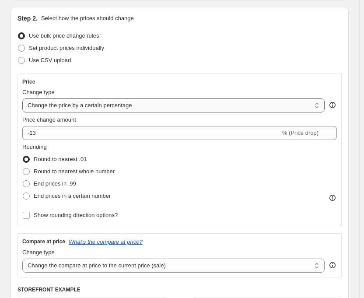
click at [162, 104] on select "Change the price to a certain amount Change the price by a certain amount Chang…" at bounding box center [173, 106] width 303 height 14
click at [22, 99] on select "Change the price to a certain amount Change the price by a certain amount Chang…" at bounding box center [173, 106] width 303 height 14
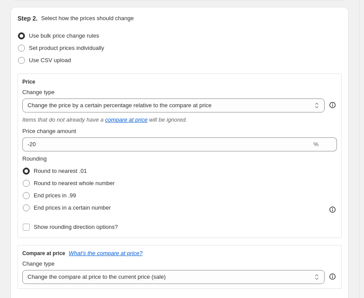
scroll to position [263, 0]
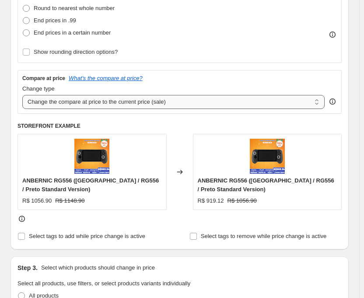
click at [173, 105] on select "Change the compare at price to the current price (sale) Change the compare at p…" at bounding box center [173, 102] width 303 height 14
click at [22, 95] on select "Change the compare at price to the current price (sale) Change the compare at p…" at bounding box center [173, 102] width 303 height 14
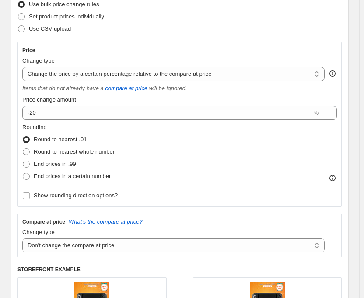
scroll to position [88, 0]
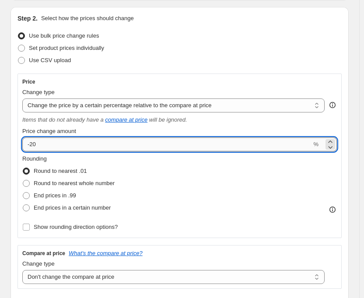
drag, startPoint x: 32, startPoint y: 145, endPoint x: 49, endPoint y: 143, distance: 17.6
click at [49, 143] on input "-20" at bounding box center [166, 144] width 289 height 14
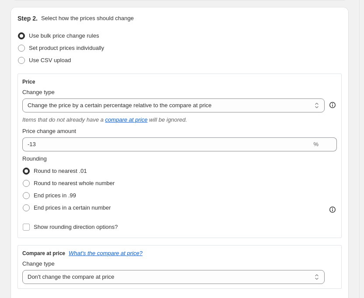
click at [189, 67] on div "Step 2. Select how the prices should change Use bulk price change rules Set pro…" at bounding box center [180, 216] width 324 height 404
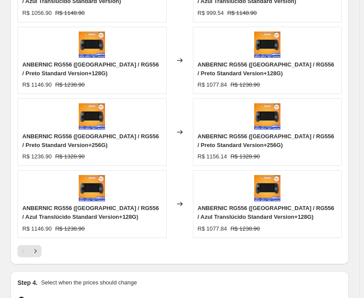
scroll to position [788, 0]
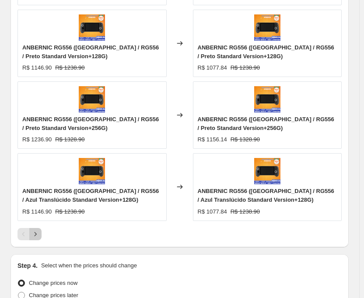
click at [38, 239] on icon "Next" at bounding box center [35, 234] width 9 height 9
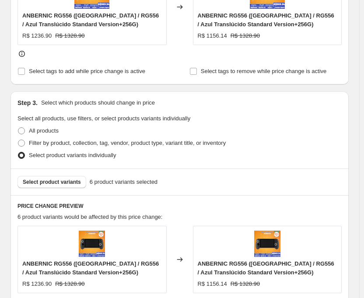
scroll to position [515, 0]
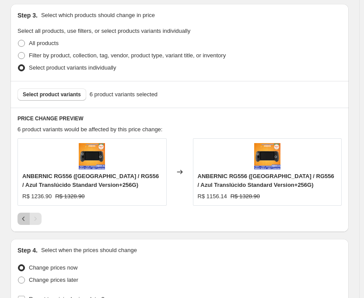
click at [23, 215] on icon "Previous" at bounding box center [23, 219] width 9 height 9
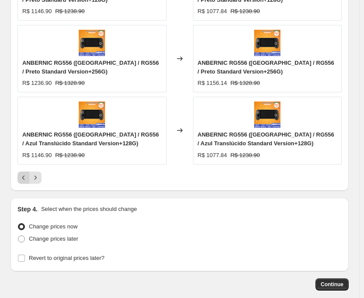
scroll to position [891, 0]
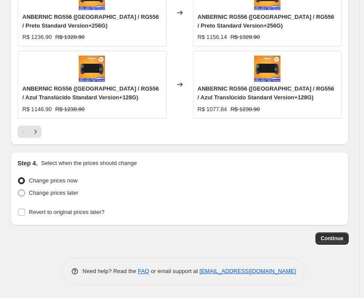
click at [19, 192] on span at bounding box center [21, 193] width 7 height 7
click at [18, 190] on input "Change prices later" at bounding box center [18, 190] width 0 height 0
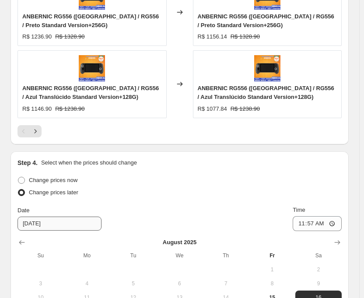
scroll to position [1055, 0]
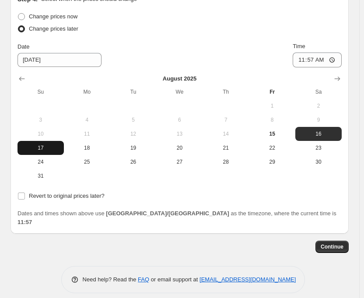
click at [42, 151] on span "17" at bounding box center [40, 147] width 39 height 7
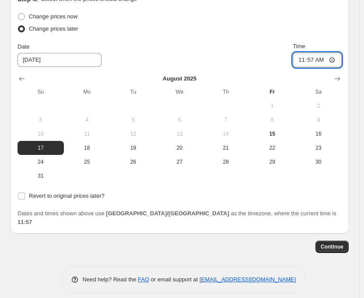
click at [313, 58] on input "11:57" at bounding box center [317, 60] width 49 height 15
click at [218, 52] on div "Date [DATE] Time 22:50" at bounding box center [180, 54] width 324 height 25
click at [25, 196] on label "Revert to original prices later?" at bounding box center [61, 196] width 87 height 12
click at [25, 196] on input "Revert to original prices later?" at bounding box center [21, 196] width 7 height 7
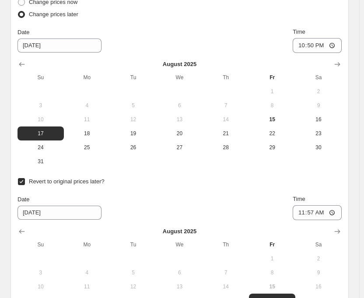
scroll to position [1142, 0]
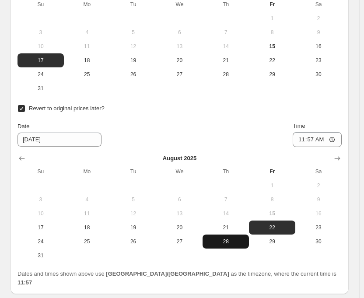
click at [220, 239] on span "28" at bounding box center [225, 241] width 39 height 7
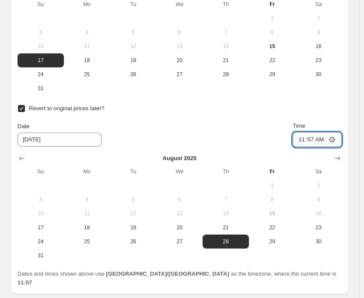
click at [317, 142] on input "11:57" at bounding box center [317, 139] width 49 height 15
click at [236, 120] on div "Revert to original prices later? Date [DATE] Time 15:00 [DATE] Su Mo Tu We Th F…" at bounding box center [180, 182] width 324 height 160
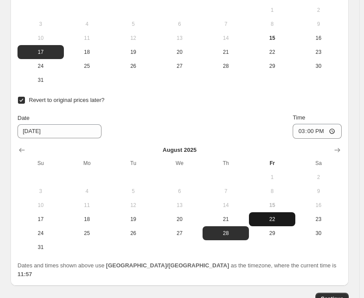
scroll to position [1203, 0]
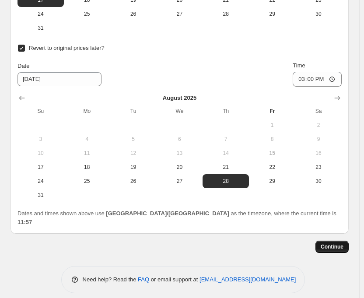
click at [331, 243] on span "Continue" at bounding box center [332, 246] width 23 height 7
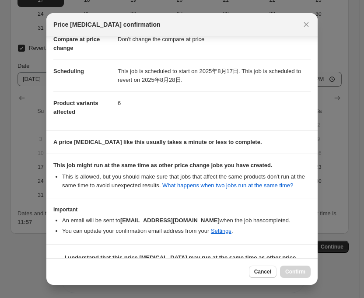
scroll to position [77, 0]
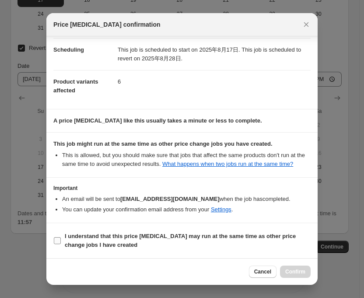
click at [58, 240] on input "I understand that this price [MEDICAL_DATA] may run at the same time as other p…" at bounding box center [57, 240] width 7 height 7
click at [299, 272] on span "Confirm" at bounding box center [295, 271] width 20 height 7
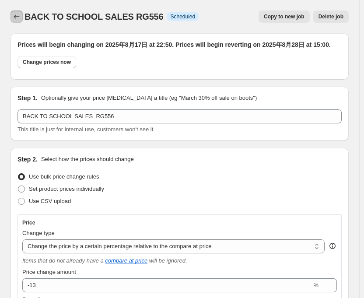
click at [16, 14] on icon "Price change jobs" at bounding box center [16, 16] width 9 height 9
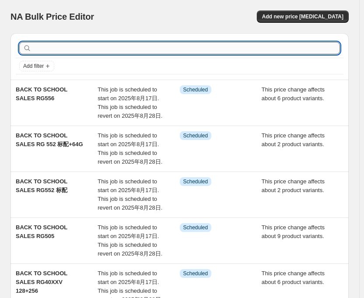
click at [99, 49] on input "text" at bounding box center [186, 48] width 307 height 12
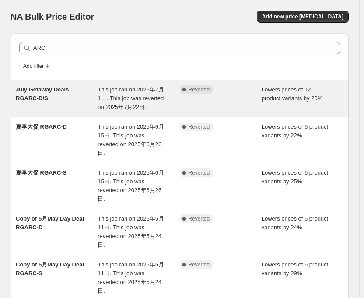
click at [119, 92] on span "This job ran on 2025年7月1日. This job was reverted on 2025年7月22日." at bounding box center [131, 98] width 67 height 24
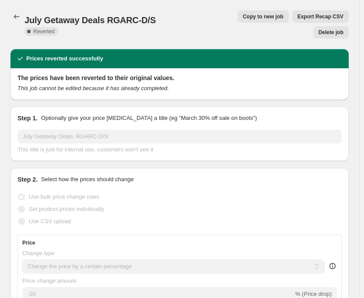
click at [238, 21] on button "Copy to new job" at bounding box center [263, 17] width 51 height 12
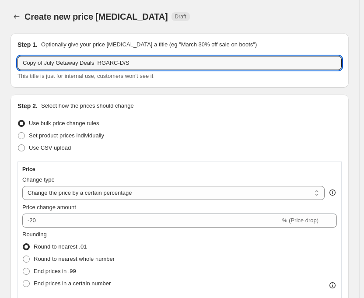
drag, startPoint x: 91, startPoint y: 64, endPoint x: 9, endPoint y: 47, distance: 84.1
paste input "BACK TO SCHOOL SALES"
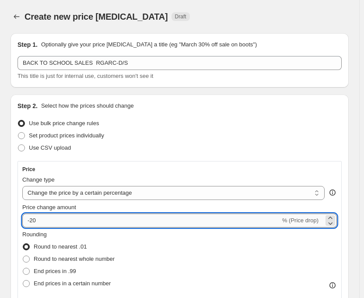
drag, startPoint x: 30, startPoint y: 222, endPoint x: 49, endPoint y: 226, distance: 19.8
click at [49, 226] on input "-20" at bounding box center [151, 221] width 258 height 14
click at [193, 129] on div "Use bulk price change rules" at bounding box center [180, 123] width 324 height 12
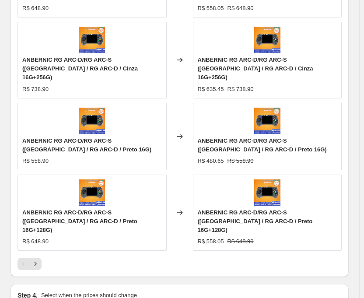
scroll to position [788, 0]
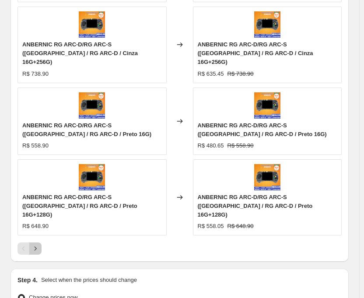
click at [36, 247] on icon "Next" at bounding box center [36, 249] width 2 height 4
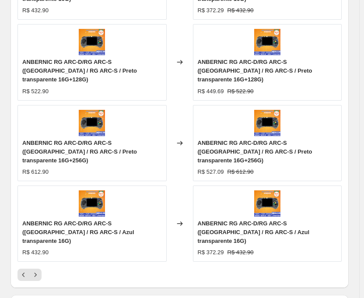
scroll to position [876, 0]
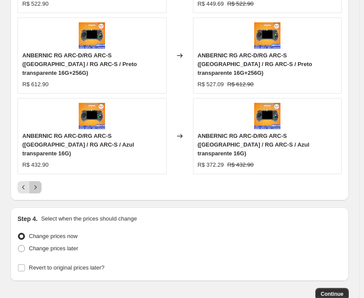
click at [35, 183] on icon "Next" at bounding box center [35, 187] width 9 height 9
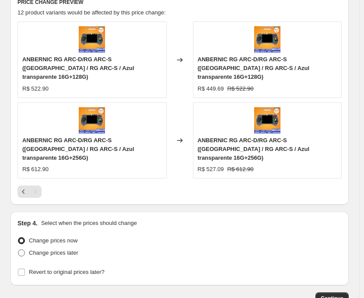
scroll to position [663, 0]
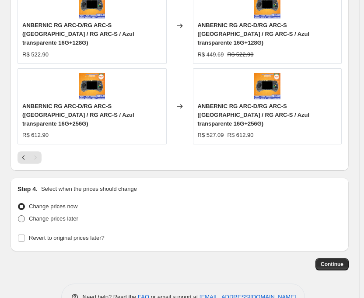
click at [24, 215] on span at bounding box center [21, 218] width 7 height 7
click at [18, 215] on input "Change prices later" at bounding box center [18, 215] width 0 height 0
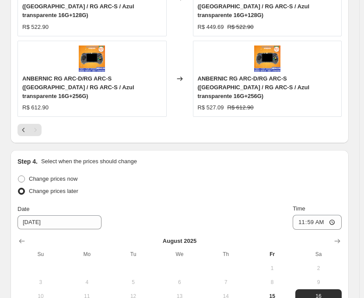
scroll to position [827, 0]
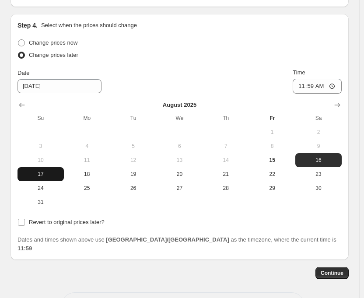
click at [47, 171] on span "17" at bounding box center [40, 174] width 39 height 7
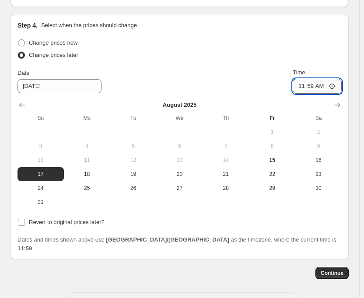
click at [319, 79] on input "11:59" at bounding box center [317, 86] width 49 height 15
click at [188, 41] on div "Change prices now Change prices later Date [DATE] Time 22:50 [DATE] Su Mo Tu We…" at bounding box center [180, 123] width 324 height 172
click at [24, 219] on input "Revert to original prices later?" at bounding box center [21, 222] width 7 height 7
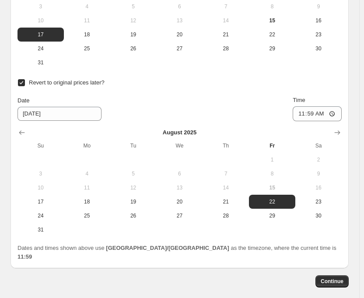
scroll to position [975, 0]
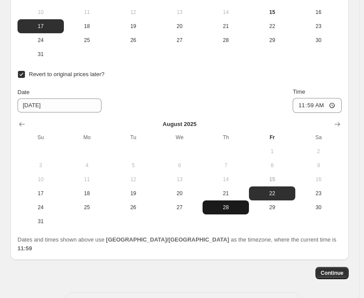
click at [233, 204] on span "28" at bounding box center [225, 207] width 39 height 7
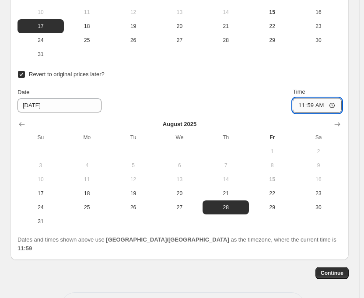
click at [320, 98] on input "11:59" at bounding box center [317, 105] width 49 height 15
click at [330, 270] on span "Continue" at bounding box center [332, 273] width 23 height 7
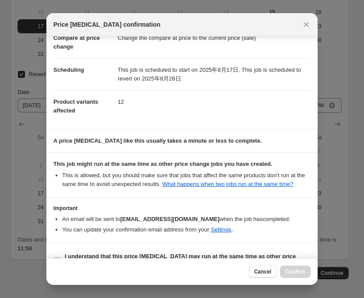
scroll to position [69, 0]
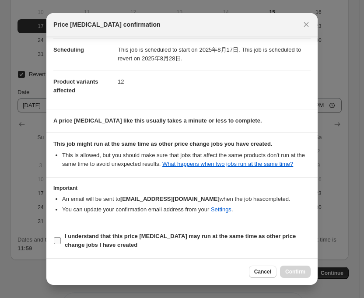
click at [58, 240] on input "I understand that this price [MEDICAL_DATA] may run at the same time as other p…" at bounding box center [57, 240] width 7 height 7
click at [295, 270] on span "Confirm" at bounding box center [295, 271] width 20 height 7
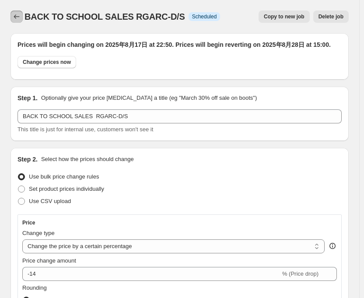
click at [16, 16] on icon "Price change jobs" at bounding box center [16, 16] width 9 height 9
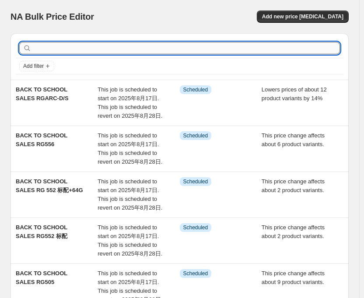
click at [79, 48] on input "text" at bounding box center [186, 48] width 307 height 12
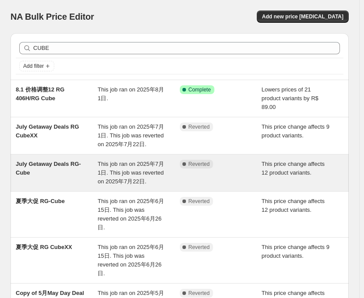
click at [115, 161] on span "This job ran on 2025年7月1日. This job was reverted on 2025年7月22日." at bounding box center [131, 173] width 67 height 24
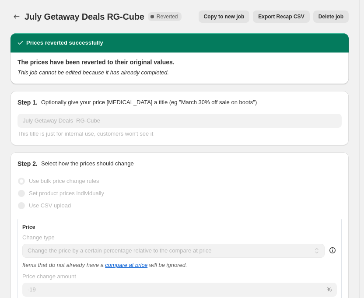
click at [245, 17] on span "Copy to new job" at bounding box center [224, 16] width 41 height 7
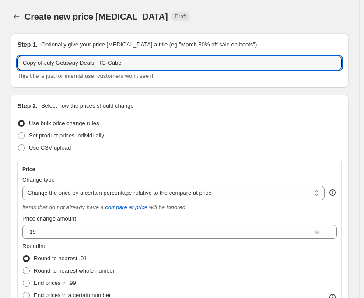
drag, startPoint x: 91, startPoint y: 65, endPoint x: -21, endPoint y: 61, distance: 112.6
click at [0, 61] on html "Home Settings Plans Skip to content Create new price [MEDICAL_DATA]. This page …" at bounding box center [182, 149] width 364 height 298
paste input "BACK TO SCHOOL SALES"
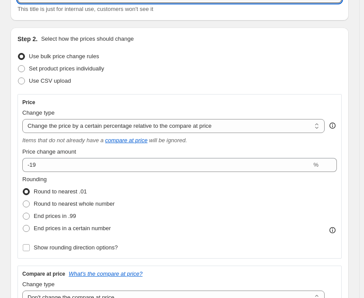
scroll to position [88, 0]
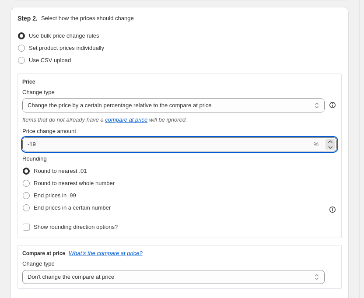
drag, startPoint x: 32, startPoint y: 145, endPoint x: 48, endPoint y: 146, distance: 15.8
click at [48, 146] on input "-19" at bounding box center [166, 144] width 289 height 14
click at [255, 59] on div "Use CSV upload" at bounding box center [180, 60] width 324 height 12
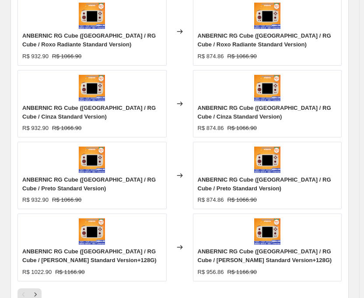
scroll to position [788, 0]
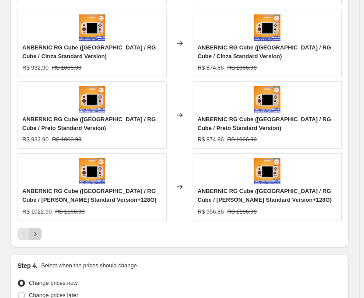
click at [34, 233] on icon "Next" at bounding box center [35, 234] width 9 height 9
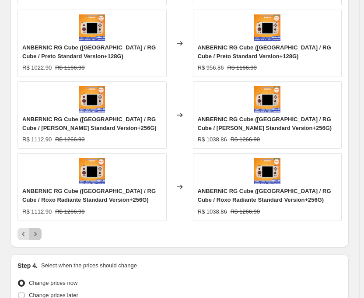
click at [33, 236] on icon "Next" at bounding box center [35, 234] width 9 height 9
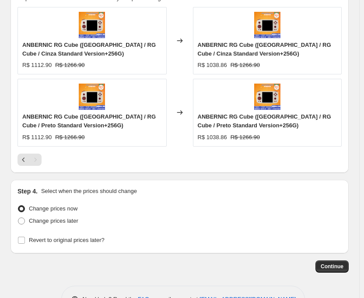
scroll to position [675, 0]
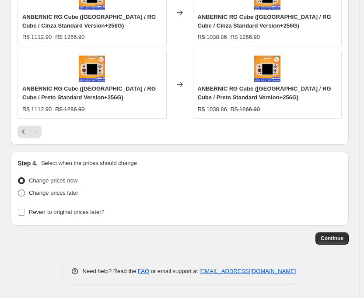
click at [21, 194] on span at bounding box center [21, 193] width 7 height 7
click at [18, 190] on input "Change prices later" at bounding box center [18, 190] width 0 height 0
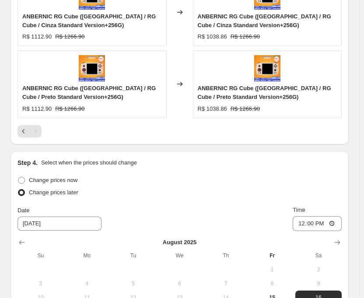
scroll to position [839, 0]
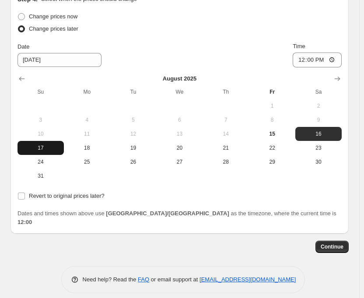
click at [44, 154] on button "17" at bounding box center [41, 148] width 46 height 14
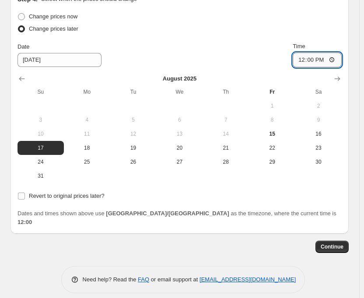
click at [316, 60] on input "12:00" at bounding box center [317, 60] width 49 height 15
click at [18, 196] on span at bounding box center [22, 196] width 8 height 8
click at [18, 196] on input "Revert to original prices later?" at bounding box center [21, 196] width 7 height 7
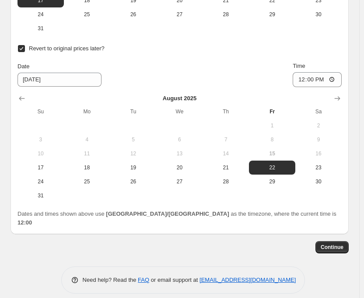
scroll to position [987, 0]
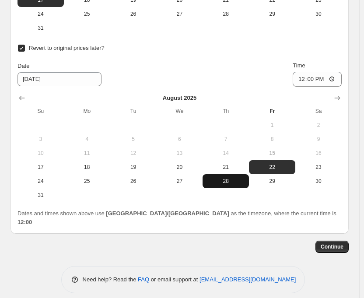
click at [234, 176] on button "28" at bounding box center [226, 181] width 46 height 14
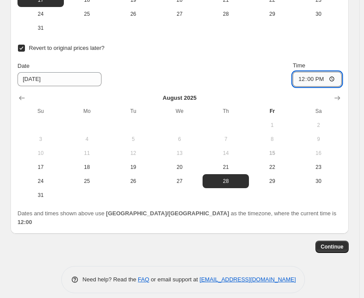
click at [317, 76] on input "12:00" at bounding box center [317, 79] width 49 height 15
click at [325, 241] on button "Continue" at bounding box center [332, 247] width 33 height 12
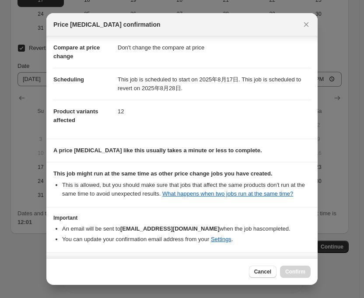
scroll to position [77, 0]
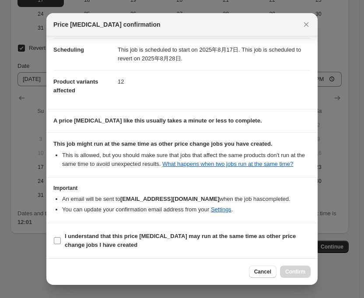
click at [56, 238] on input "I understand that this price [MEDICAL_DATA] may run at the same time as other p…" at bounding box center [57, 240] width 7 height 7
click at [296, 275] on span "Confirm" at bounding box center [295, 271] width 20 height 7
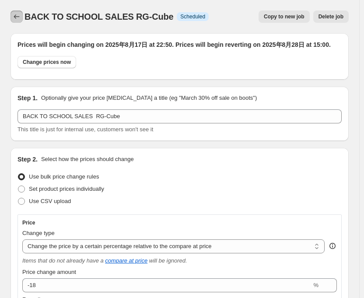
click at [18, 16] on icon "Price change jobs" at bounding box center [16, 16] width 9 height 9
